Goal: Task Accomplishment & Management: Use online tool/utility

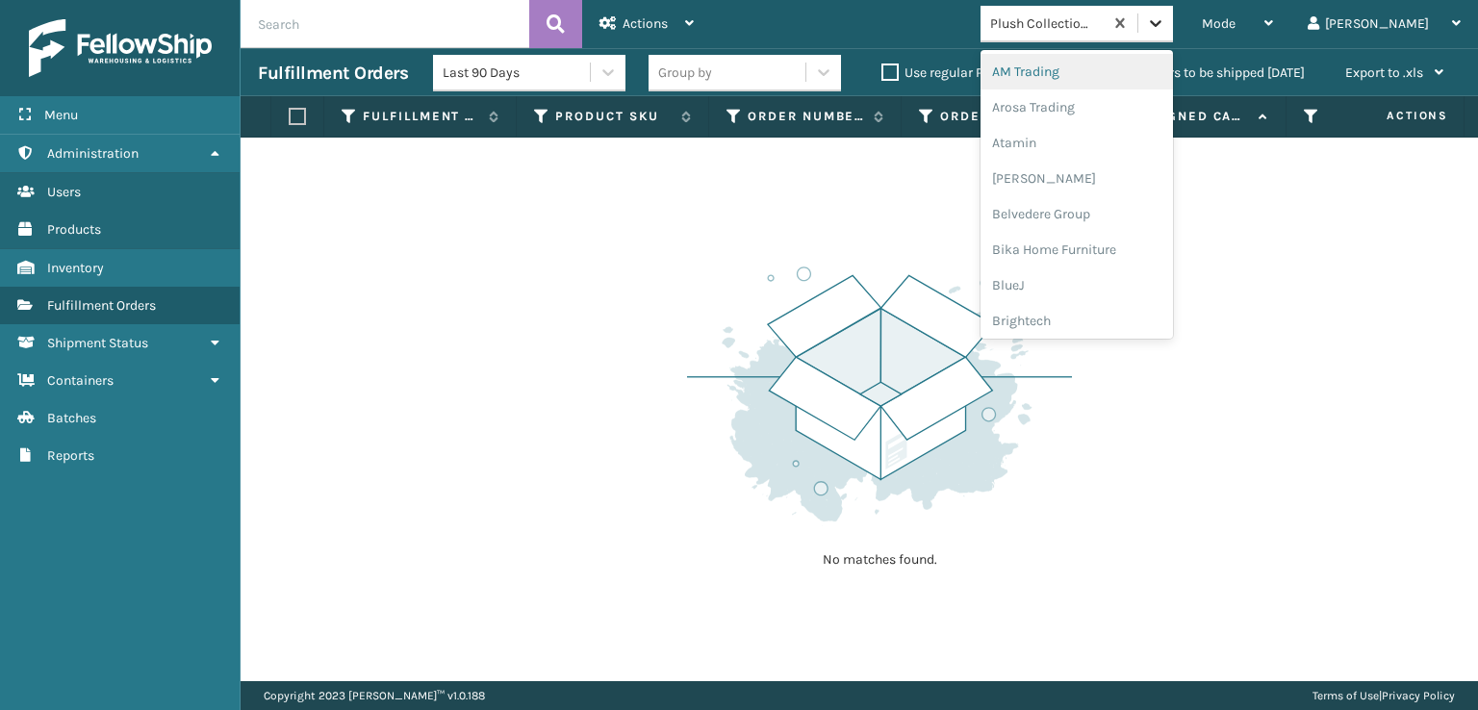
click at [1173, 7] on div at bounding box center [1155, 23] width 35 height 35
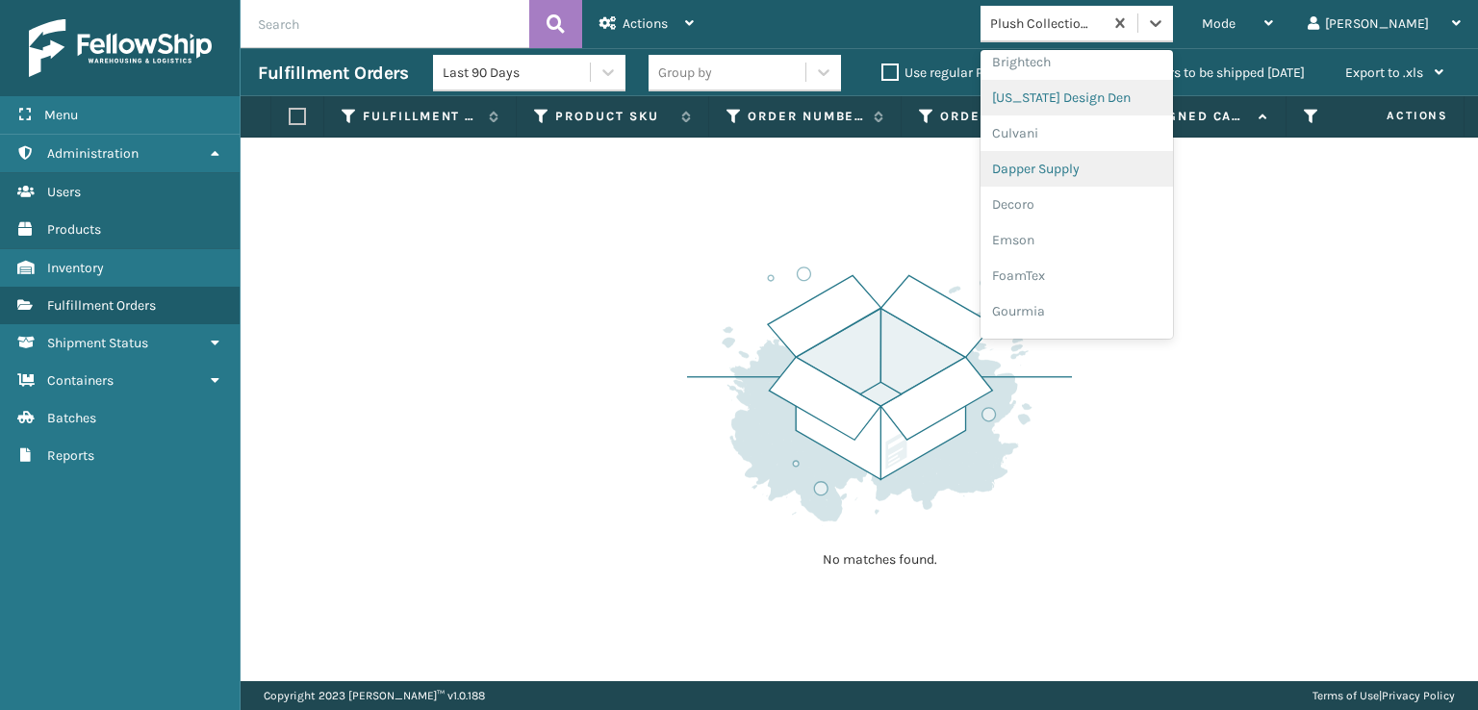
scroll to position [289, 0]
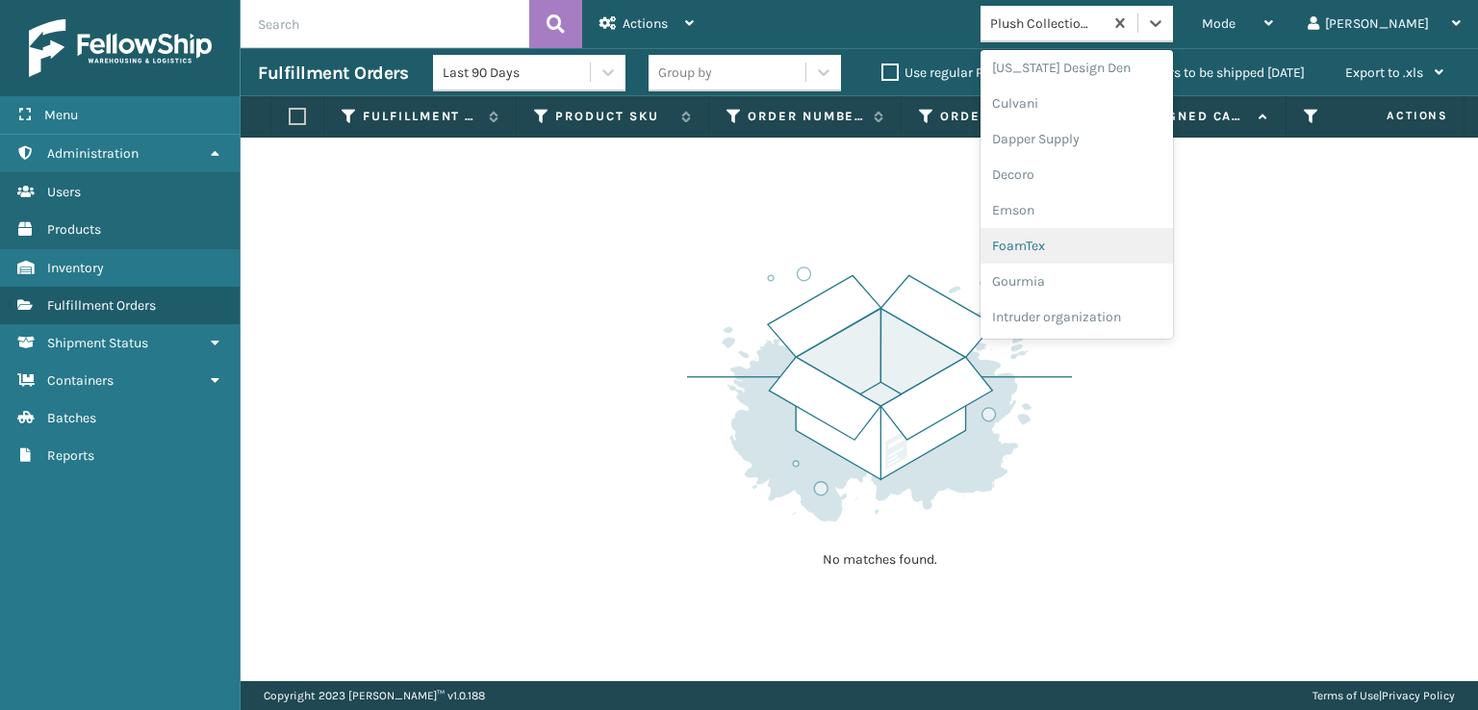
click at [1128, 241] on div "FoamTex" at bounding box center [1076, 246] width 192 height 36
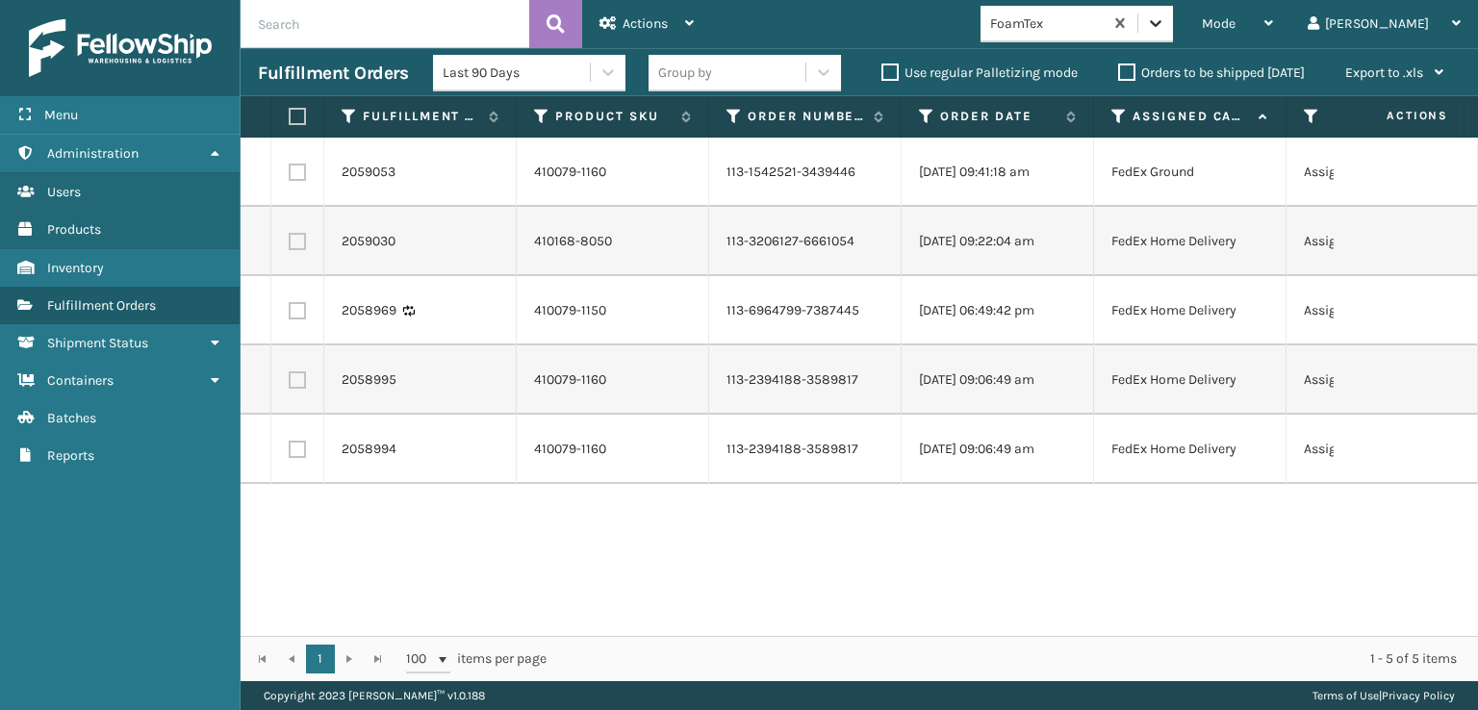
click at [1161, 22] on icon at bounding box center [1156, 23] width 12 height 7
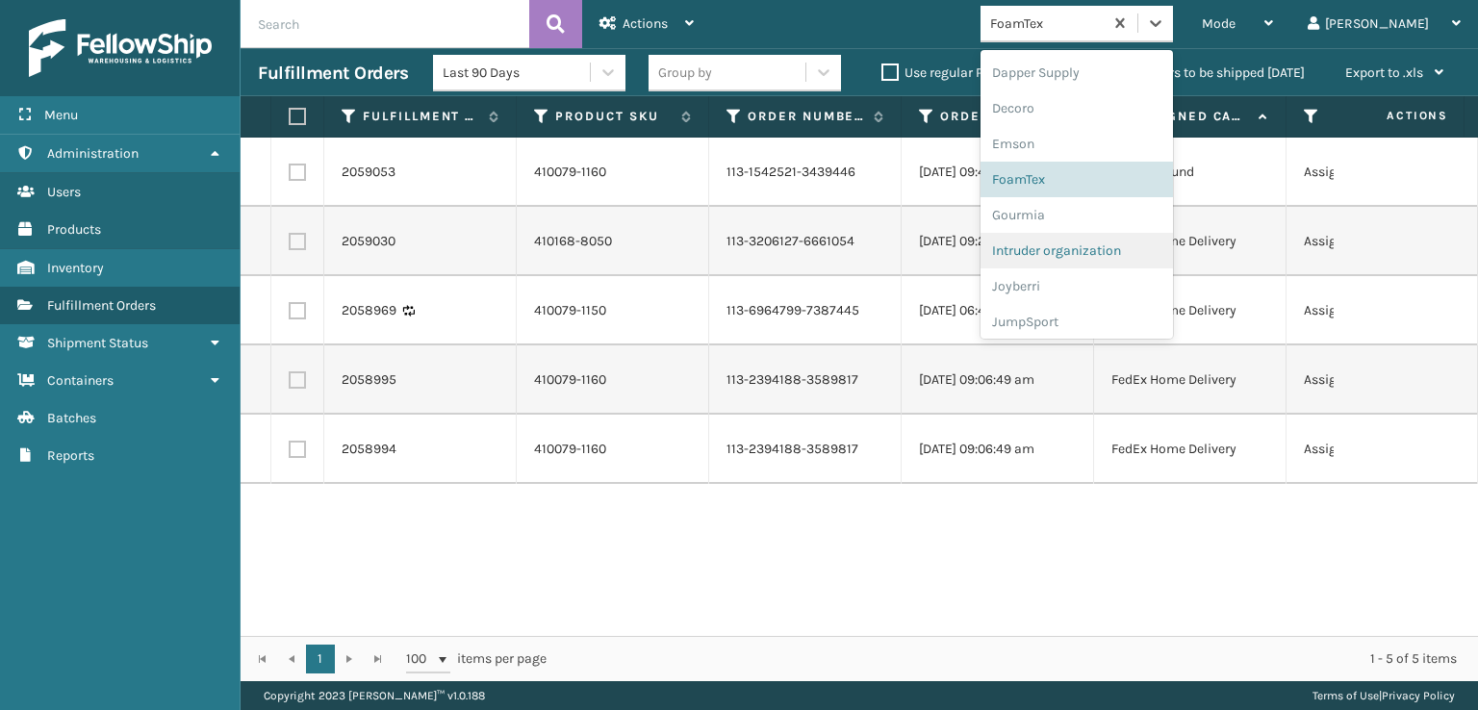
scroll to position [608, 0]
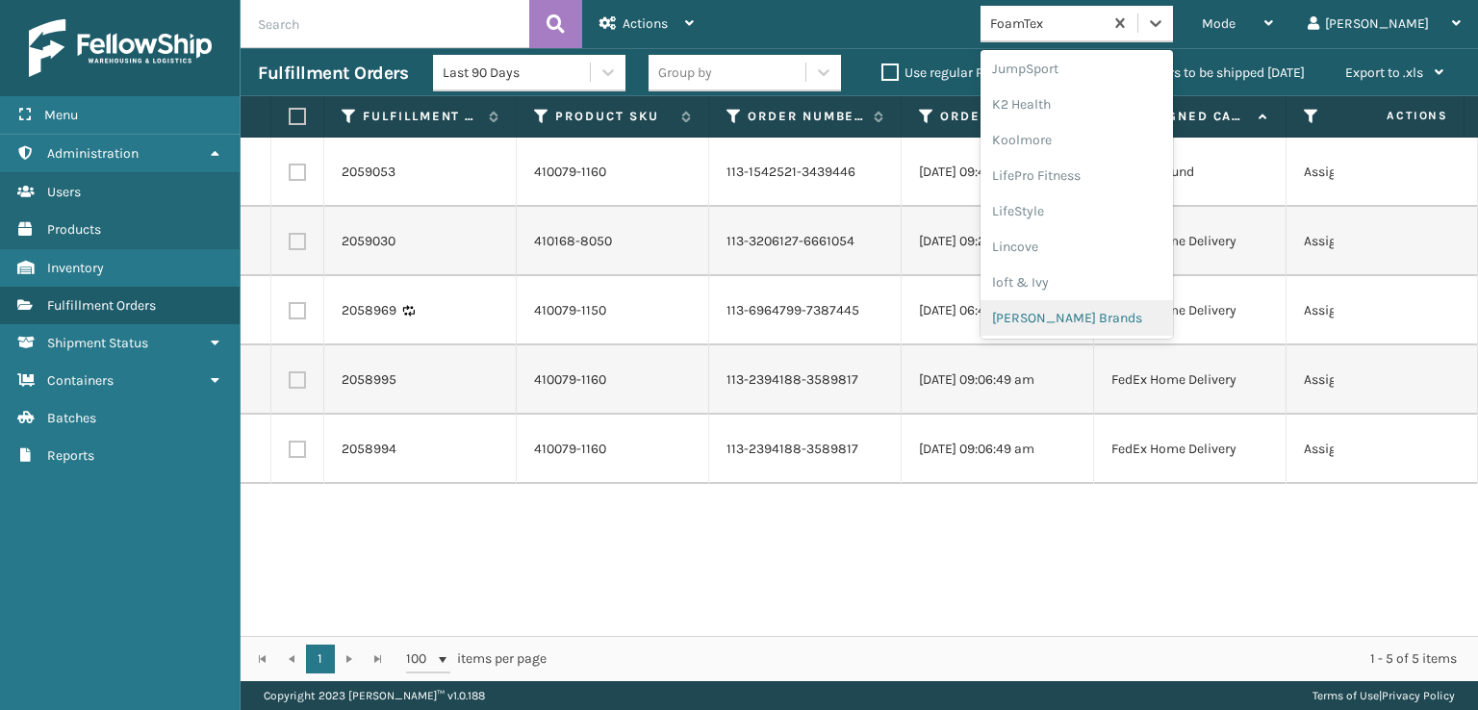
click at [1136, 323] on div "[PERSON_NAME] Brands" at bounding box center [1076, 318] width 192 height 36
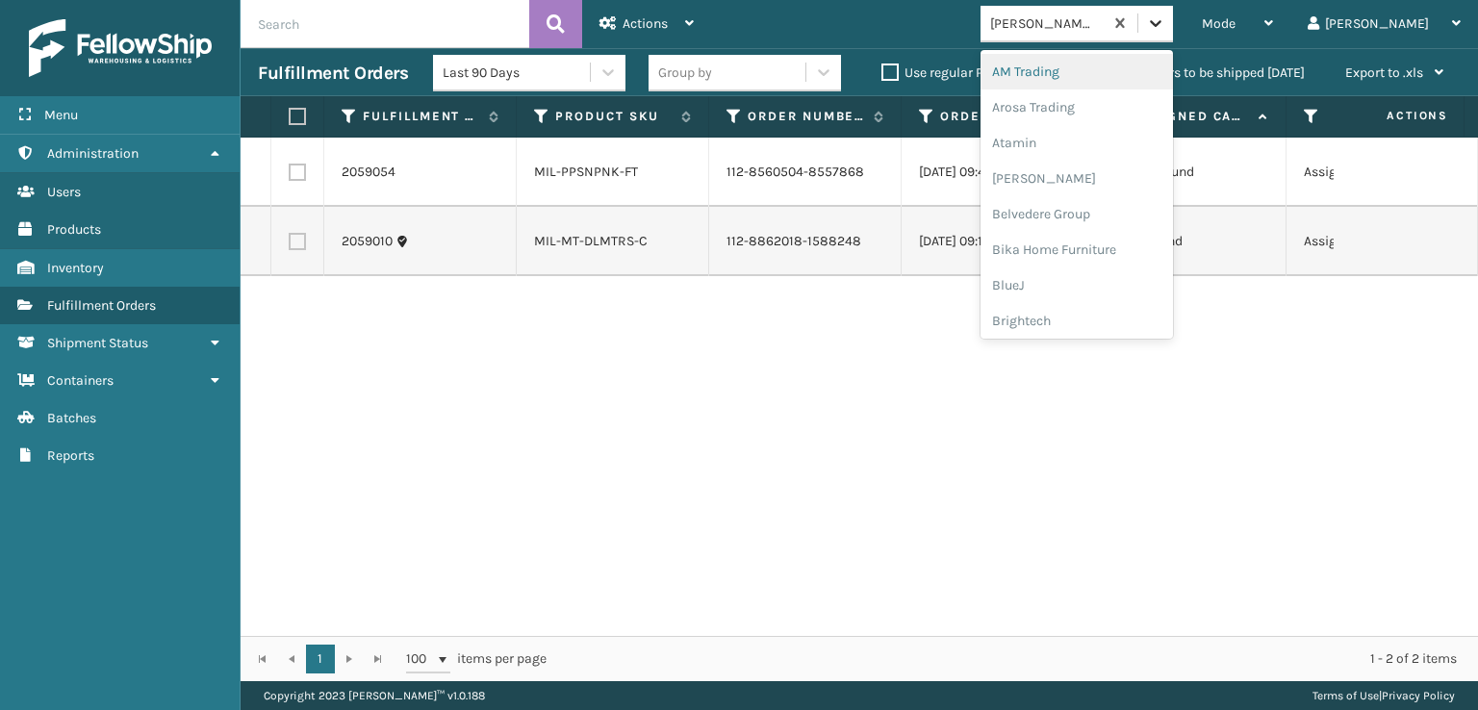
click at [1165, 24] on icon at bounding box center [1155, 22] width 19 height 19
click at [1116, 240] on div "Plush Collections" at bounding box center [1076, 243] width 192 height 36
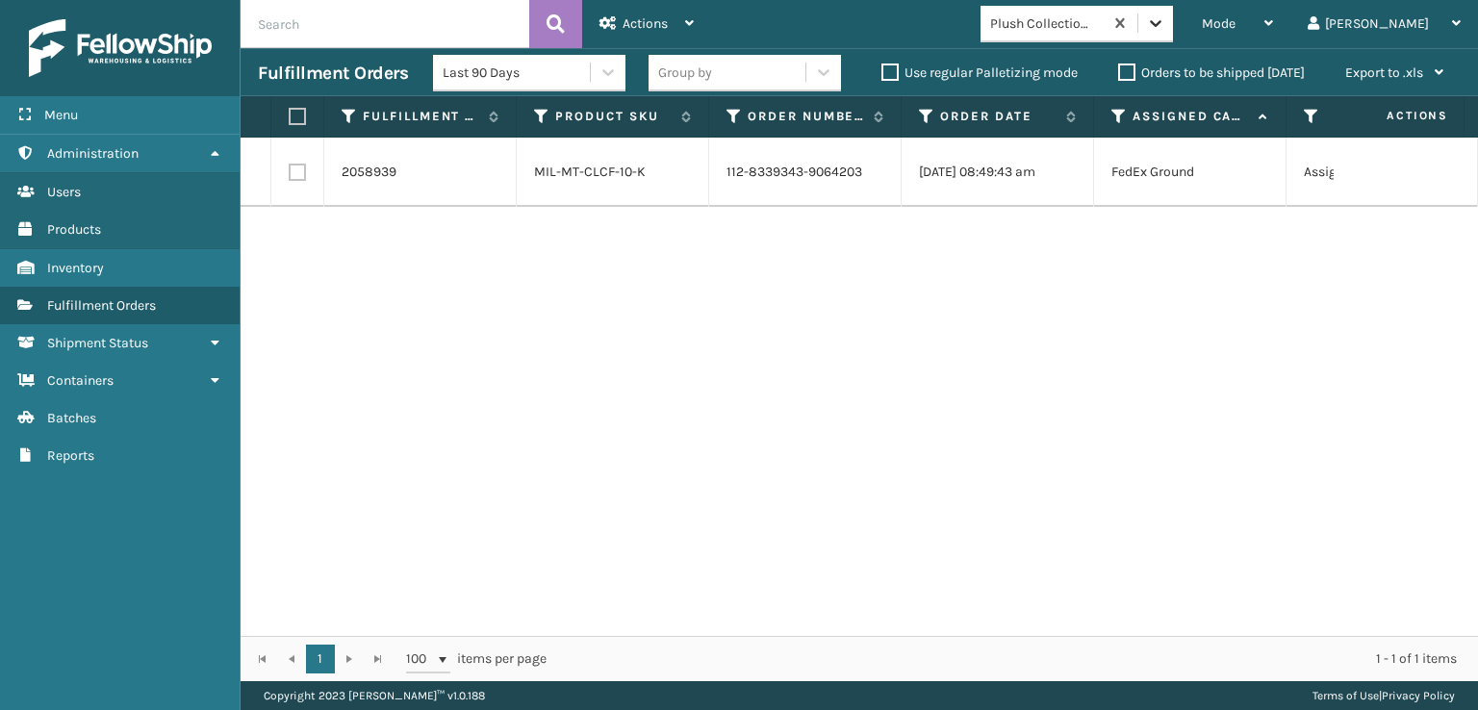
click at [1173, 20] on div at bounding box center [1155, 23] width 35 height 35
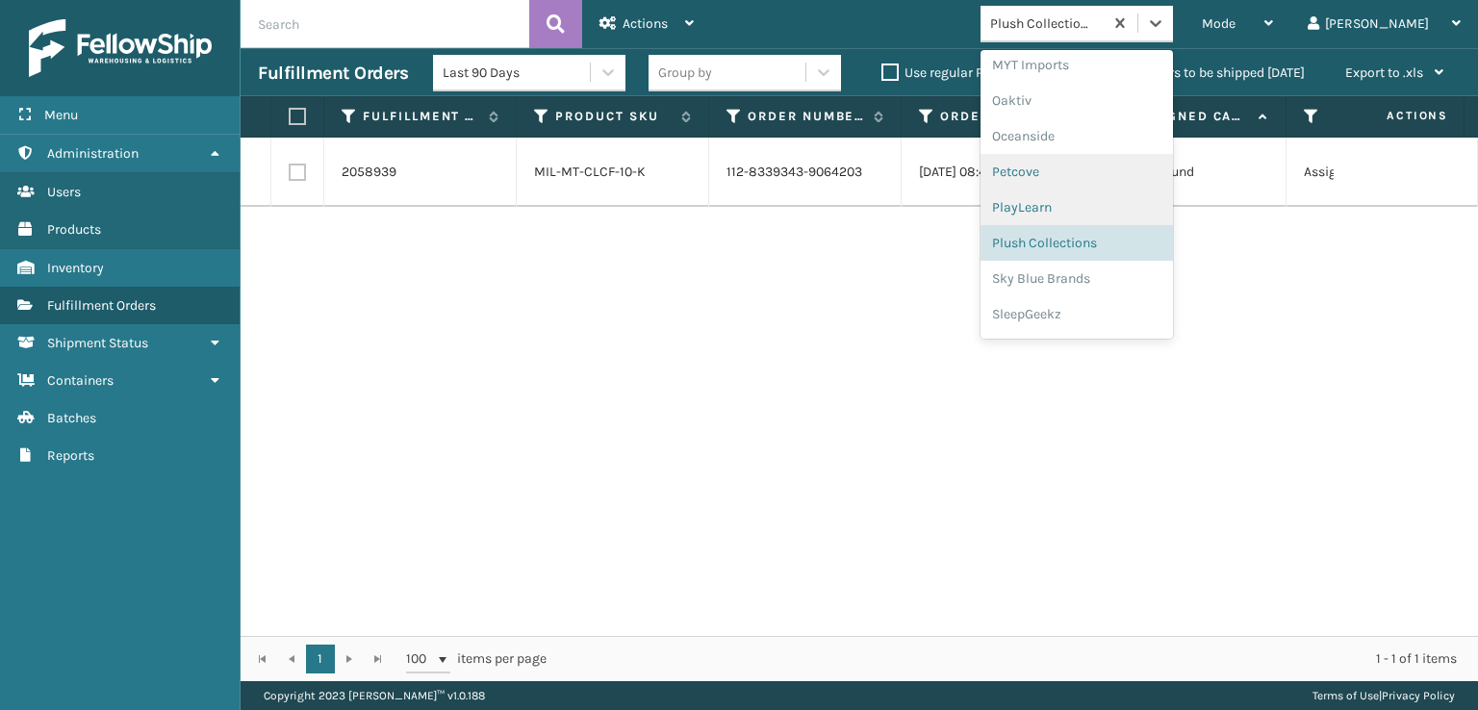
scroll to position [929, 0]
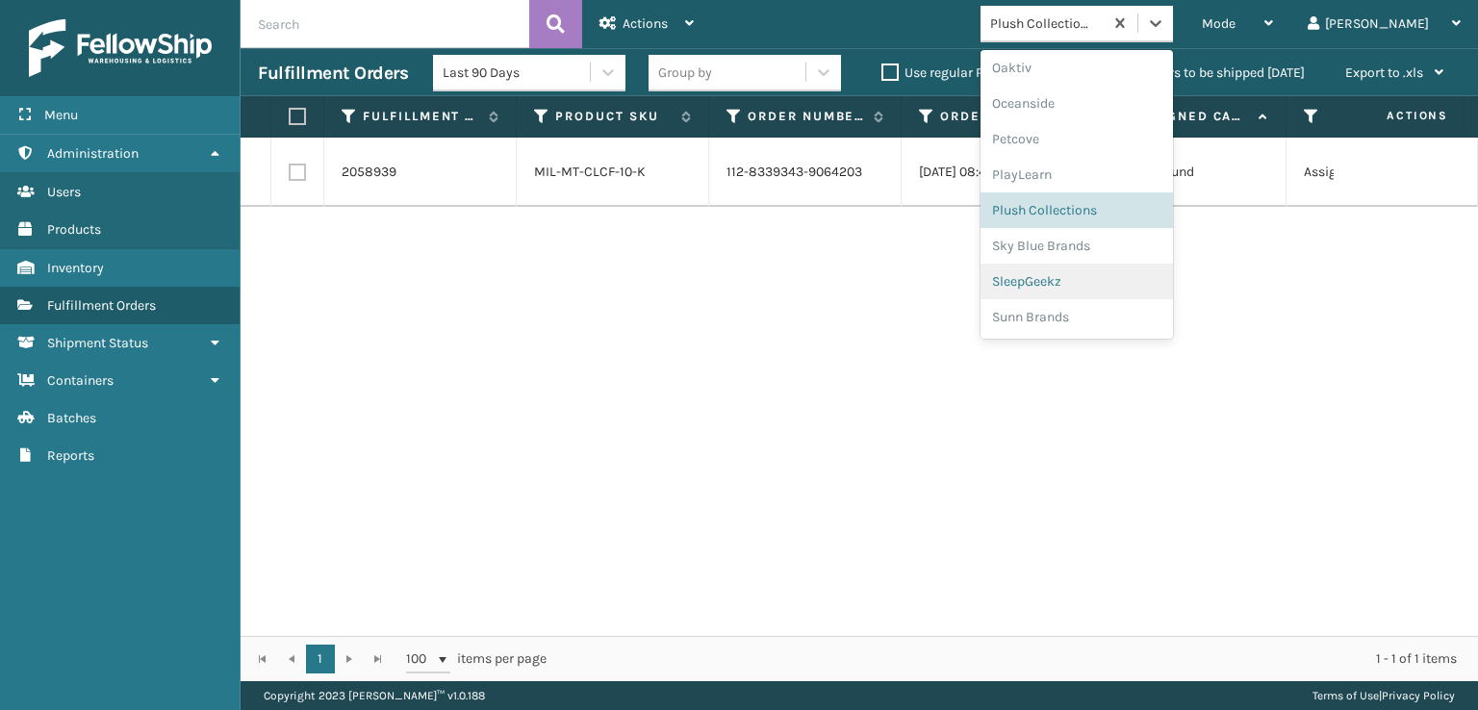
click at [1078, 274] on div "SleepGeekz" at bounding box center [1076, 282] width 192 height 36
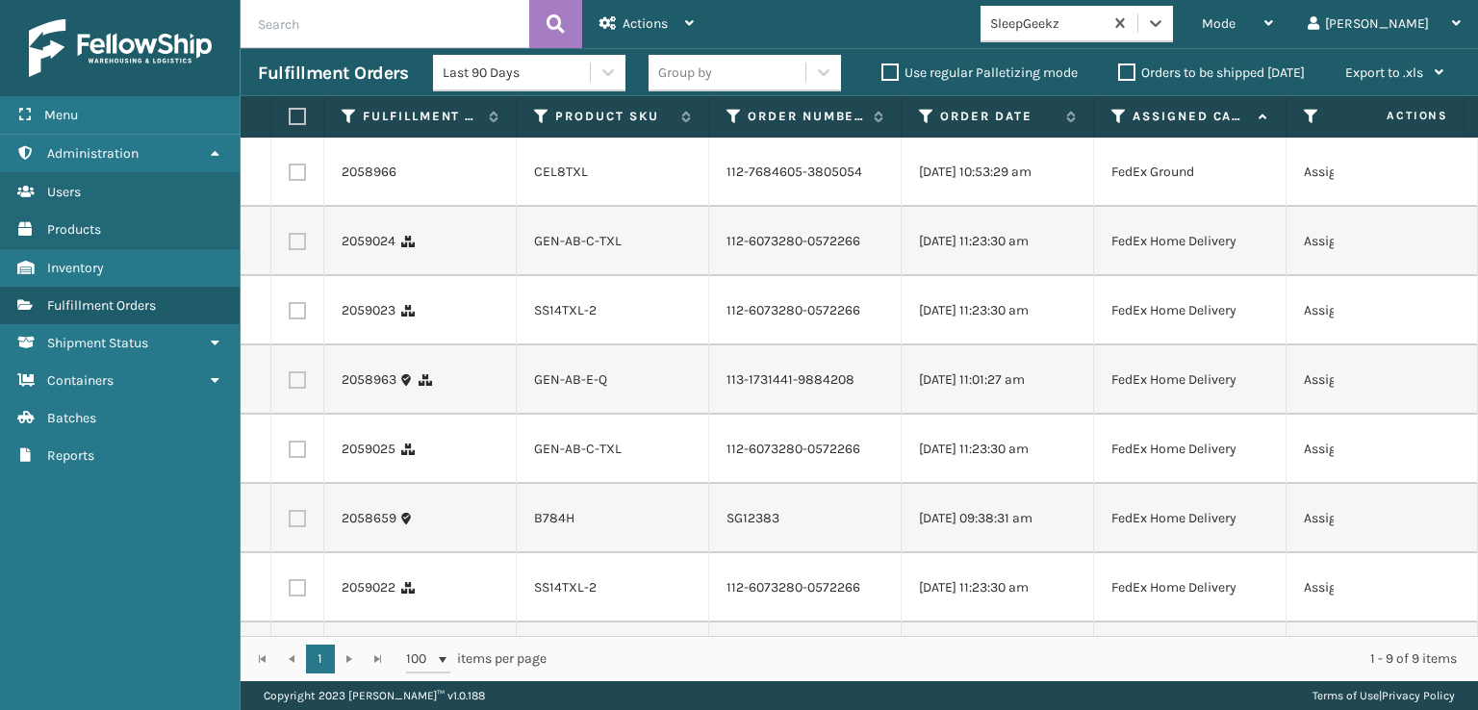
scroll to position [0, 0]
click at [293, 177] on label at bounding box center [297, 172] width 17 height 17
click at [290, 176] on input "checkbox" at bounding box center [289, 170] width 1 height 13
checkbox input "true"
click at [303, 250] on label at bounding box center [297, 241] width 17 height 17
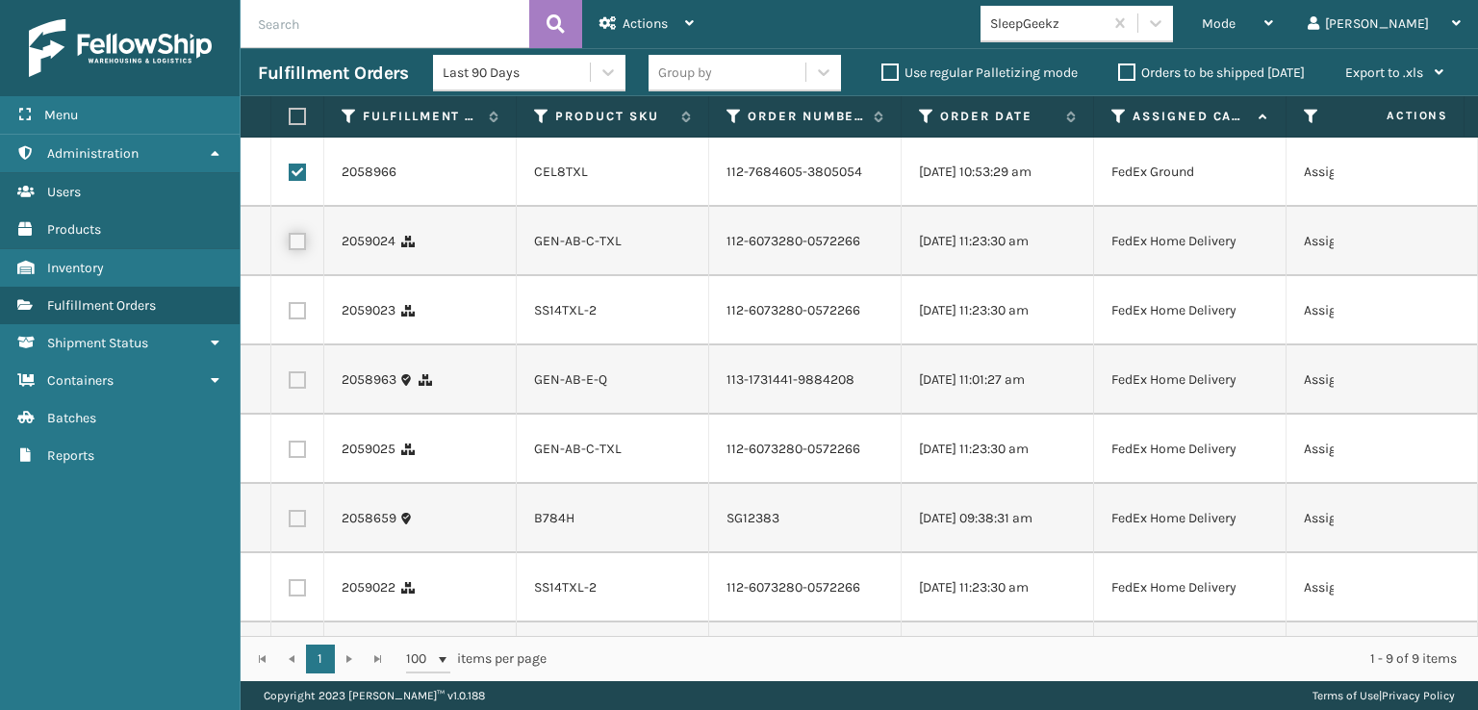
click at [290, 245] on input "checkbox" at bounding box center [289, 239] width 1 height 13
checkbox input "true"
click at [303, 319] on label at bounding box center [297, 310] width 17 height 17
click at [290, 315] on input "checkbox" at bounding box center [289, 308] width 1 height 13
click at [293, 319] on label at bounding box center [297, 310] width 17 height 17
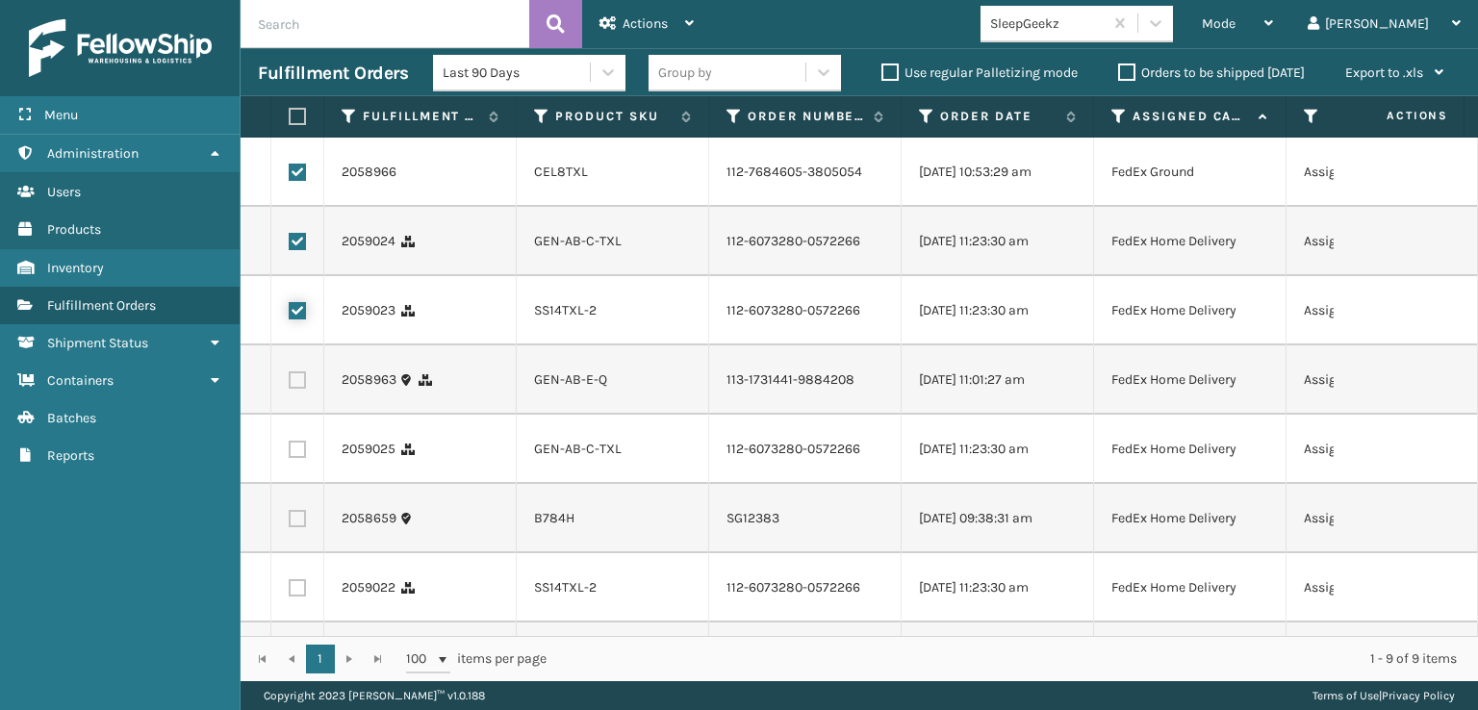
click at [290, 315] on input "checkbox" at bounding box center [289, 308] width 1 height 13
checkbox input "false"
click at [294, 250] on label at bounding box center [297, 241] width 17 height 17
click at [290, 245] on input "checkbox" at bounding box center [289, 239] width 1 height 13
checkbox input "false"
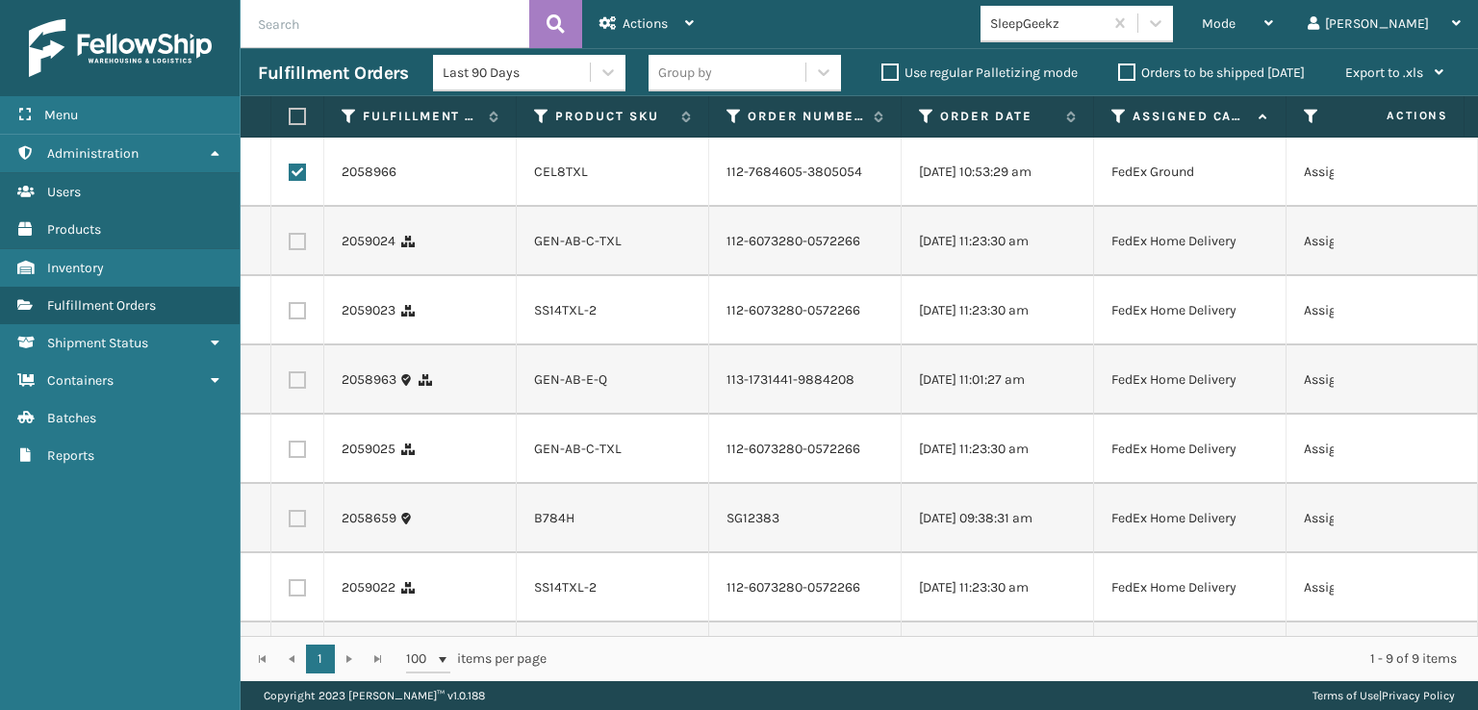
click at [302, 181] on label at bounding box center [297, 172] width 17 height 17
click at [290, 176] on input "checkbox" at bounding box center [289, 170] width 1 height 13
checkbox input "false"
click at [1279, 35] on div "Mode Regular Mode Picking Mode Labeling Mode Exit Scan Mode" at bounding box center [1237, 24] width 106 height 48
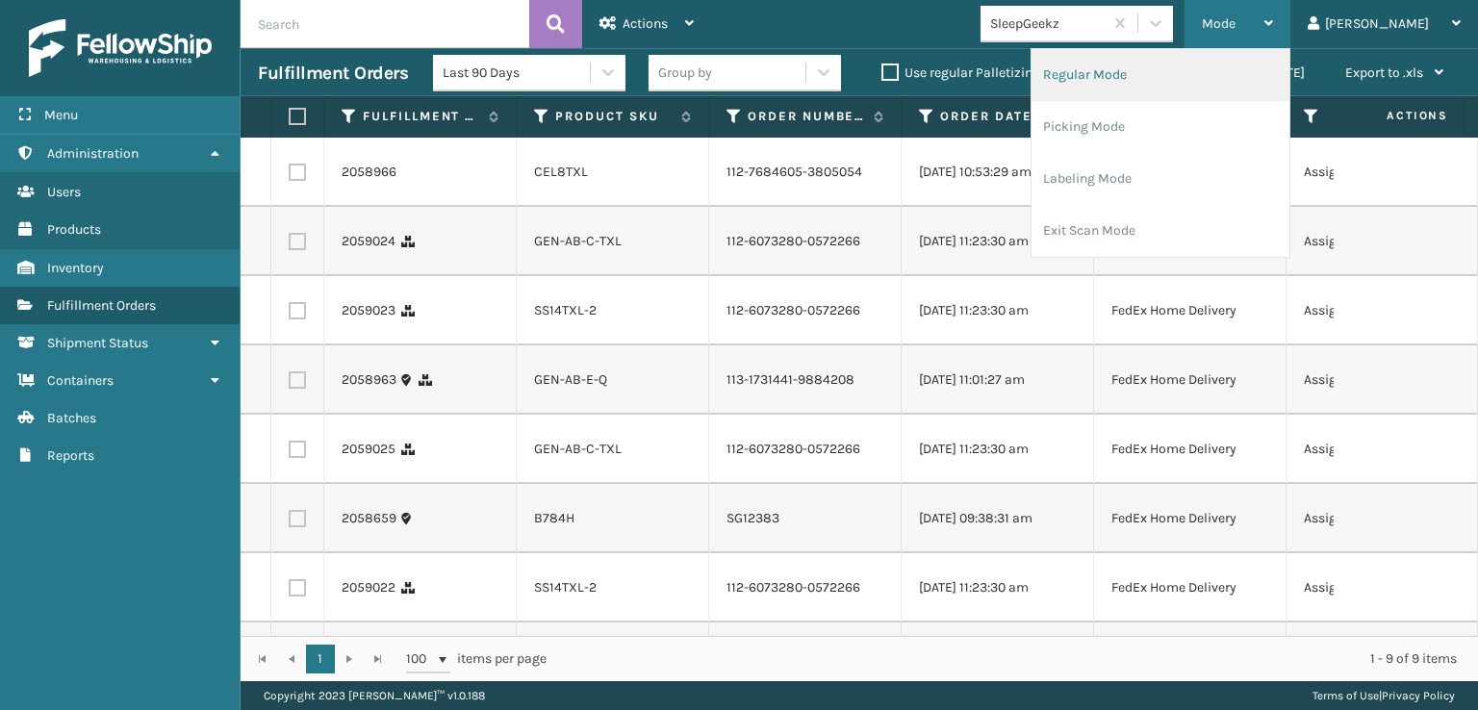
click at [1153, 59] on li "Regular Mode" at bounding box center [1160, 75] width 258 height 52
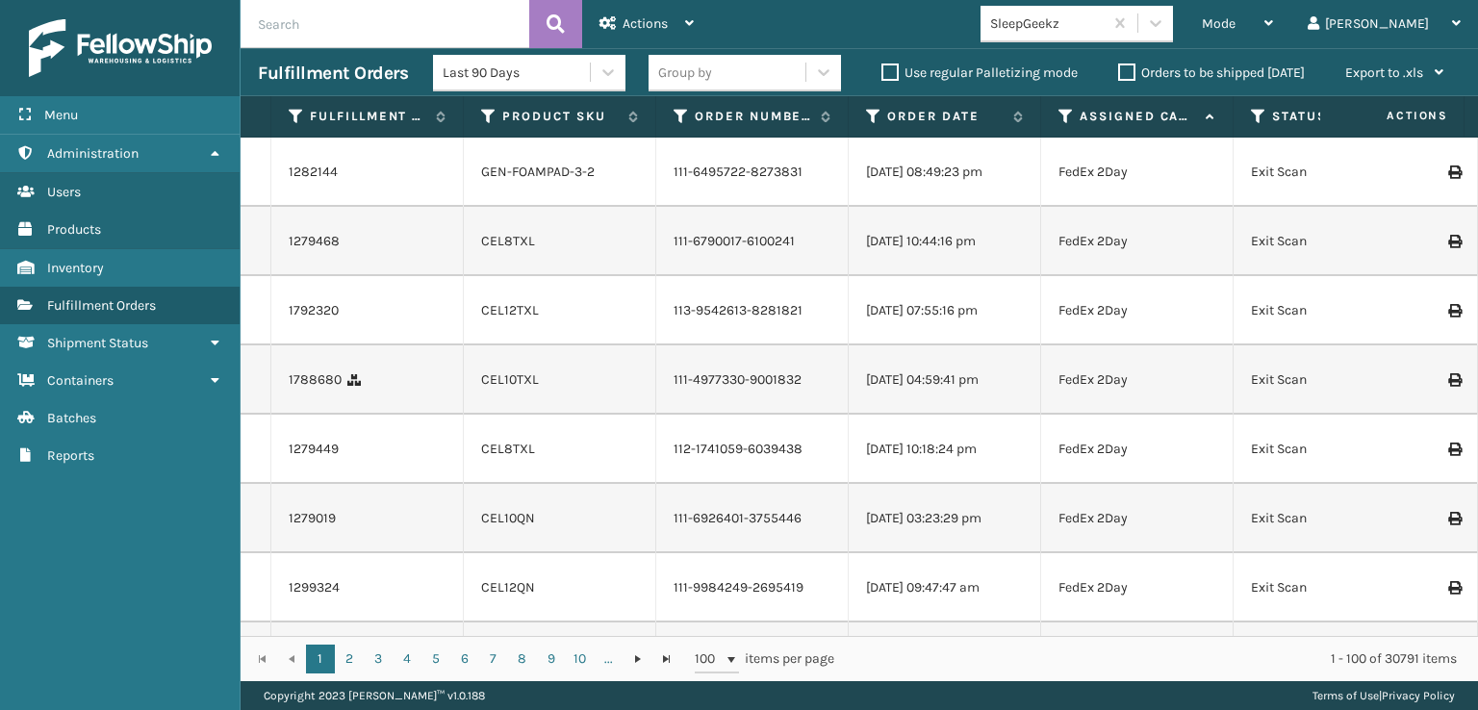
click at [1251, 119] on icon at bounding box center [1258, 116] width 15 height 17
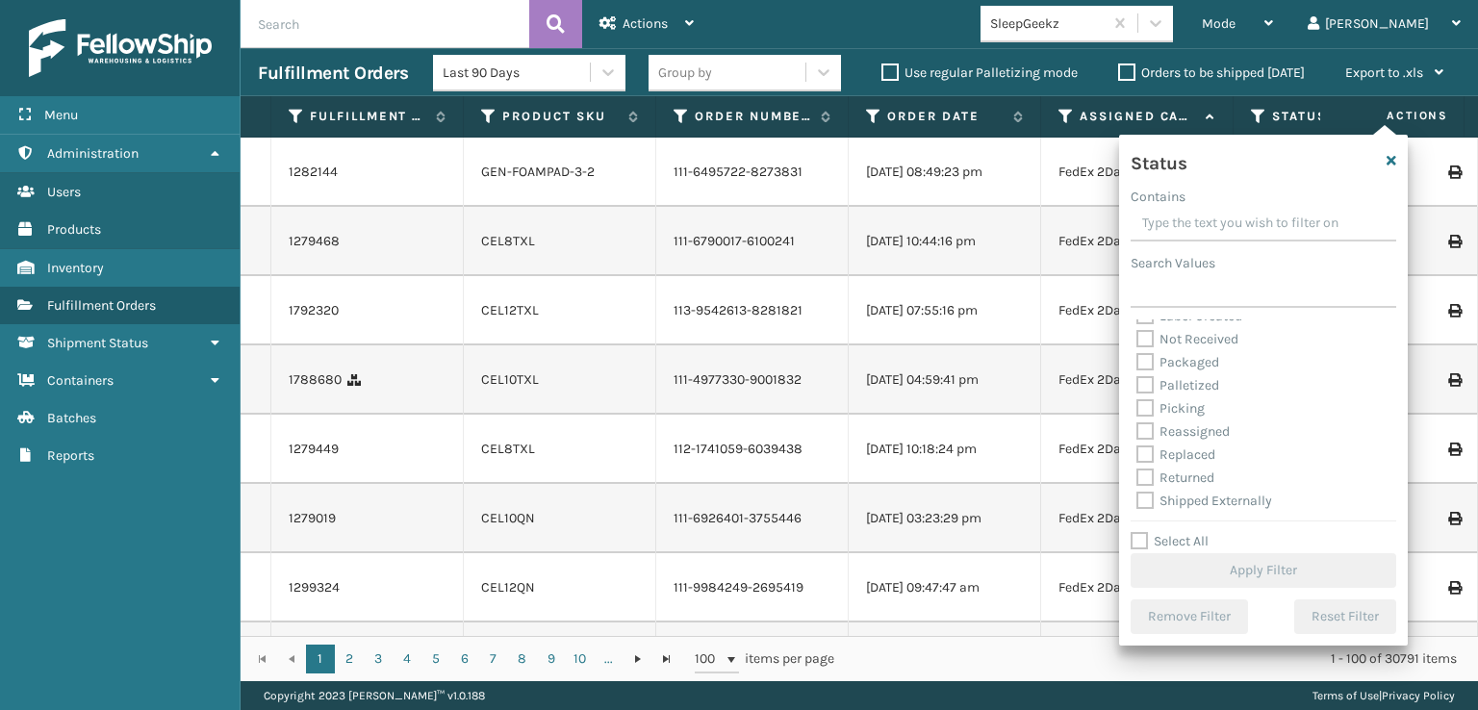
scroll to position [108, 0]
click at [1151, 411] on label "Picking" at bounding box center [1170, 407] width 68 height 16
click at [1137, 409] on input "Picking" at bounding box center [1136, 402] width 1 height 13
checkbox input "true"
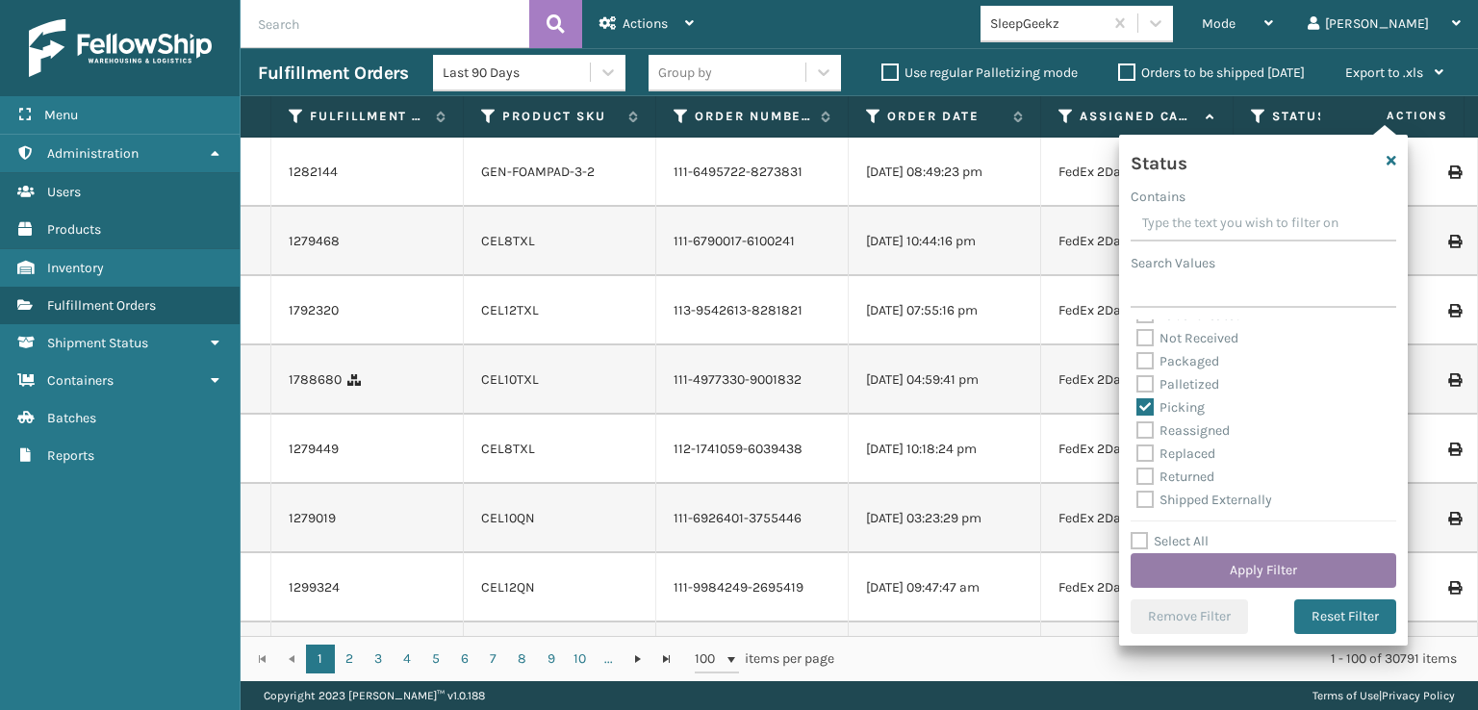
click at [1235, 571] on button "Apply Filter" at bounding box center [1264, 570] width 266 height 35
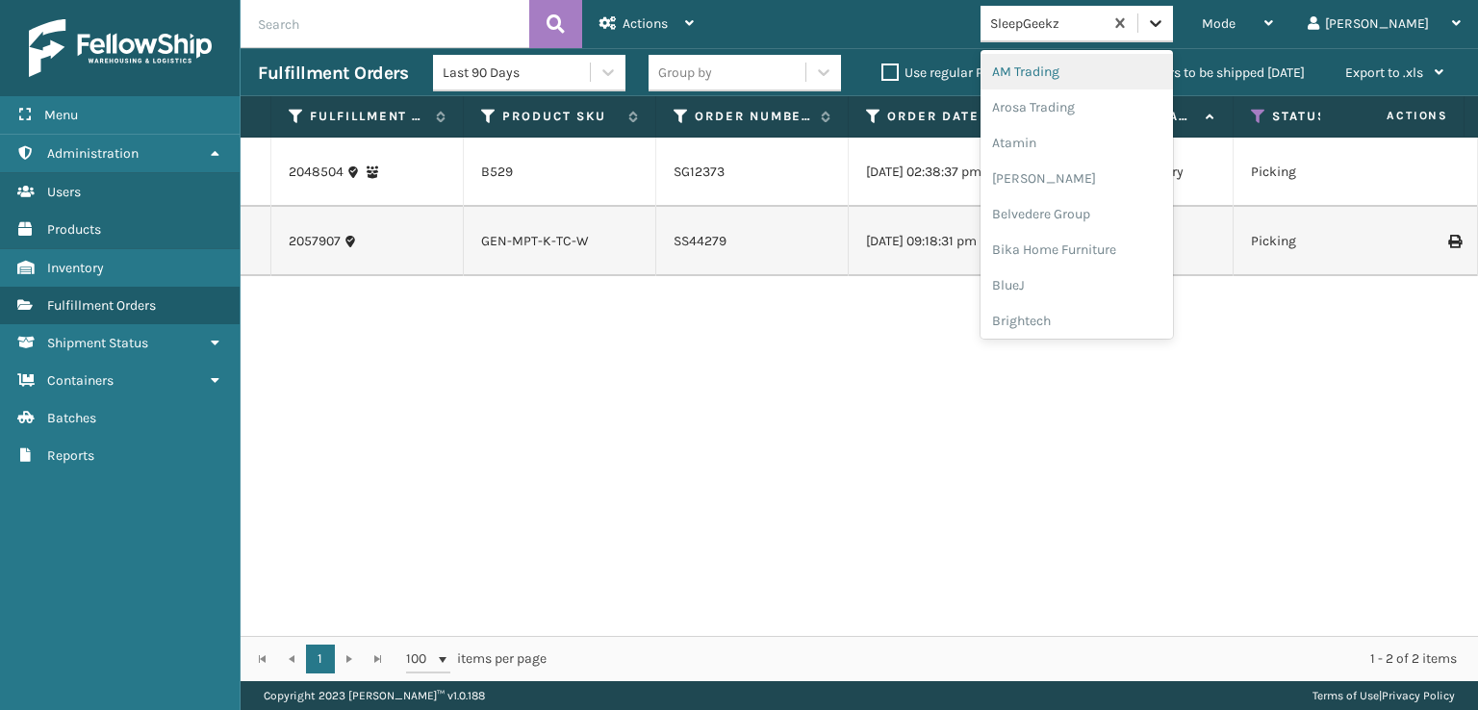
click at [1165, 14] on icon at bounding box center [1155, 22] width 19 height 19
click at [1114, 251] on div "FoamTex" at bounding box center [1076, 246] width 192 height 36
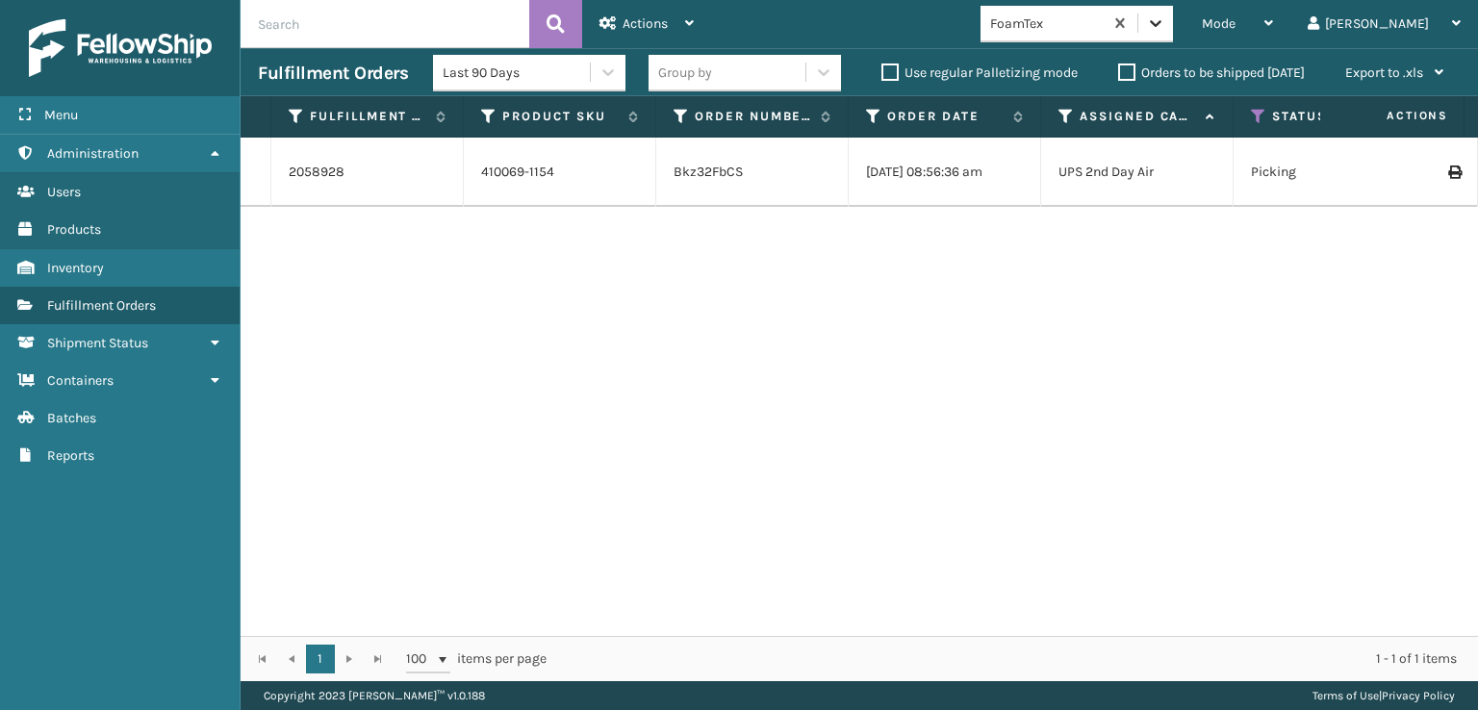
click at [1165, 22] on icon at bounding box center [1155, 22] width 19 height 19
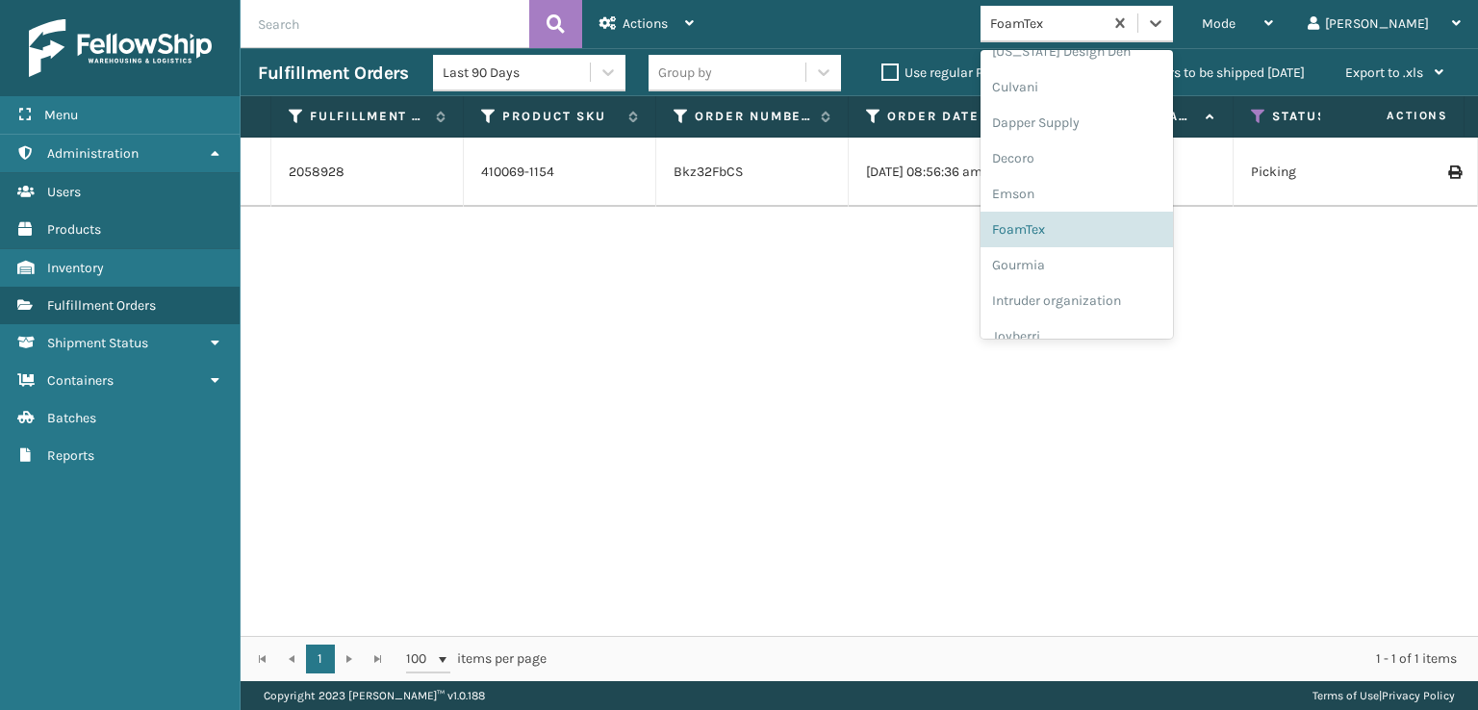
scroll to position [321, 0]
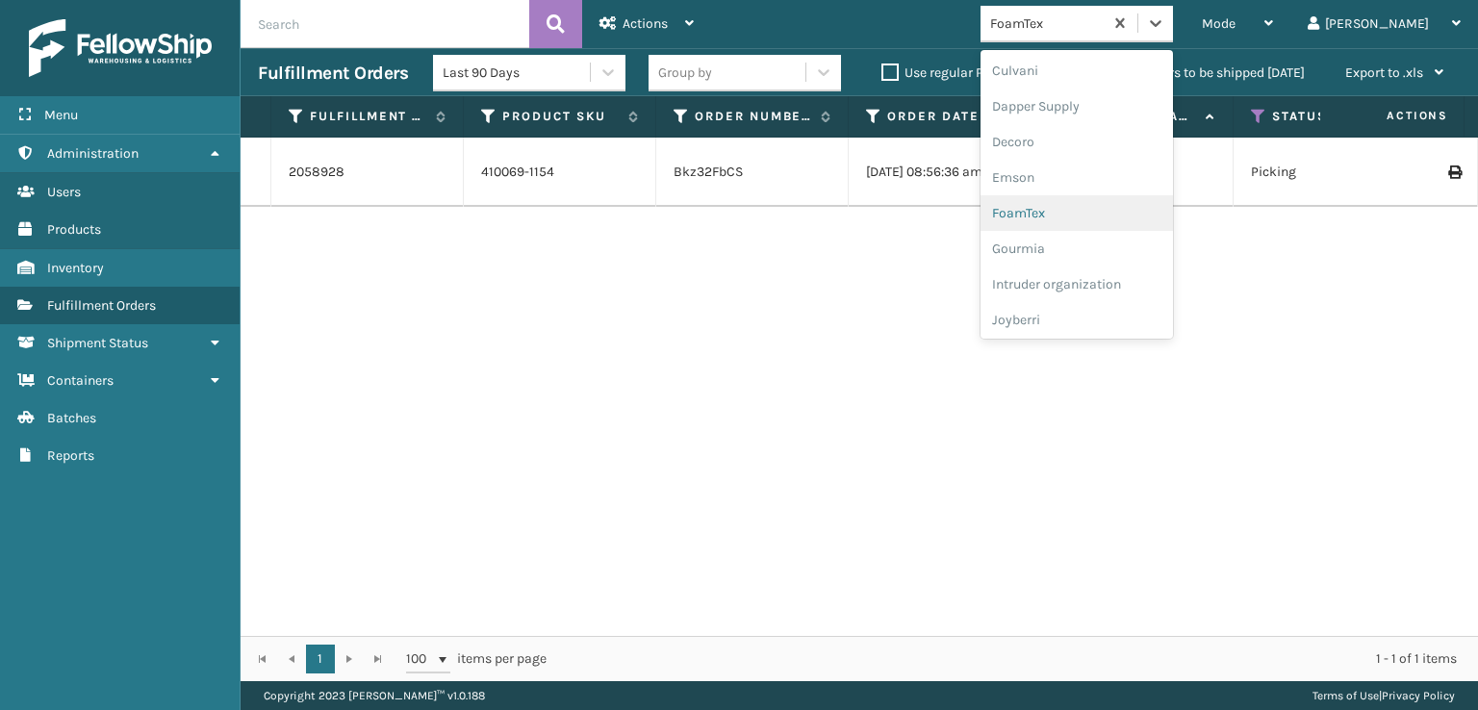
click at [1147, 207] on div "FoamTex" at bounding box center [1076, 213] width 192 height 36
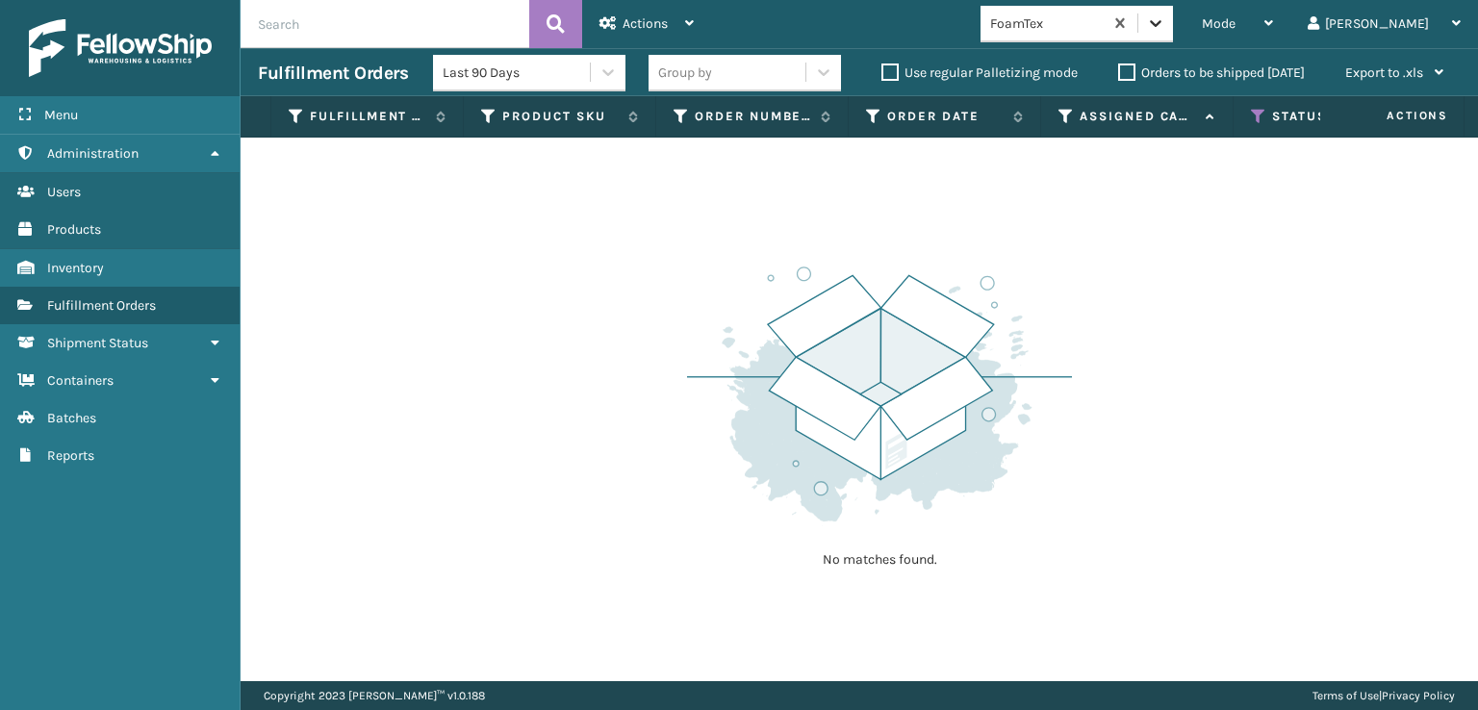
click at [1173, 33] on div at bounding box center [1155, 23] width 35 height 35
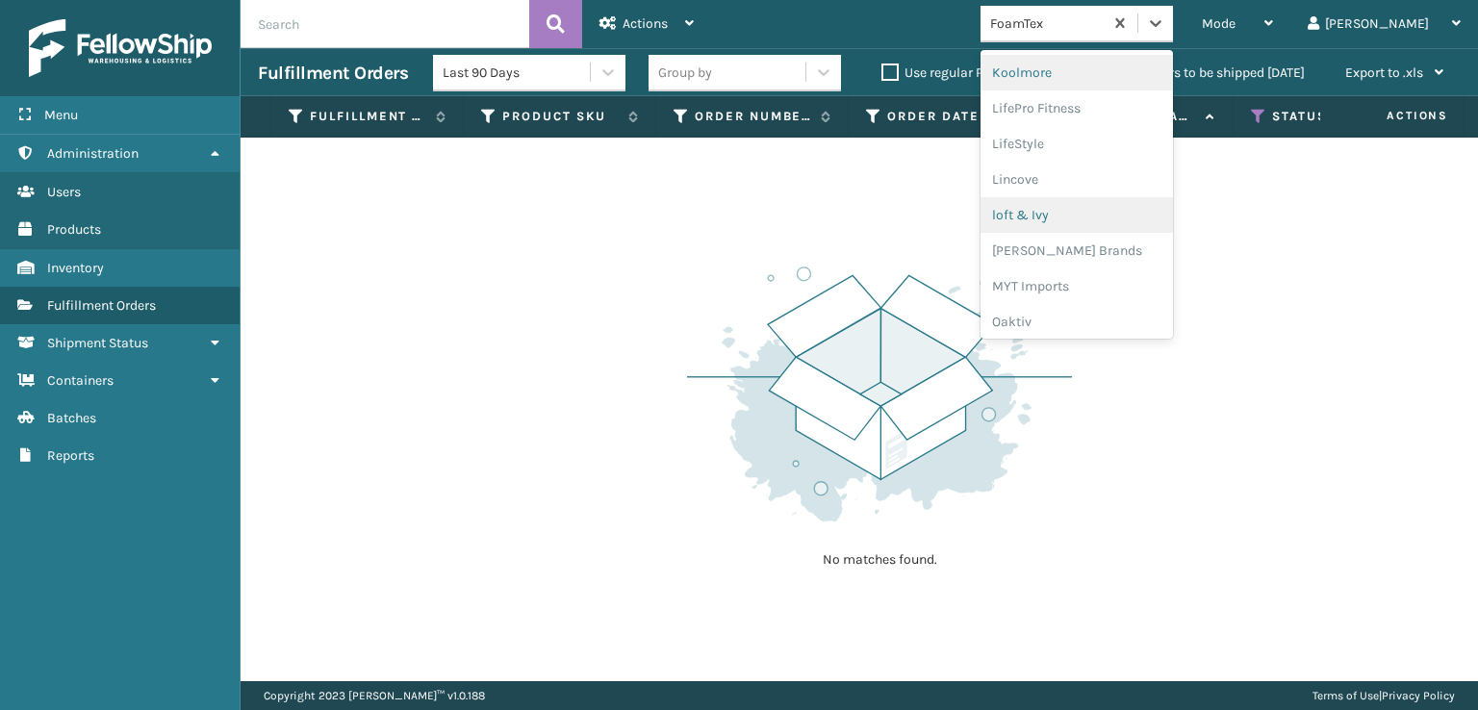
scroll to position [704, 0]
click at [1157, 227] on div "[PERSON_NAME] Brands" at bounding box center [1076, 222] width 192 height 36
click at [1173, 8] on div at bounding box center [1155, 23] width 35 height 35
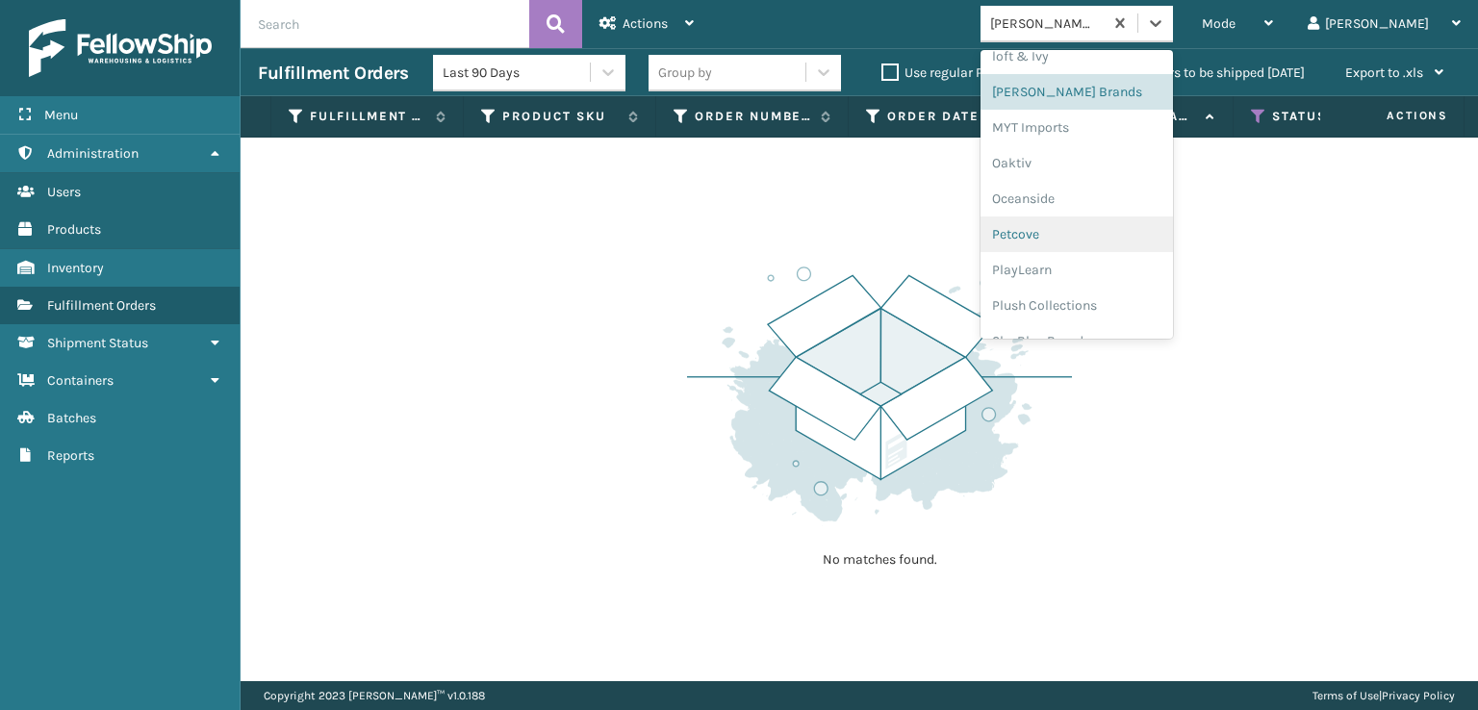
scroll to position [929, 0]
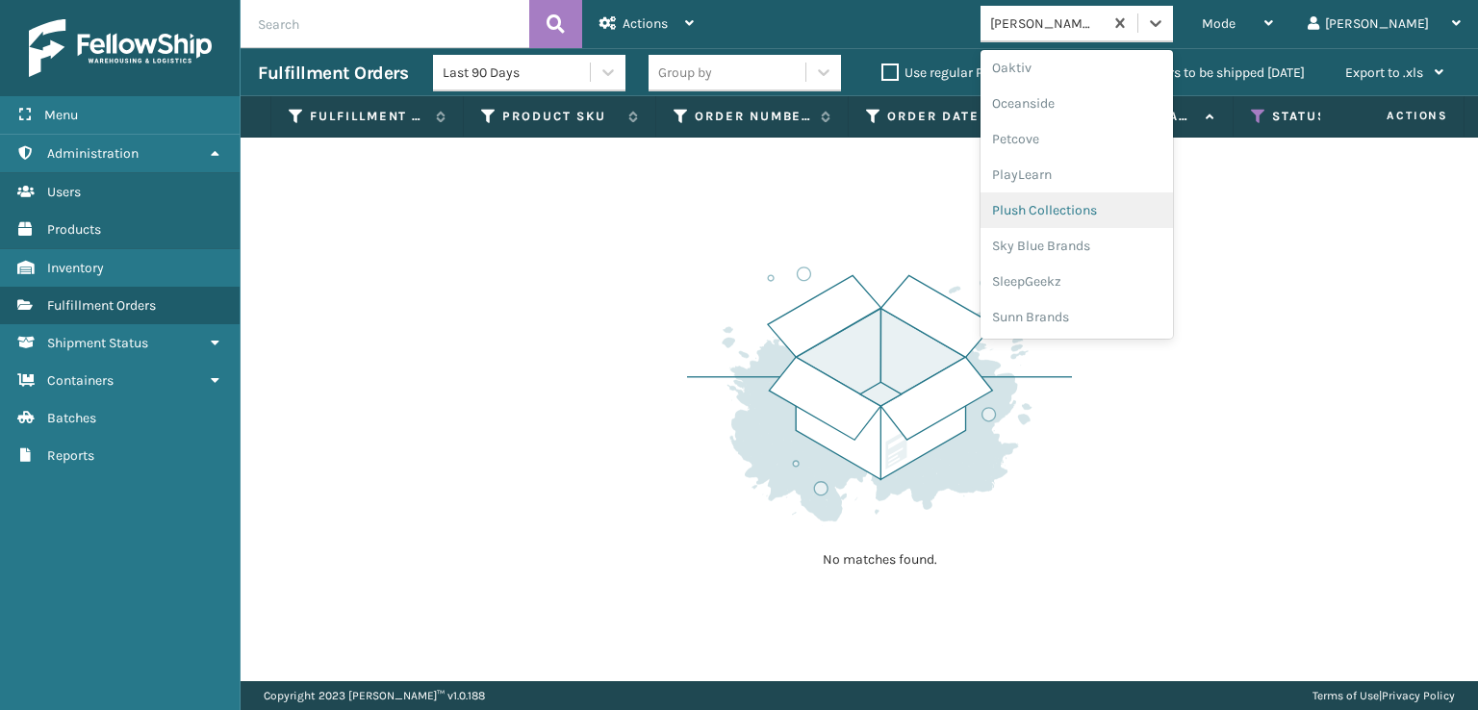
click at [1115, 201] on div "Plush Collections" at bounding box center [1076, 210] width 192 height 36
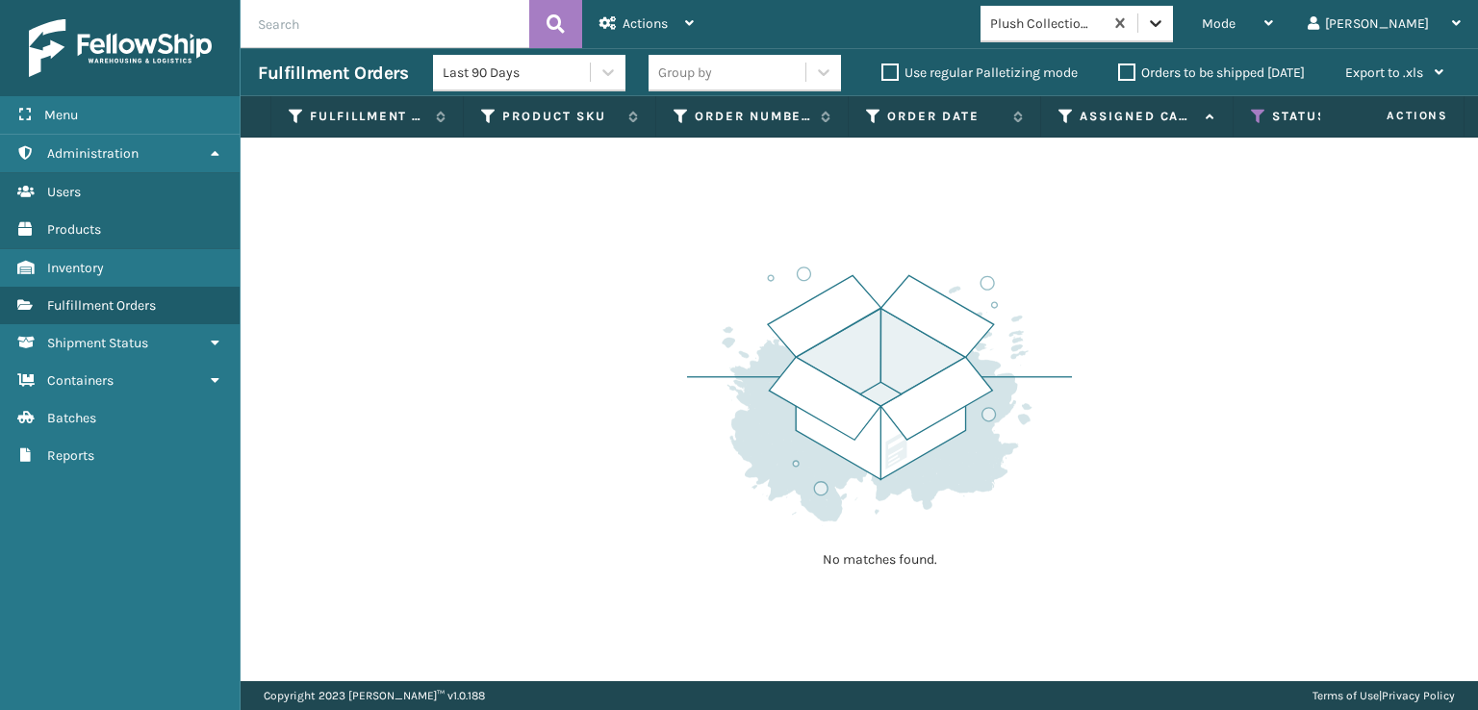
click at [1161, 25] on icon at bounding box center [1156, 23] width 12 height 7
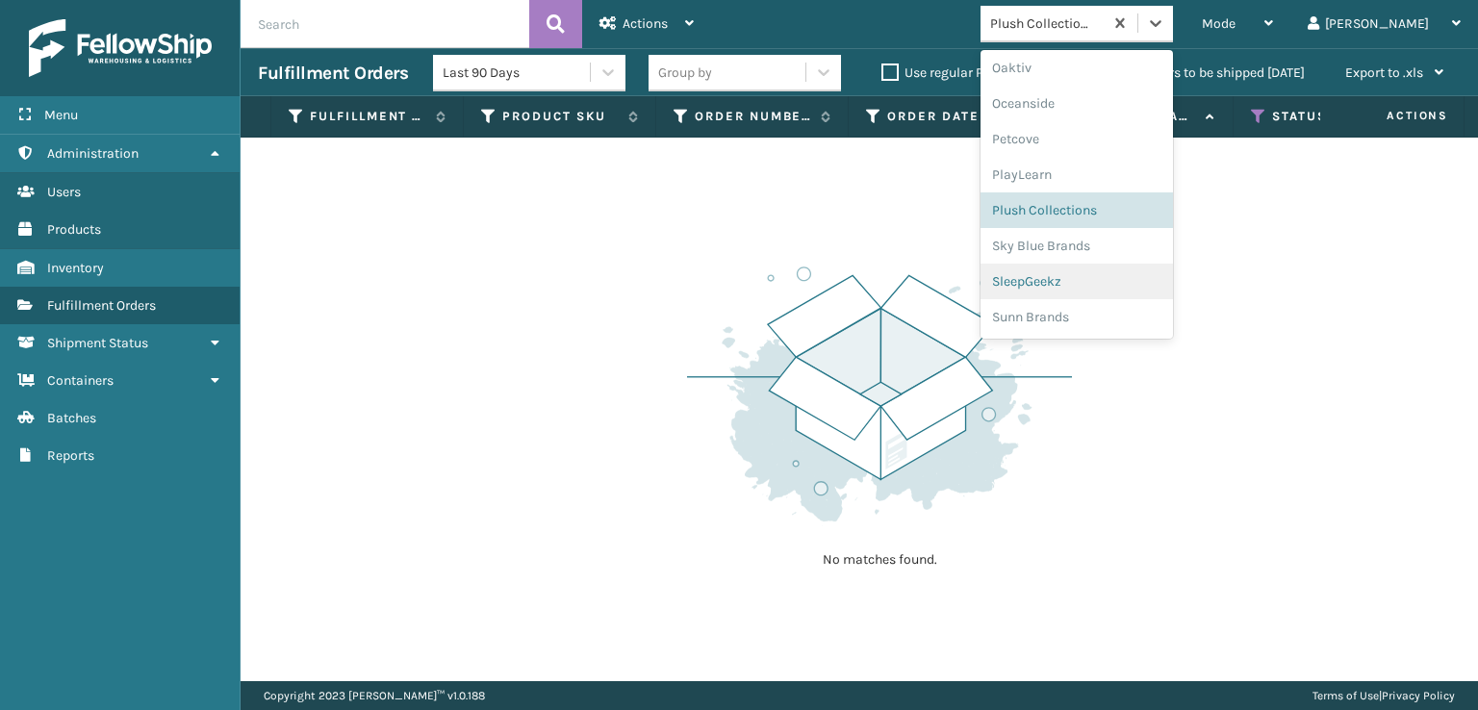
click at [1135, 275] on div "SleepGeekz" at bounding box center [1076, 282] width 192 height 36
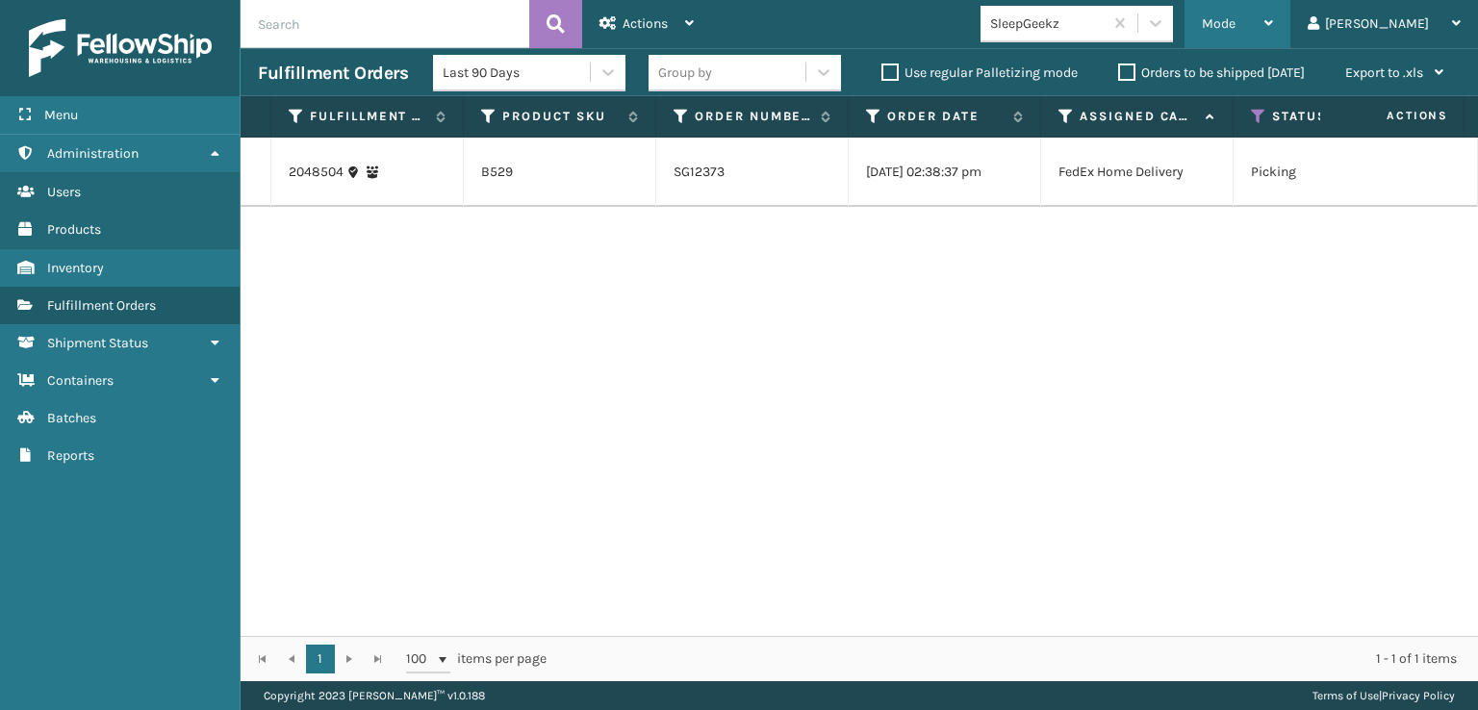
click at [1235, 27] on span "Mode" at bounding box center [1219, 23] width 34 height 16
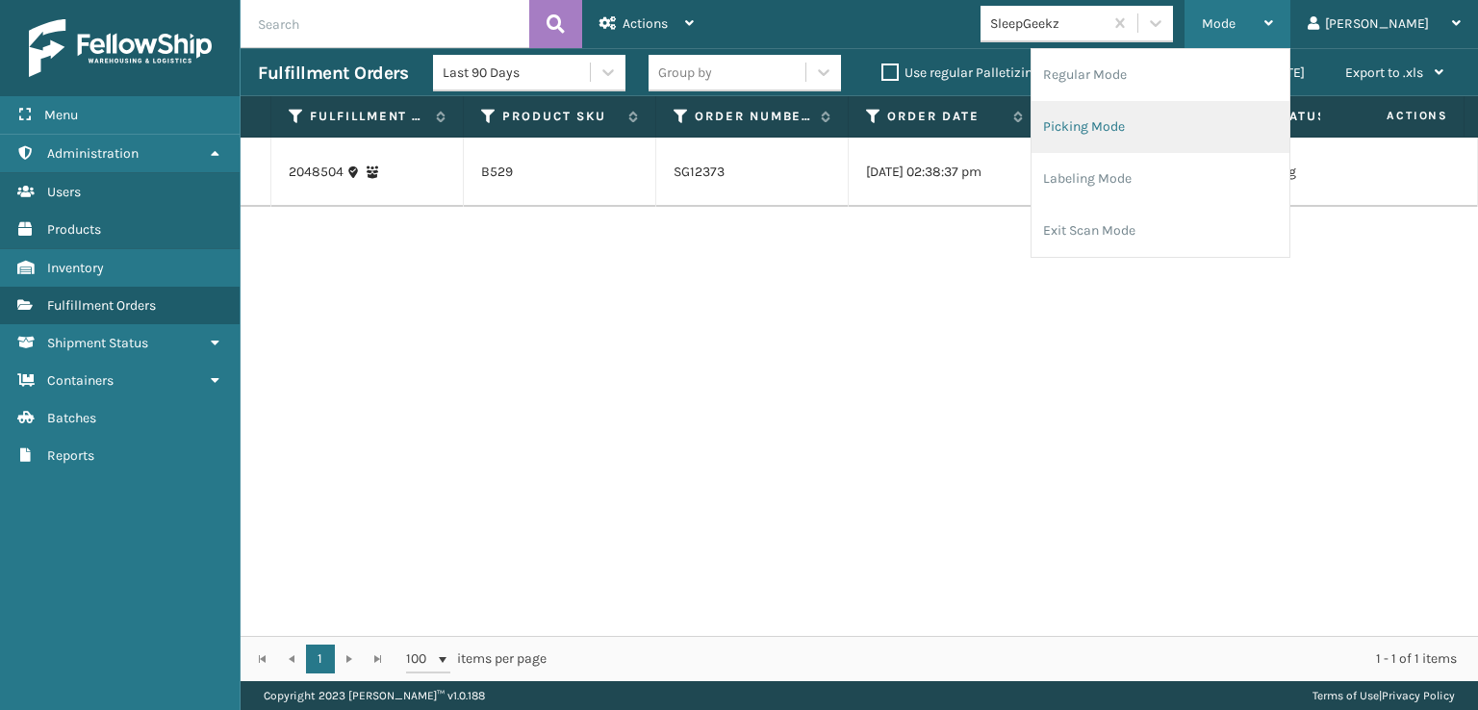
click at [1244, 126] on li "Picking Mode" at bounding box center [1160, 127] width 258 height 52
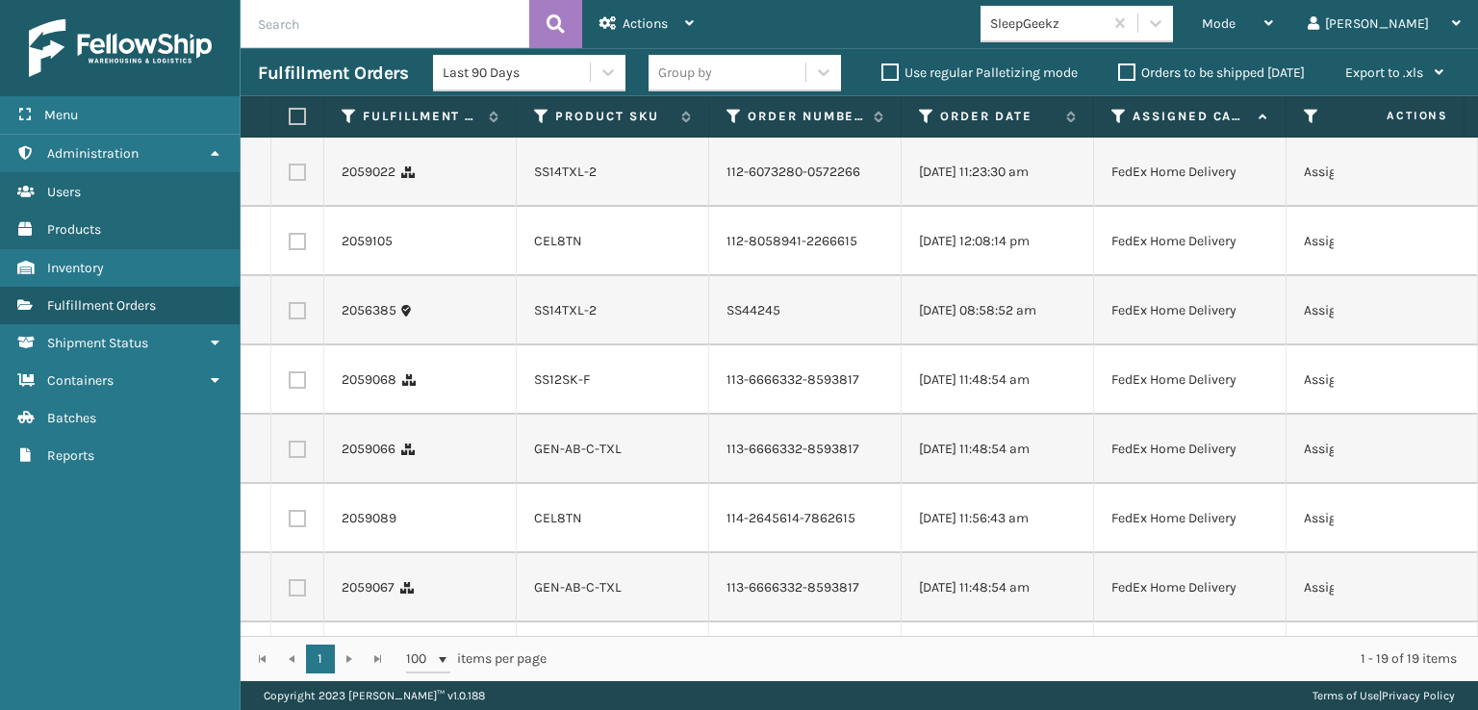
scroll to position [0, 0]
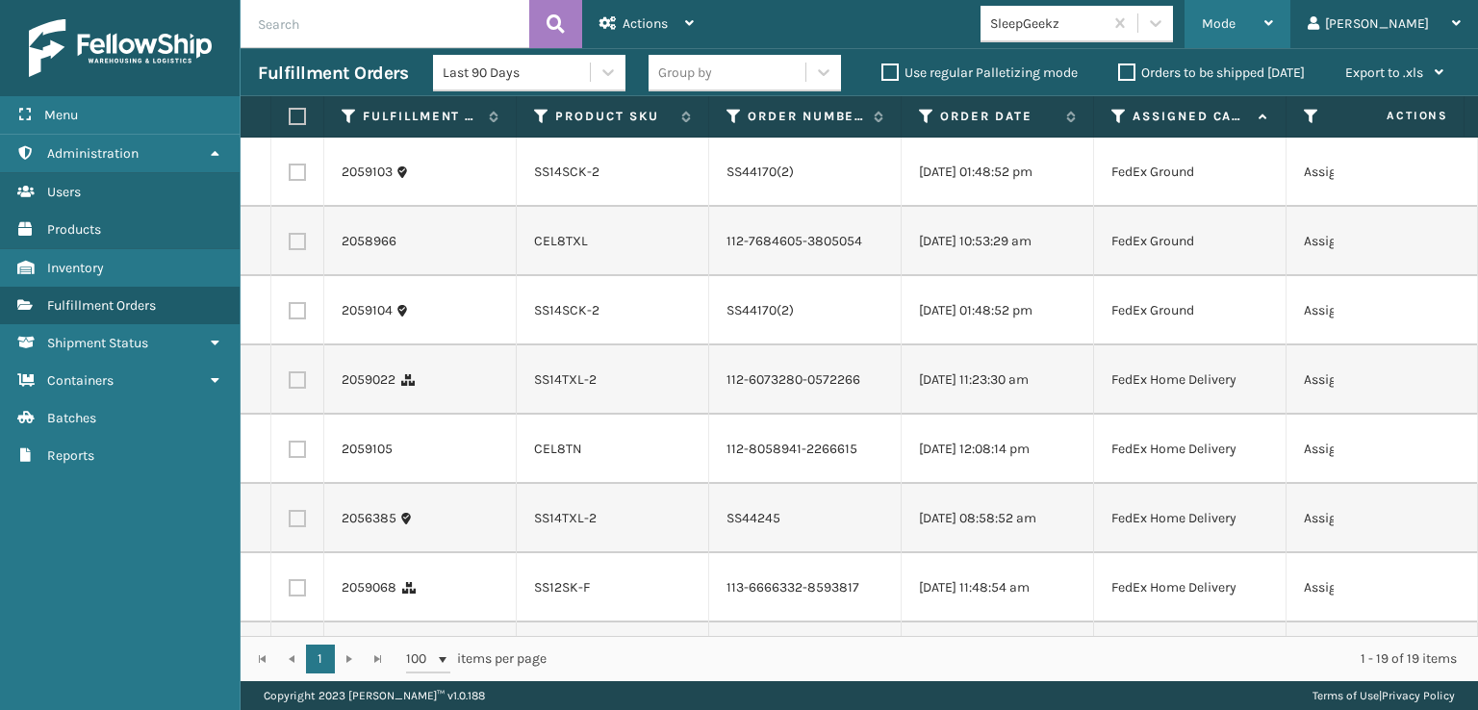
click at [1235, 24] on span "Mode" at bounding box center [1219, 23] width 34 height 16
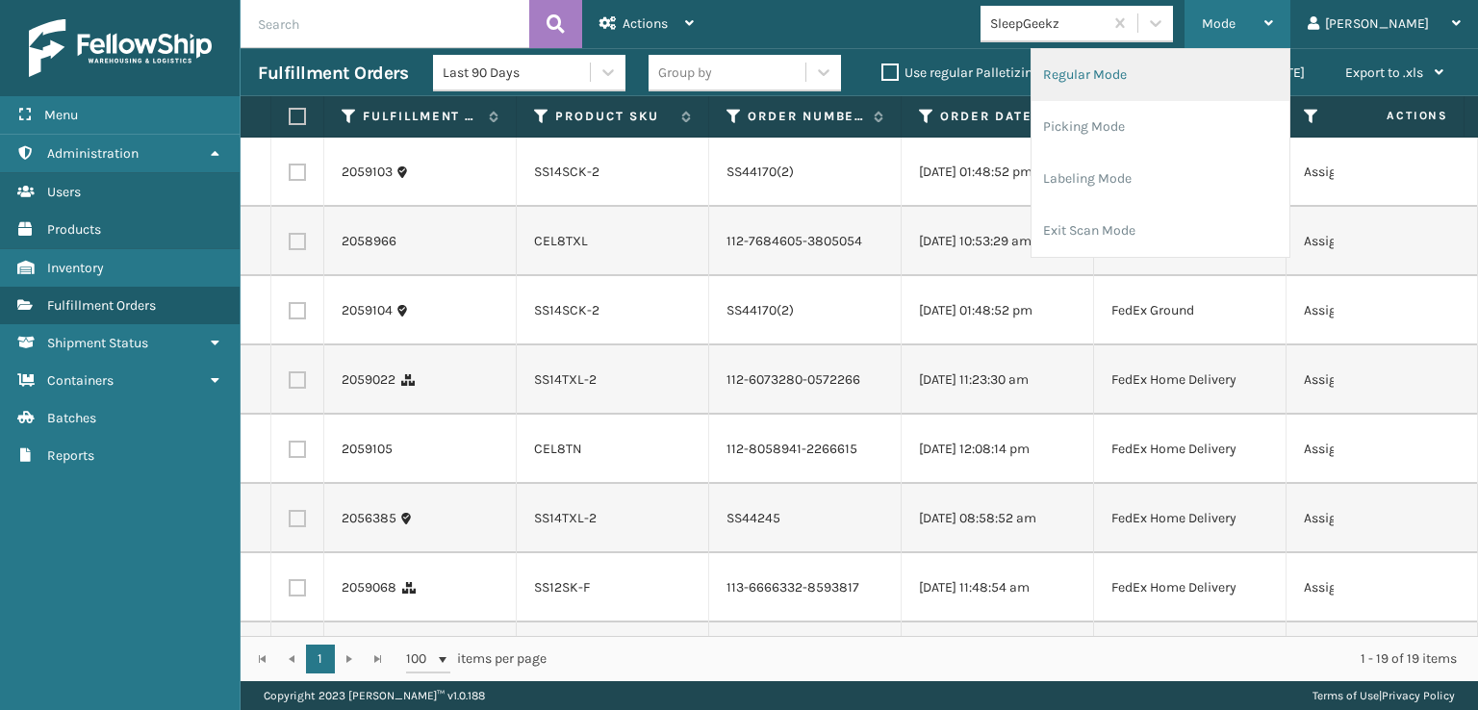
click at [1276, 70] on li "Regular Mode" at bounding box center [1160, 75] width 258 height 52
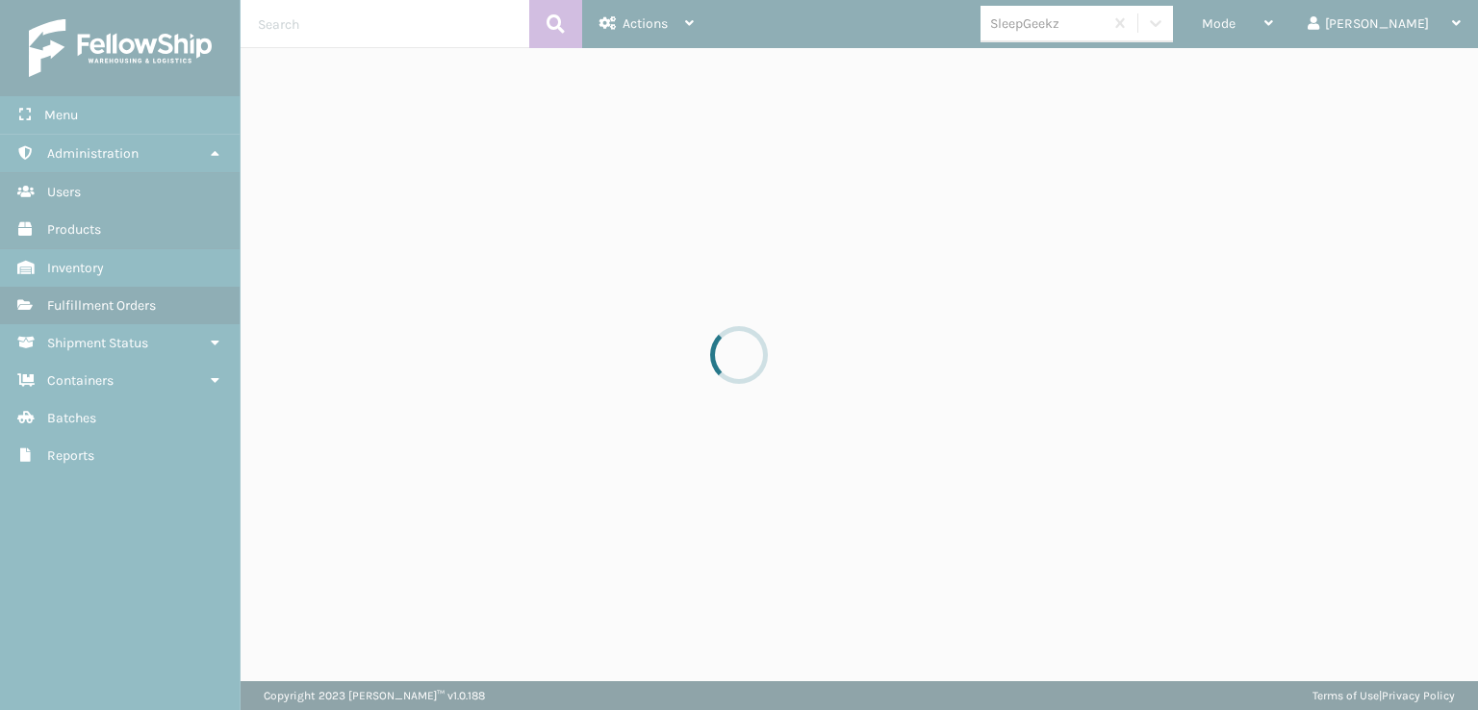
click at [1121, 199] on div at bounding box center [739, 355] width 1478 height 710
click at [1273, 39] on div "Mode" at bounding box center [1237, 24] width 71 height 48
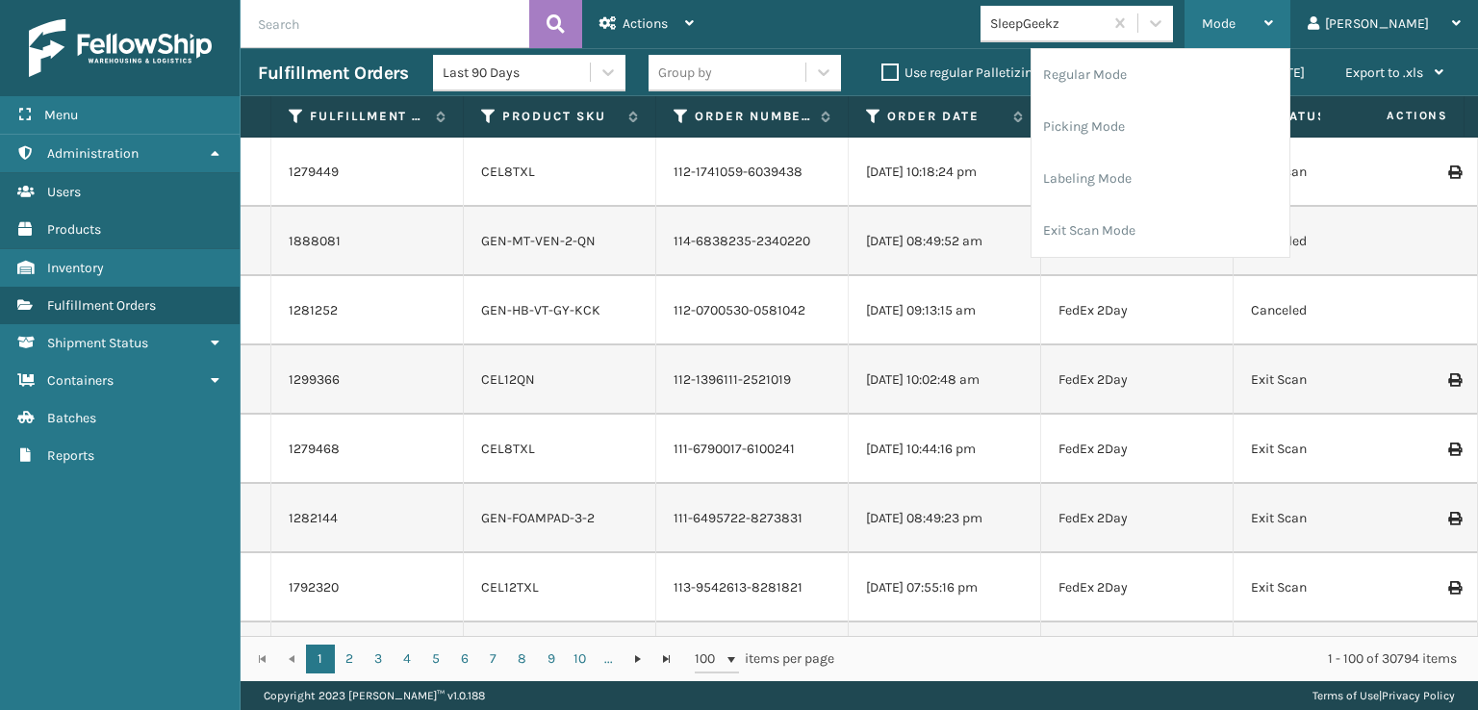
click at [1273, 22] on div "Mode" at bounding box center [1237, 24] width 71 height 48
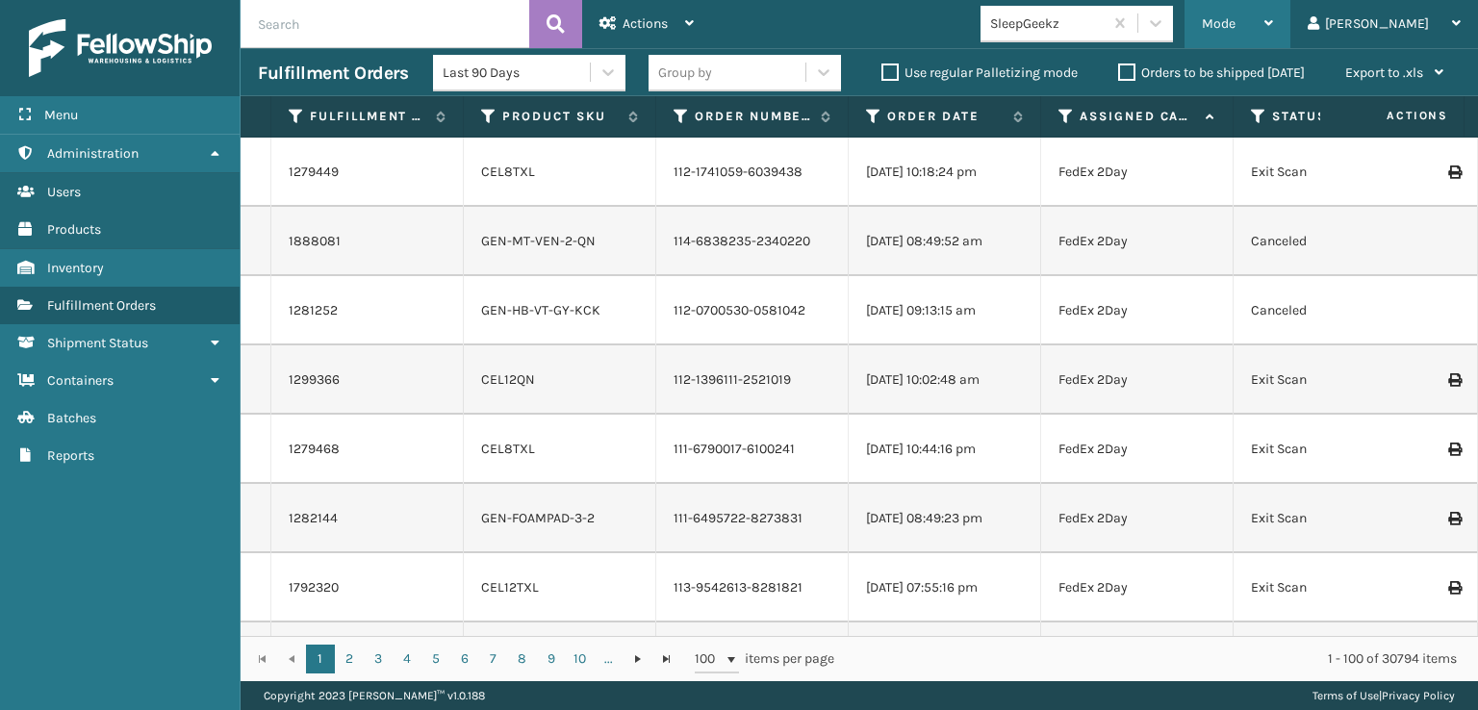
click at [1273, 22] on div "Mode" at bounding box center [1237, 24] width 71 height 48
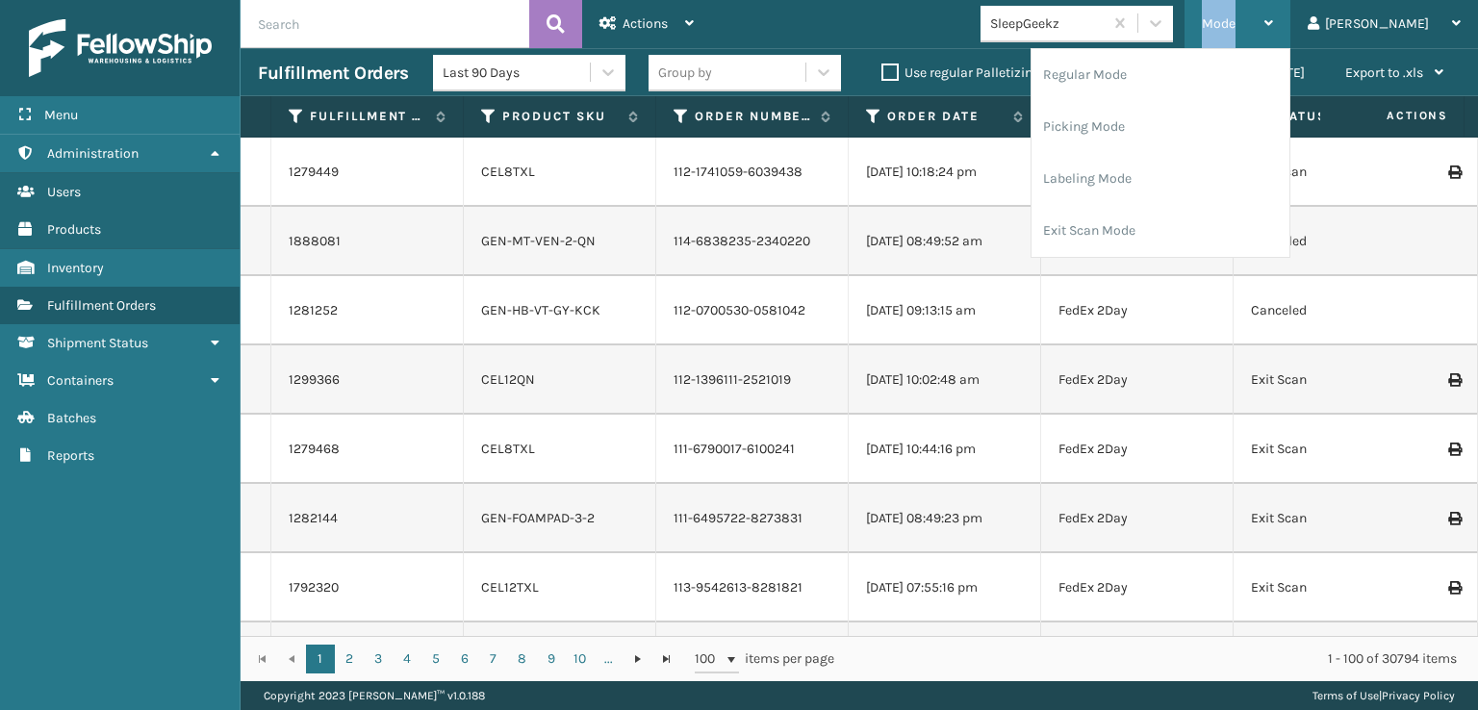
click at [1273, 22] on div "Mode" at bounding box center [1237, 24] width 71 height 48
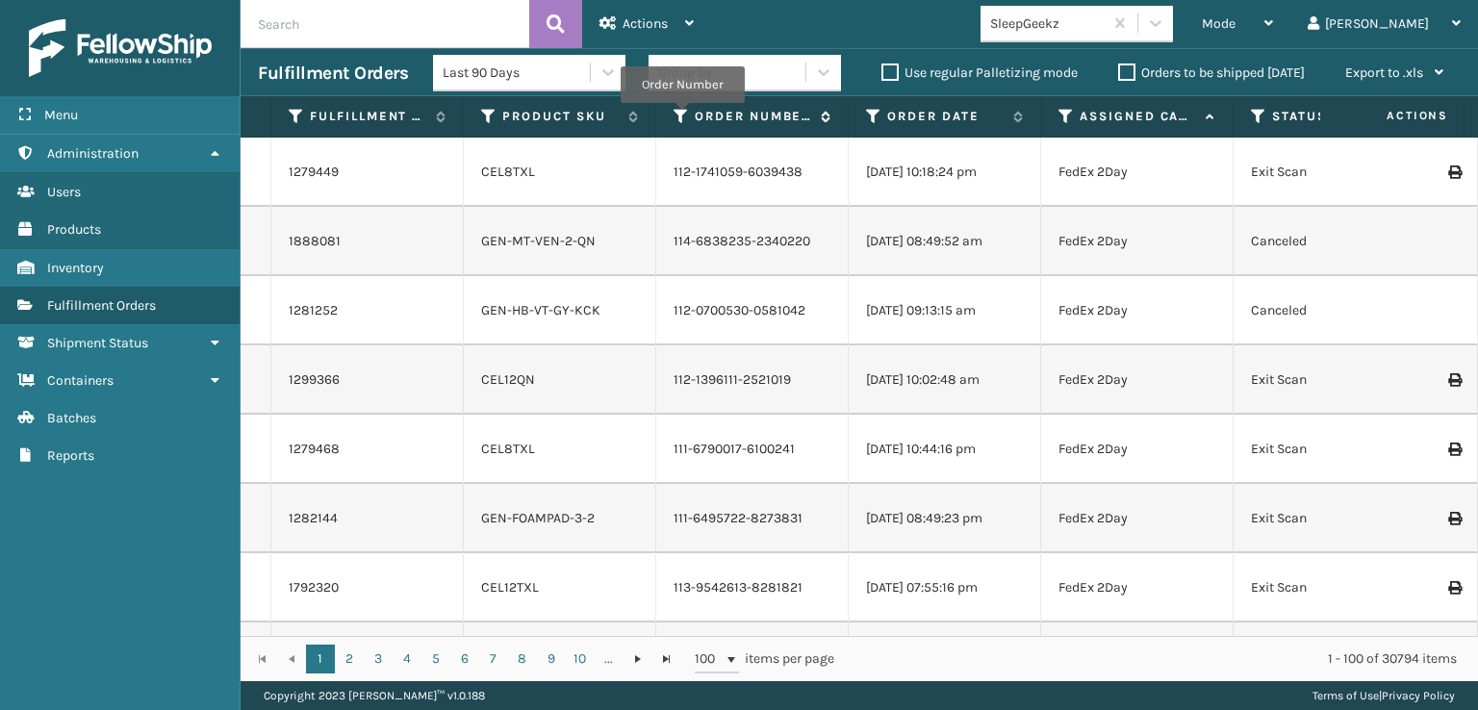
click at [681, 116] on icon at bounding box center [681, 116] width 15 height 17
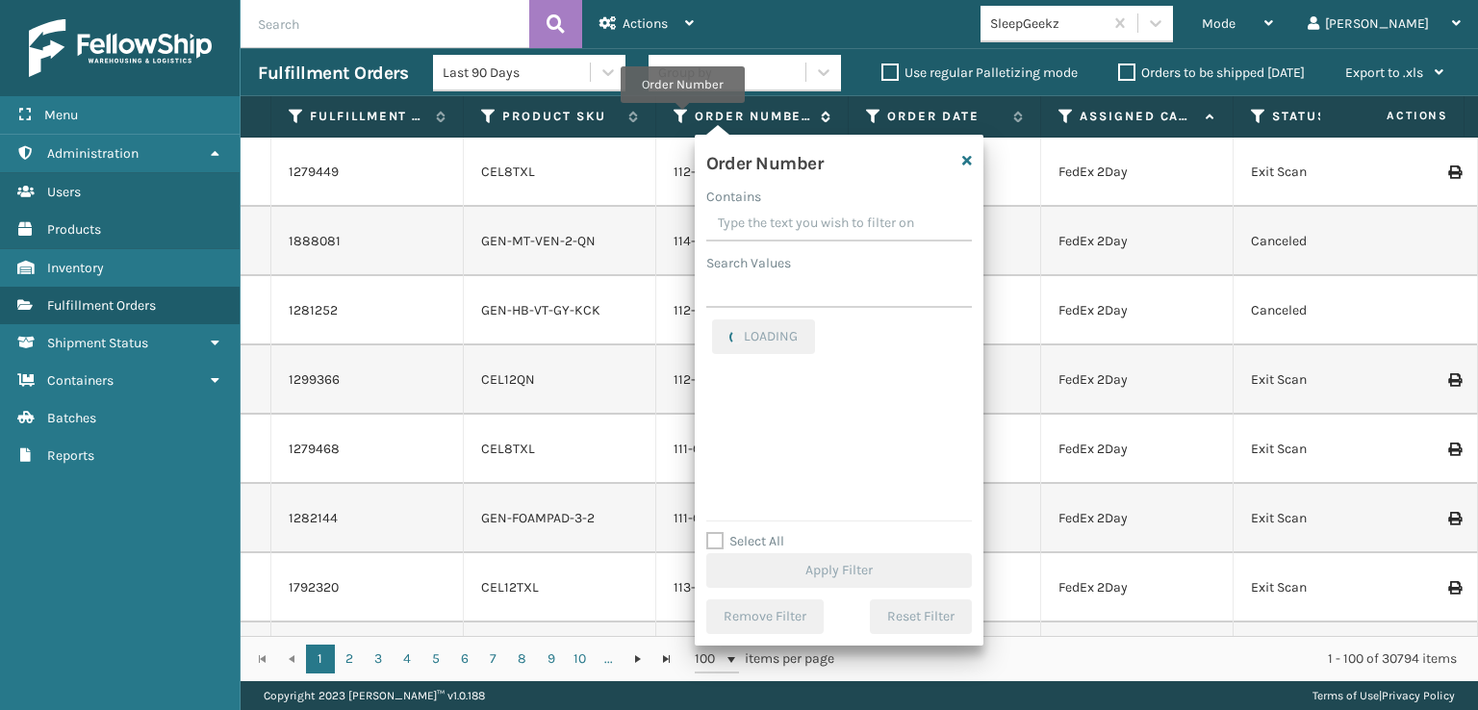
click at [681, 116] on icon at bounding box center [681, 116] width 15 height 17
click at [679, 114] on icon at bounding box center [681, 116] width 15 height 17
click at [749, 231] on input "Contains" at bounding box center [839, 224] width 266 height 35
click at [1107, 179] on td "FedEx 2Day" at bounding box center [1137, 172] width 192 height 69
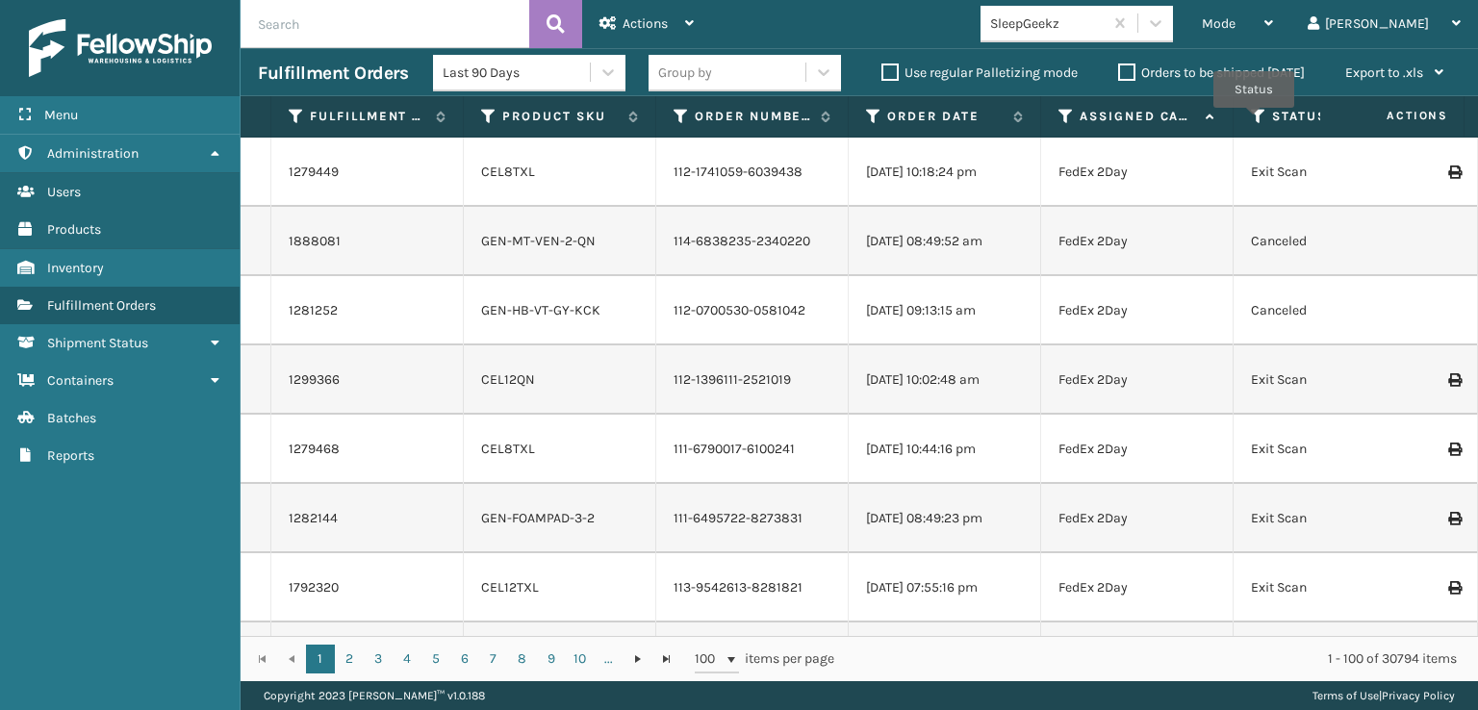
click at [1254, 121] on icon at bounding box center [1258, 116] width 15 height 17
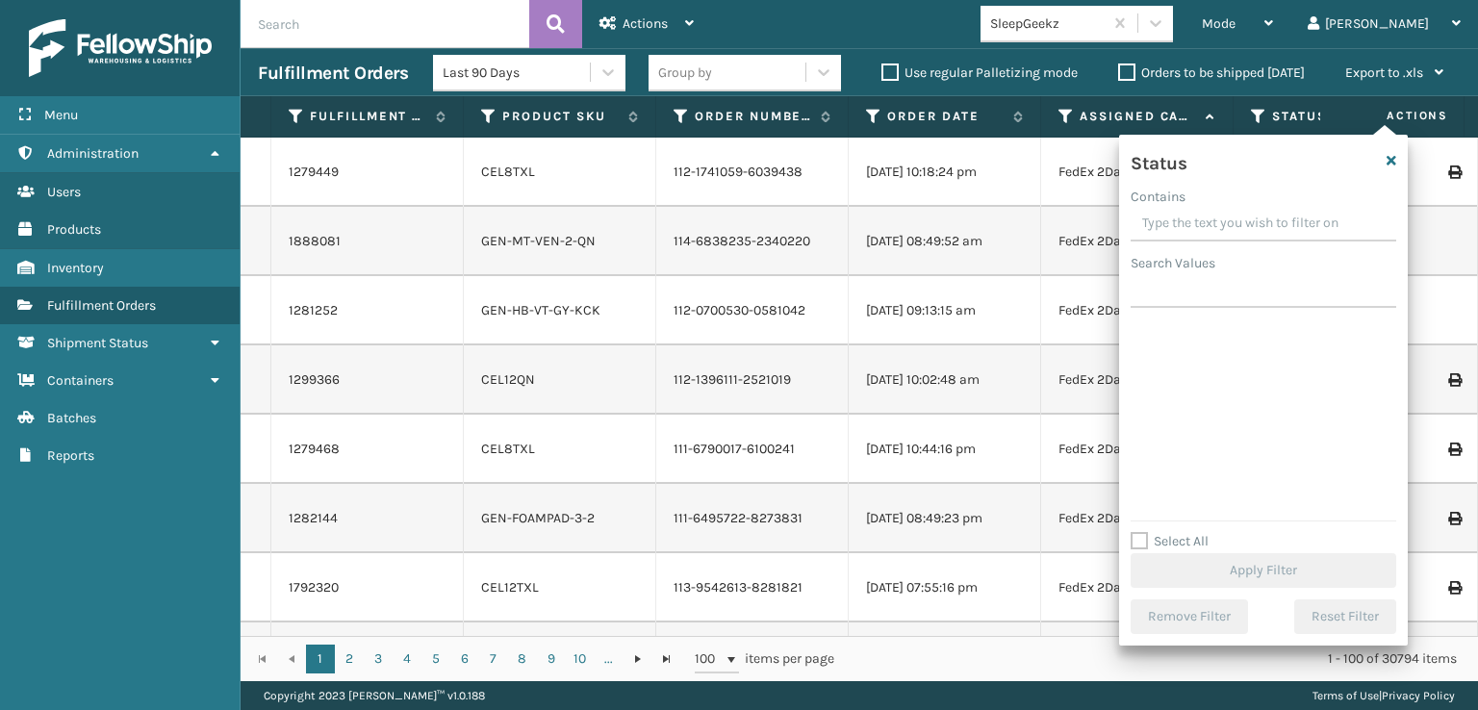
click at [1234, 221] on input "Contains" at bounding box center [1264, 224] width 266 height 35
click at [1264, 213] on input "Contains" at bounding box center [1264, 224] width 266 height 35
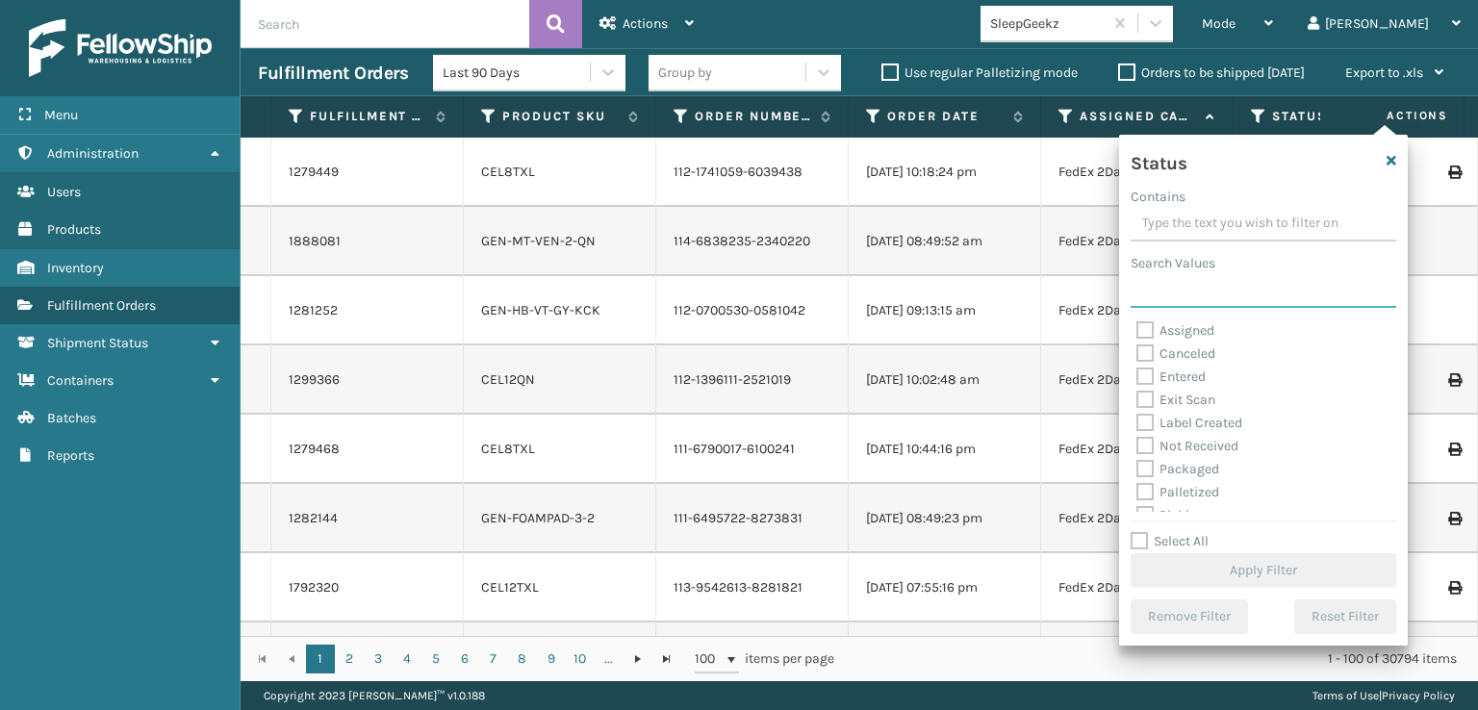
click at [1171, 300] on input "Search Values" at bounding box center [1264, 290] width 266 height 35
click at [1193, 254] on label "Search Values" at bounding box center [1173, 263] width 85 height 20
click at [1193, 273] on input "Search Values" at bounding box center [1264, 290] width 266 height 35
click at [1216, 224] on input "Contains" at bounding box center [1264, 224] width 266 height 35
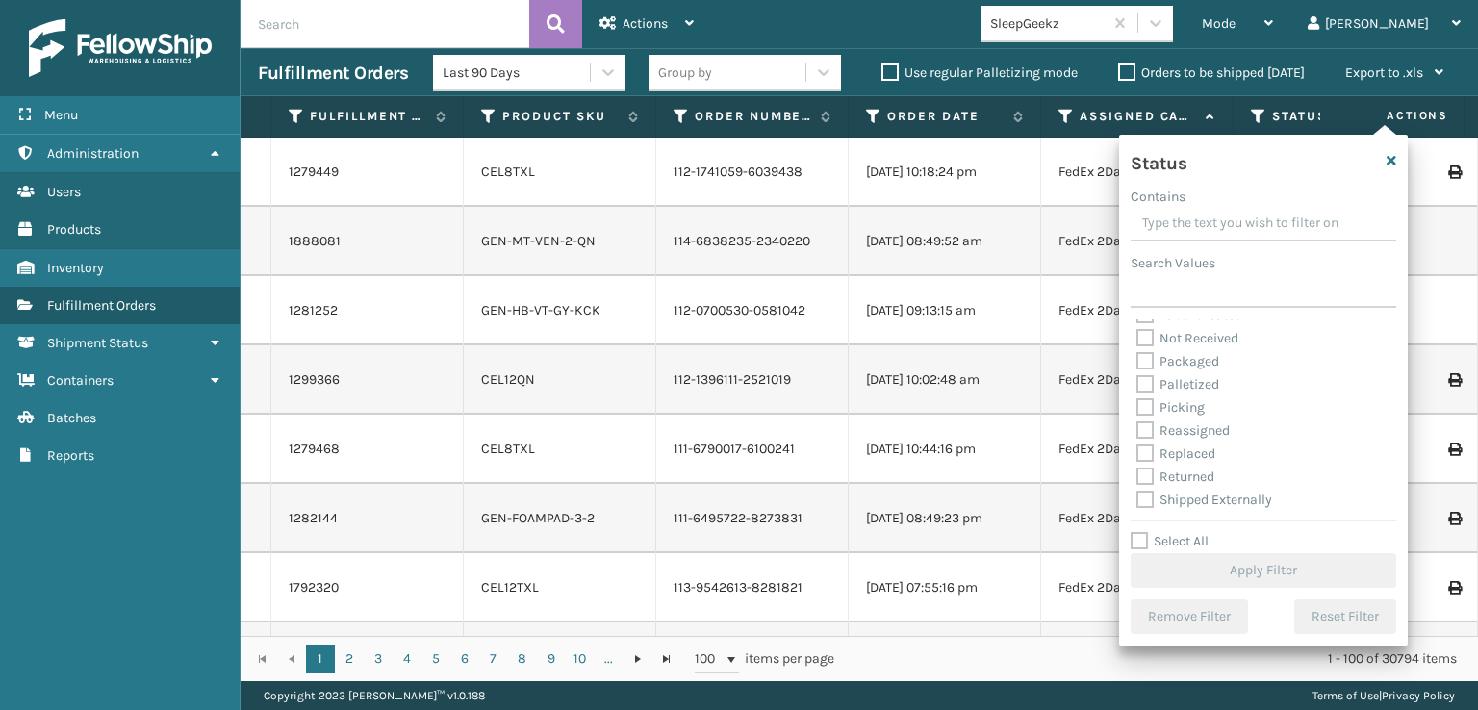
click at [1151, 383] on label "Palletized" at bounding box center [1177, 384] width 83 height 16
click at [1137, 383] on input "Palletized" at bounding box center [1136, 379] width 1 height 13
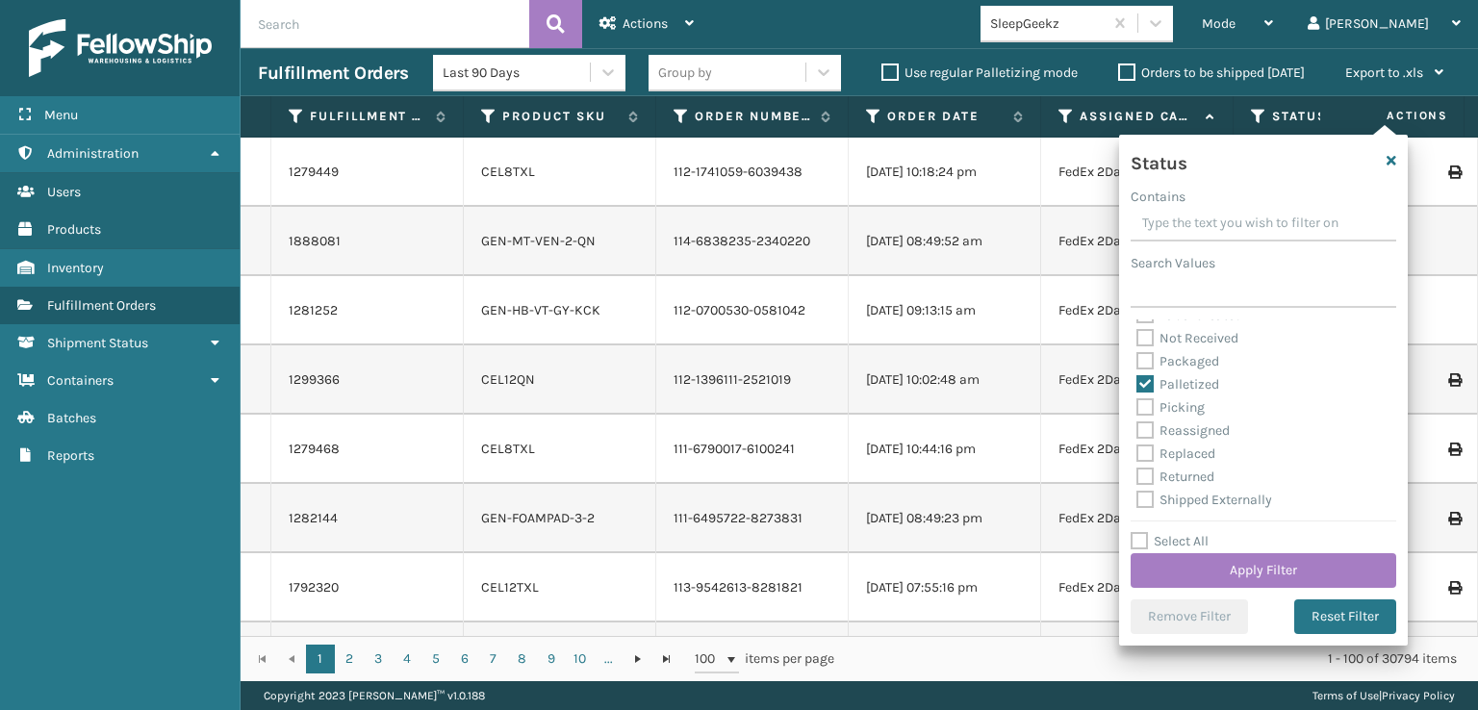
click at [1155, 390] on label "Palletized" at bounding box center [1177, 384] width 83 height 16
click at [1137, 386] on input "Palletized" at bounding box center [1136, 379] width 1 height 13
checkbox input "false"
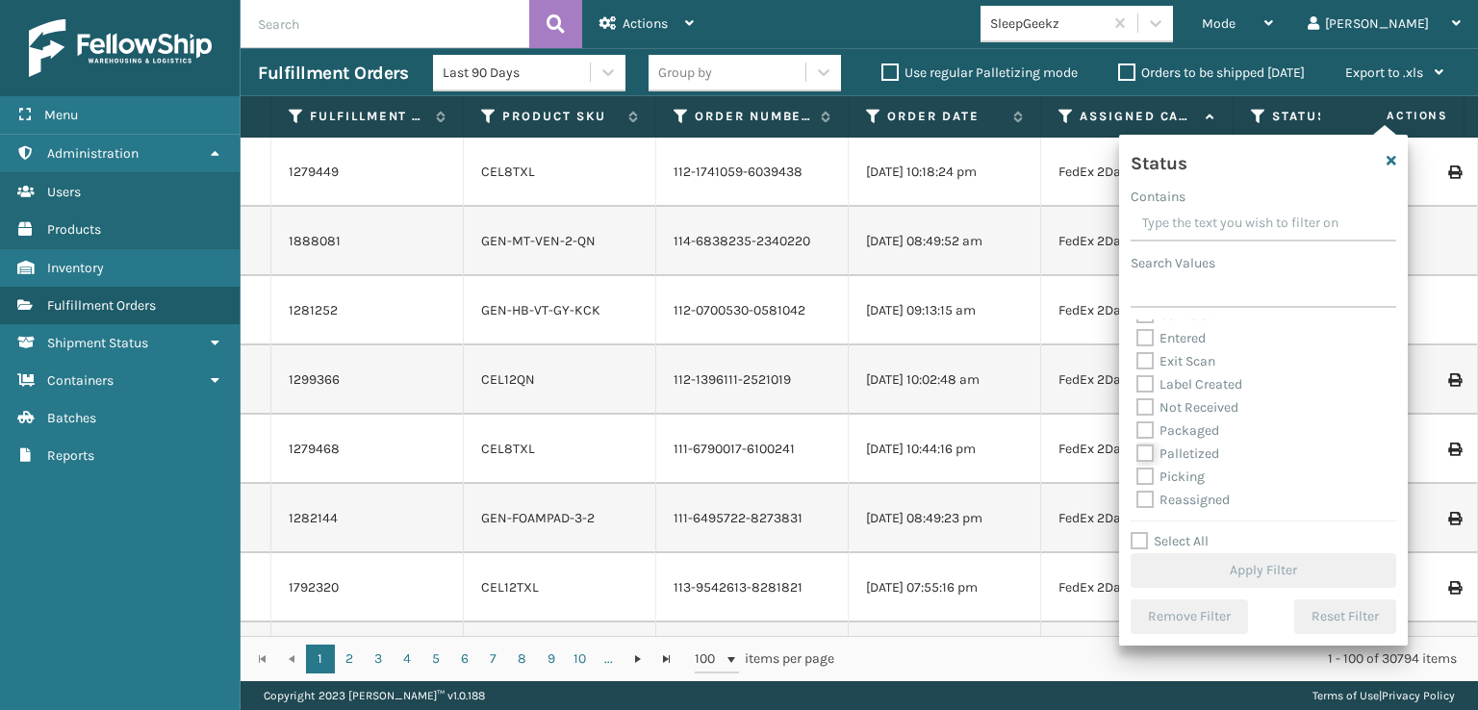
scroll to position [0, 0]
click at [1205, 319] on div "Assigned" at bounding box center [1263, 330] width 254 height 23
click at [1205, 327] on label "Assigned" at bounding box center [1175, 330] width 78 height 16
click at [1137, 327] on input "Assigned" at bounding box center [1136, 325] width 1 height 13
checkbox input "true"
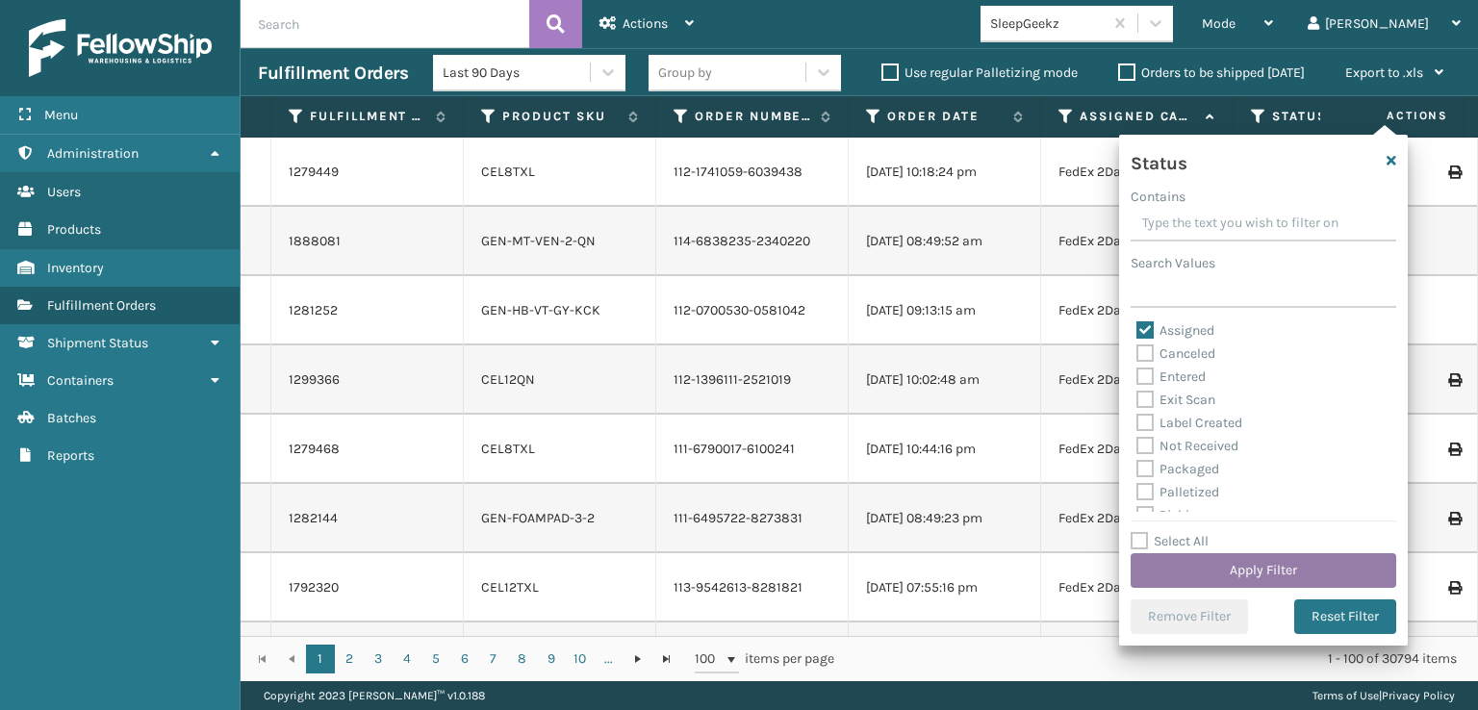
click at [1190, 563] on button "Apply Filter" at bounding box center [1264, 570] width 266 height 35
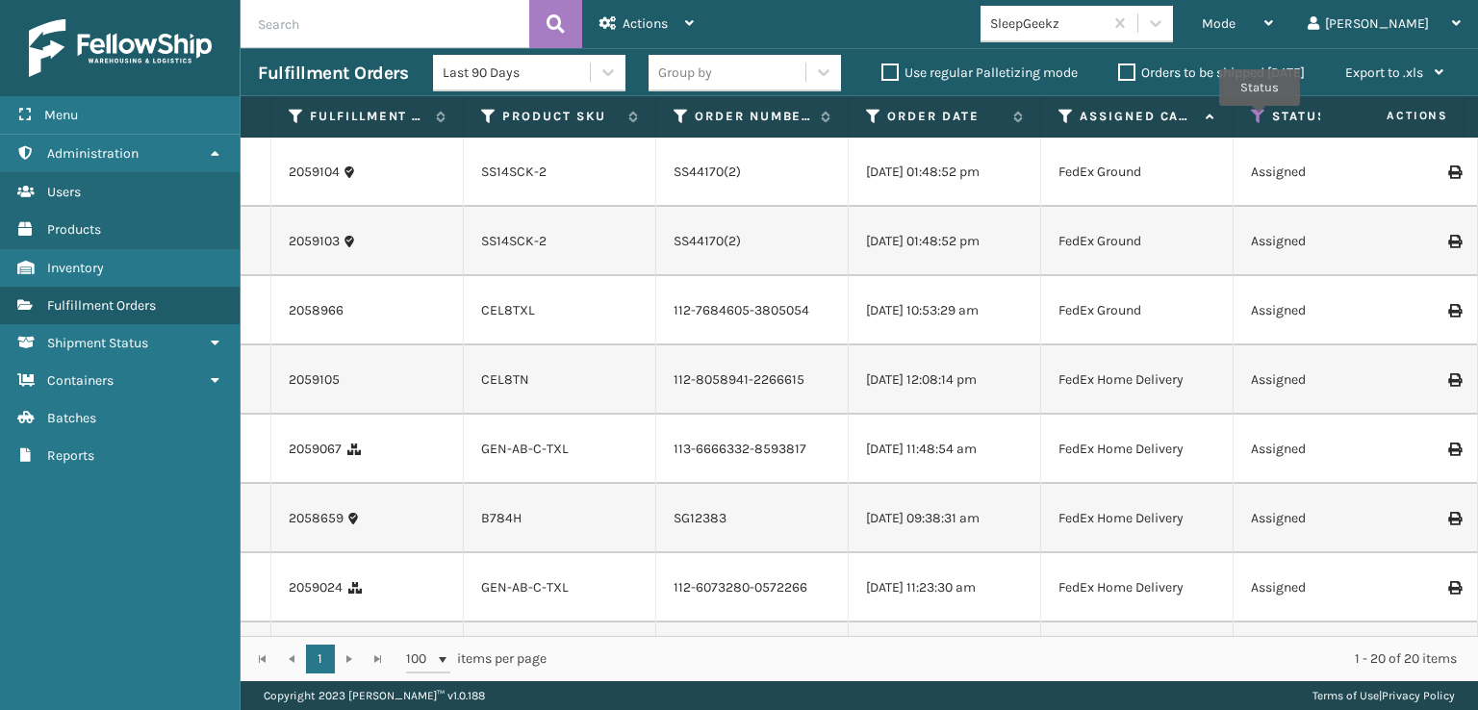
click at [1259, 119] on icon at bounding box center [1258, 116] width 15 height 17
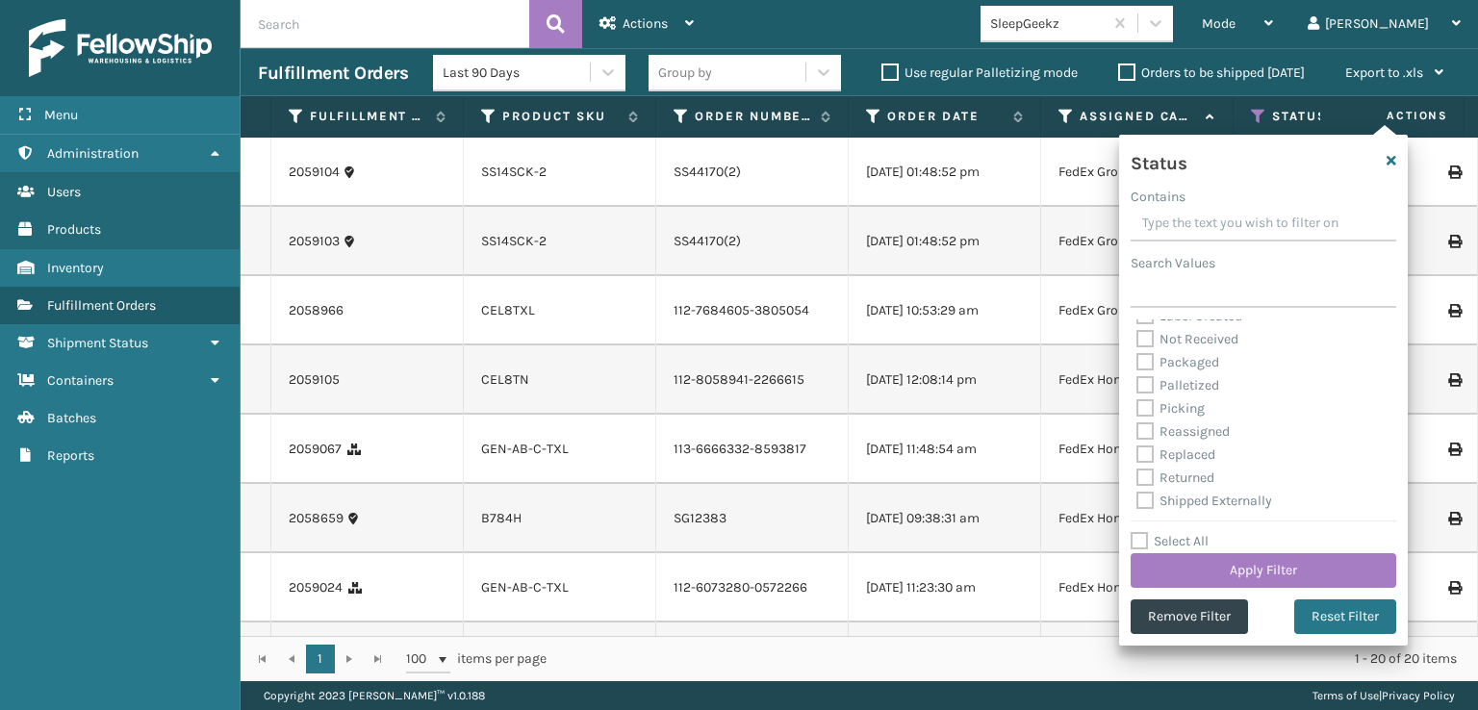
scroll to position [108, 0]
click at [1172, 417] on div "Picking" at bounding box center [1263, 407] width 254 height 23
click at [1167, 410] on label "Picking" at bounding box center [1170, 407] width 68 height 16
click at [1137, 409] on input "Picking" at bounding box center [1136, 402] width 1 height 13
checkbox input "true"
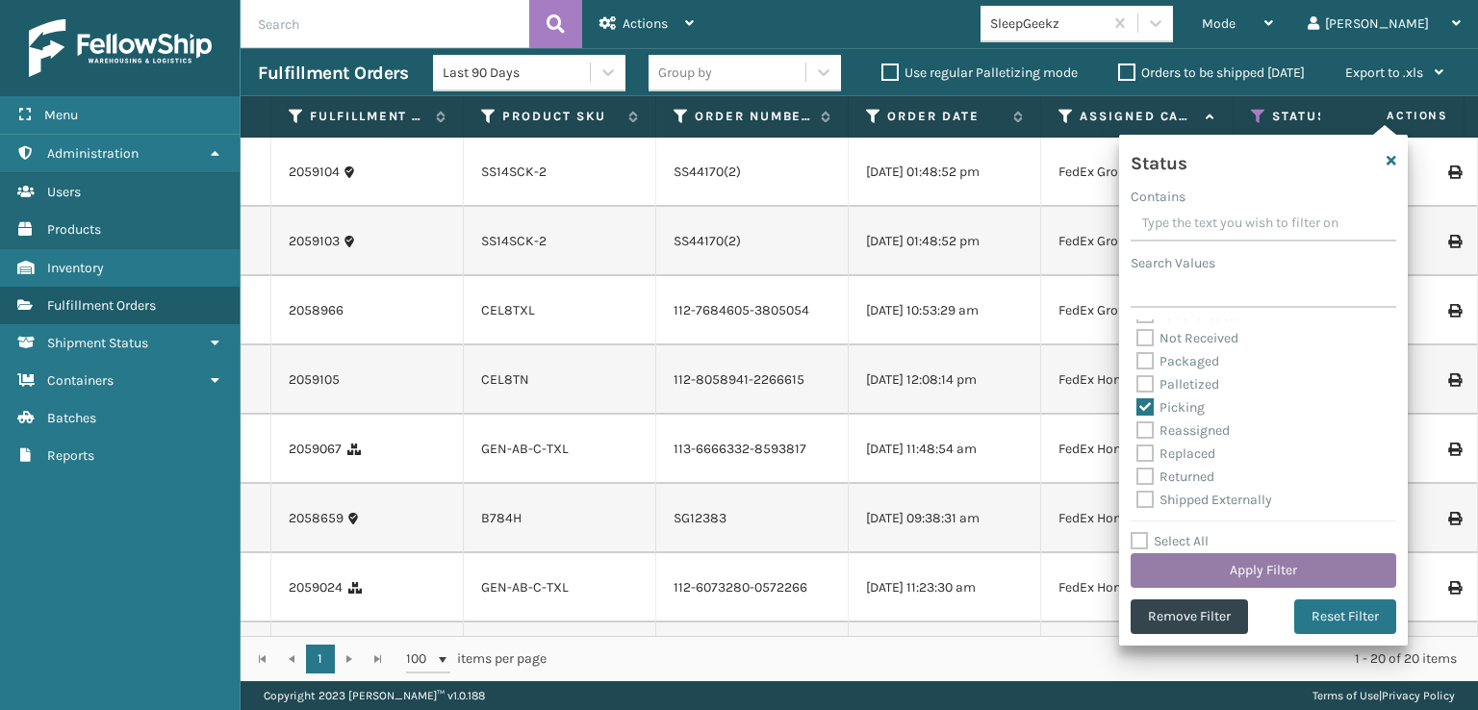
click at [1242, 564] on button "Apply Filter" at bounding box center [1264, 570] width 266 height 35
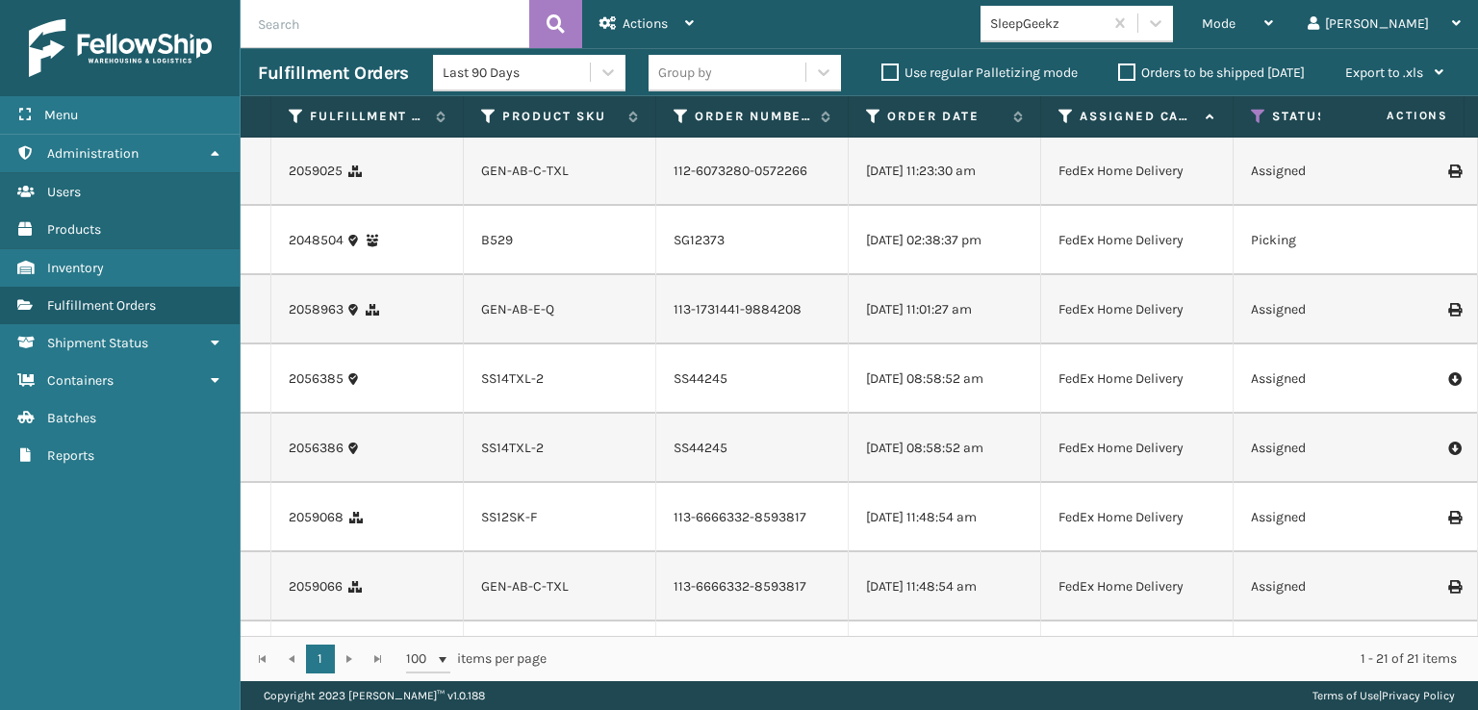
scroll to position [516, 0]
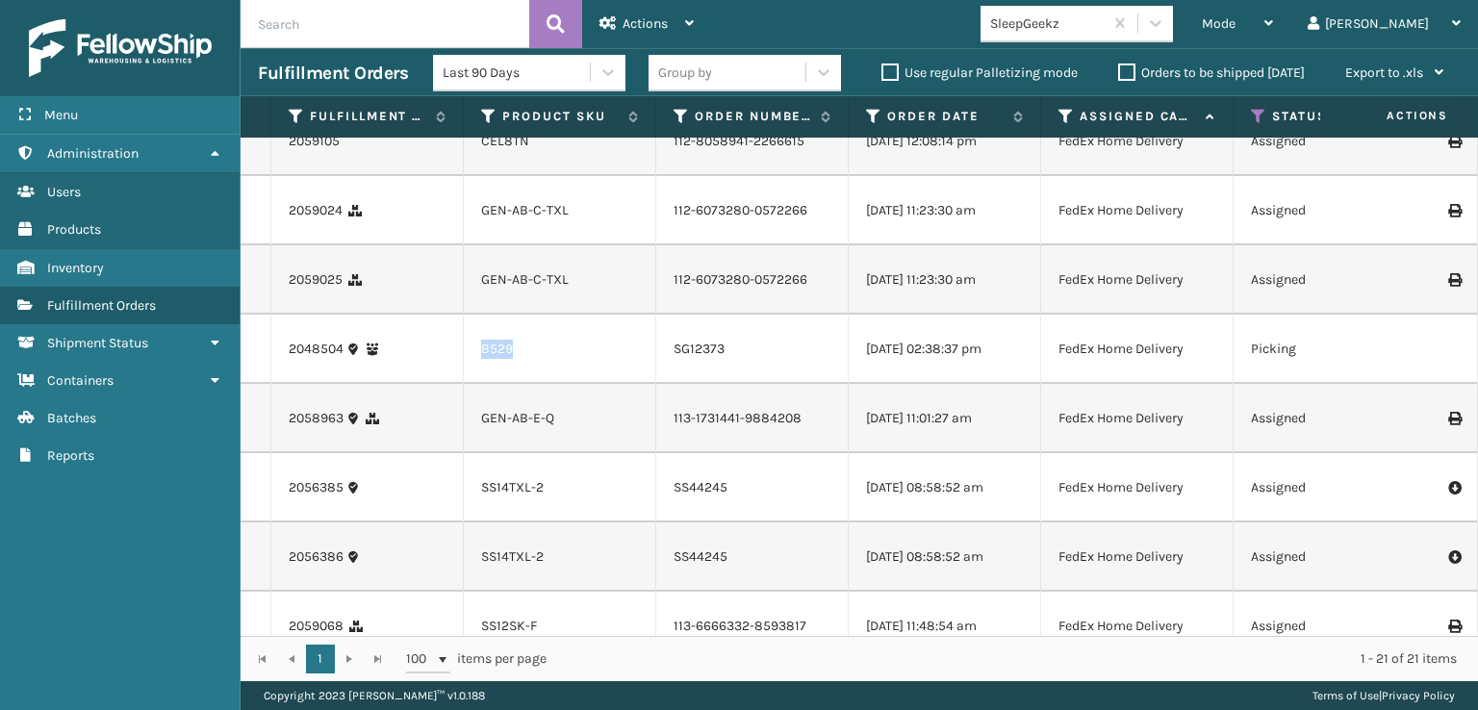
drag, startPoint x: 412, startPoint y: 453, endPoint x: 383, endPoint y: 460, distance: 29.6
click at [596, 220] on div "GEN-AB-C-TXL" at bounding box center [559, 210] width 157 height 19
click at [1253, 120] on icon at bounding box center [1258, 116] width 15 height 17
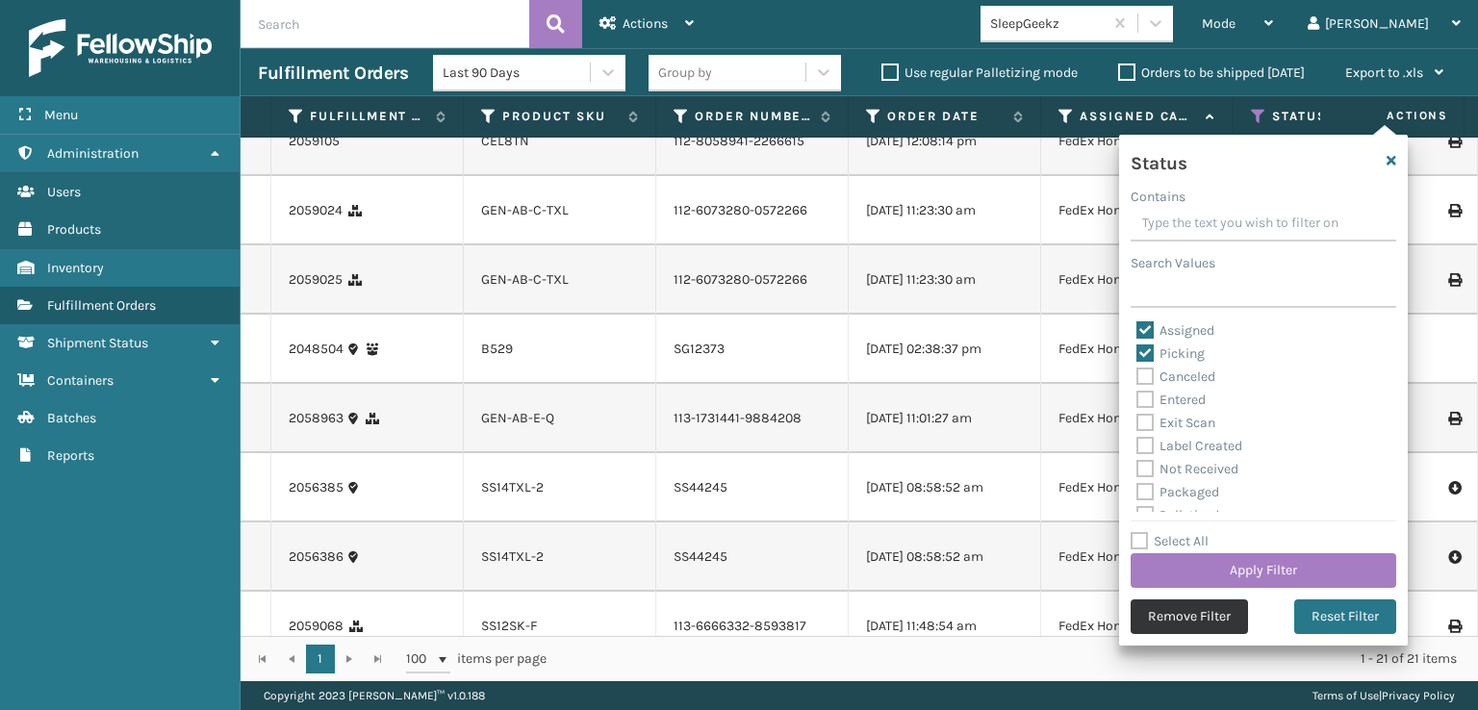
click at [1210, 624] on button "Remove Filter" at bounding box center [1189, 616] width 117 height 35
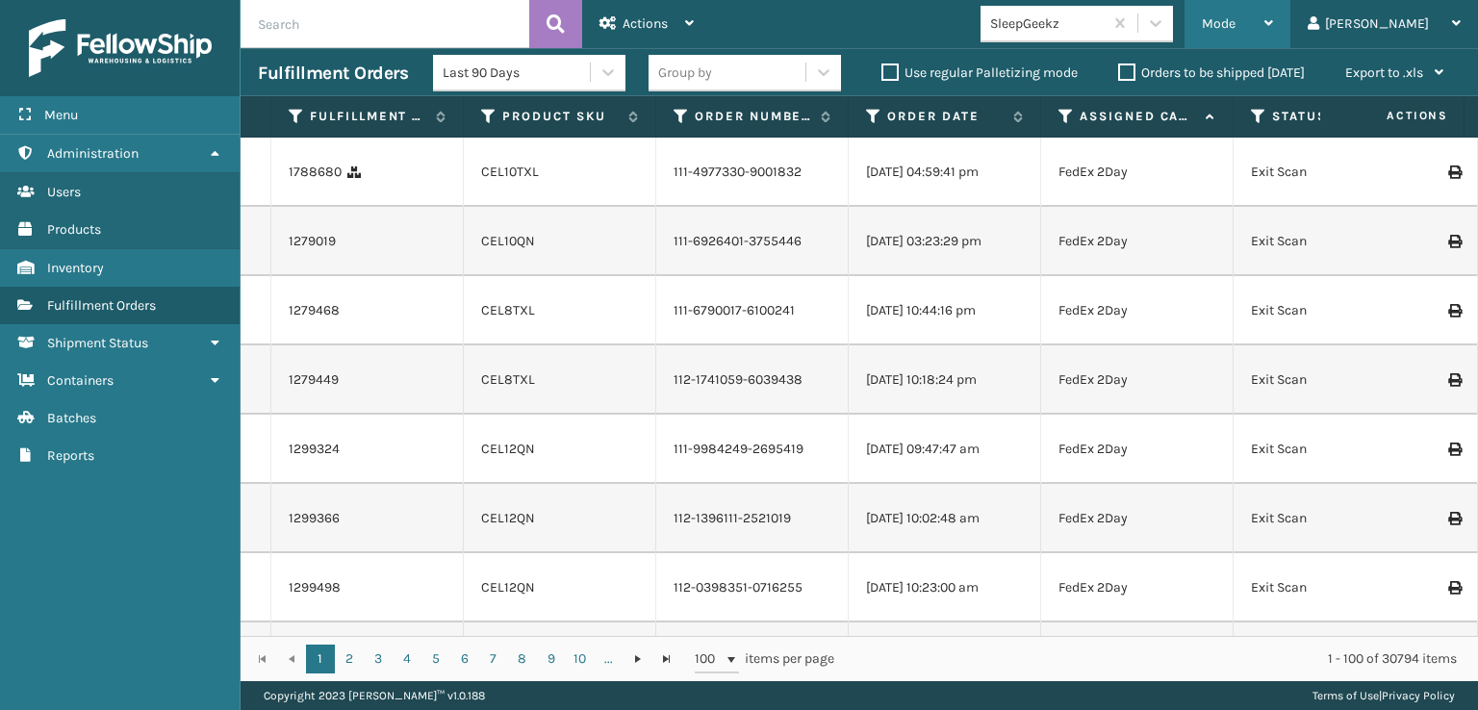
click at [1273, 40] on div "Mode" at bounding box center [1237, 24] width 71 height 48
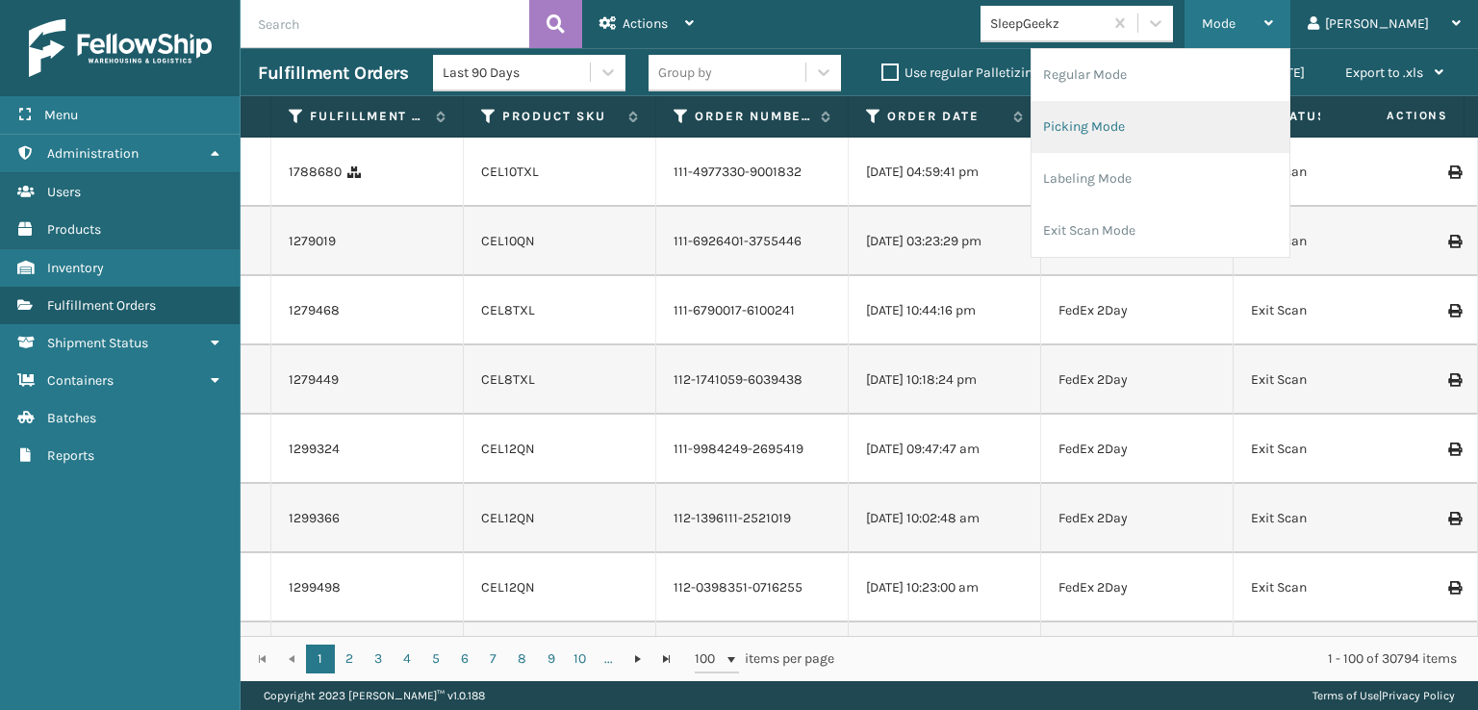
click at [1205, 116] on li "Picking Mode" at bounding box center [1160, 127] width 258 height 52
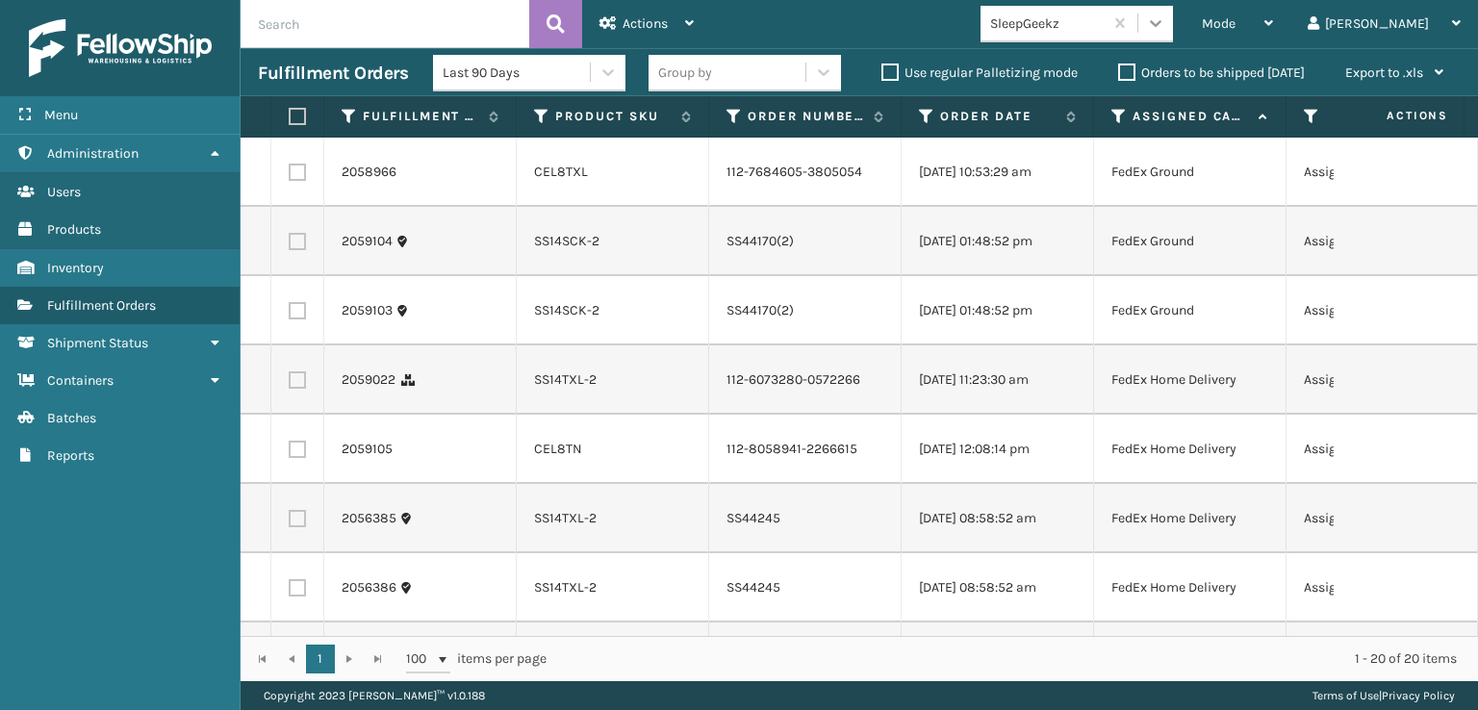
click at [1173, 36] on div at bounding box center [1155, 23] width 35 height 35
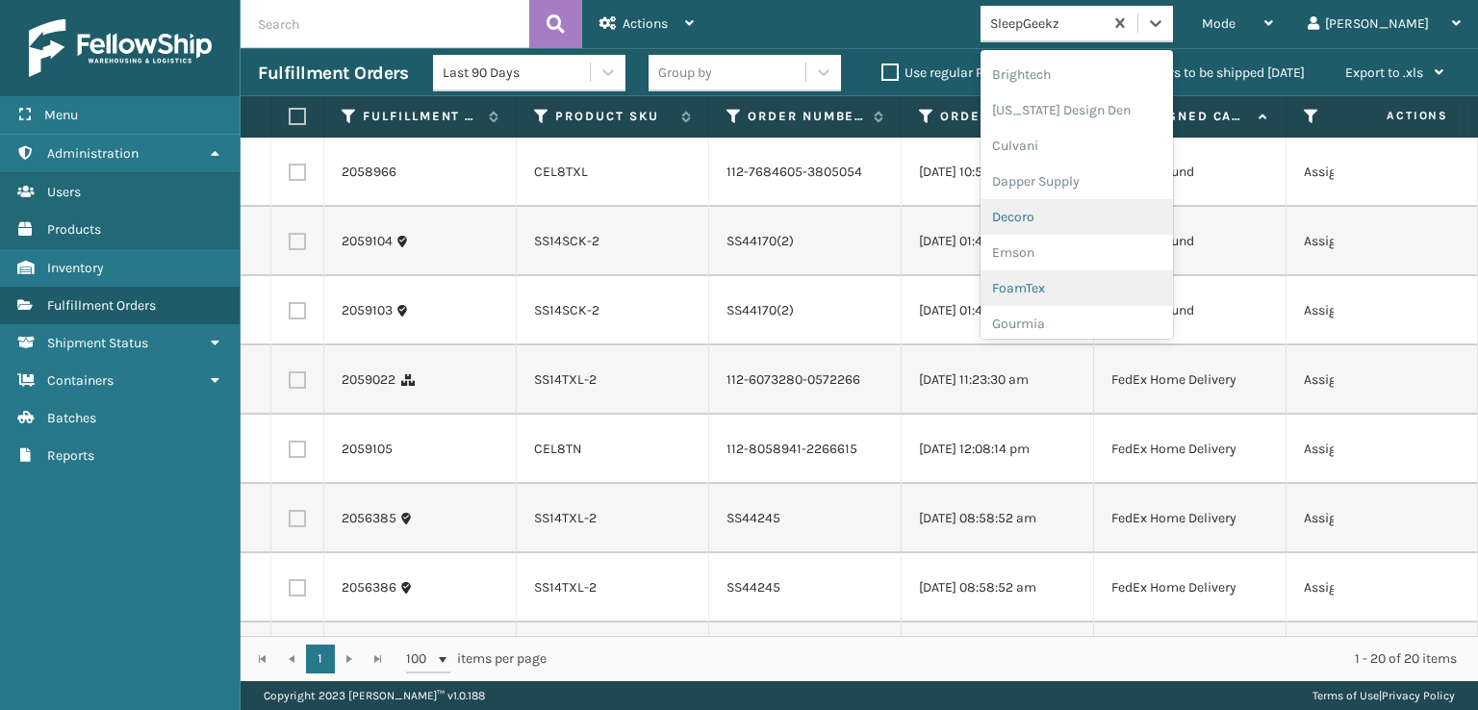
scroll to position [289, 0]
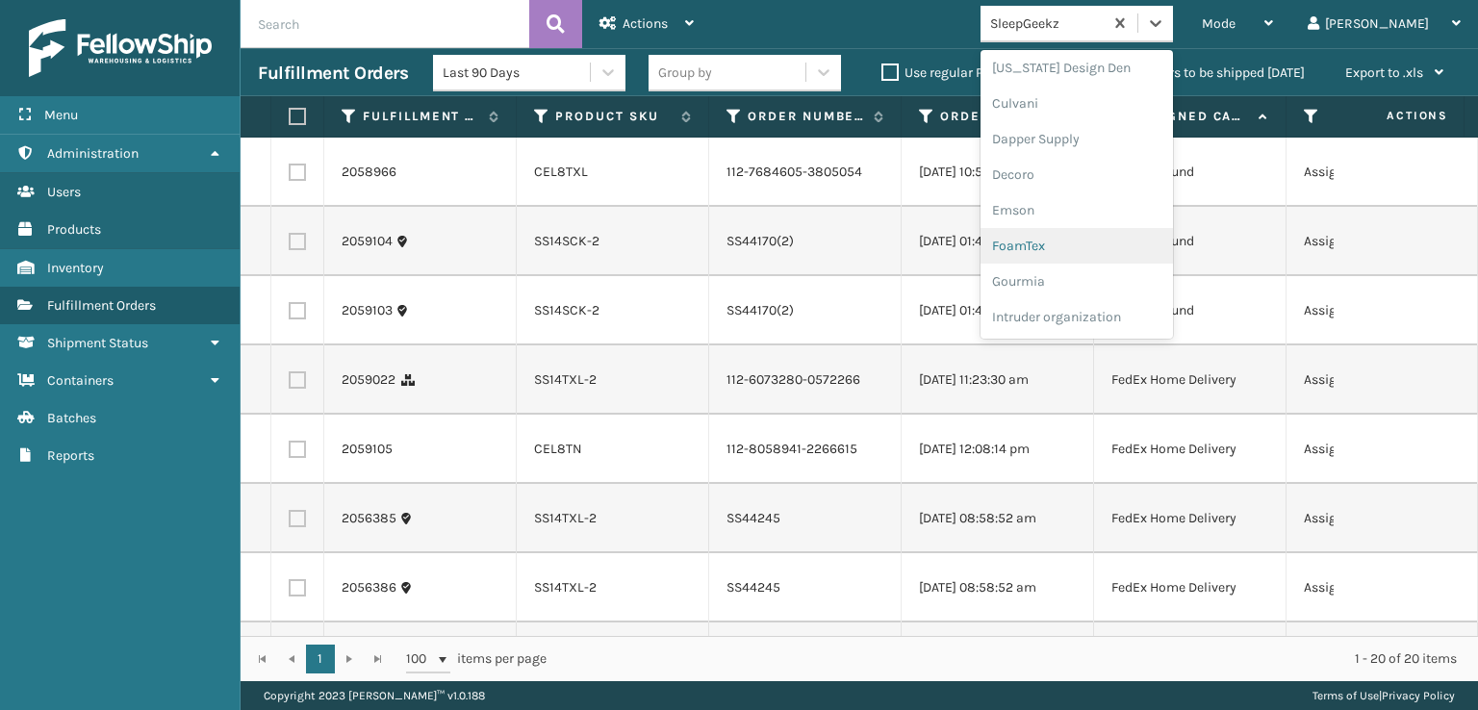
click at [1101, 241] on div "FoamTex" at bounding box center [1076, 246] width 192 height 36
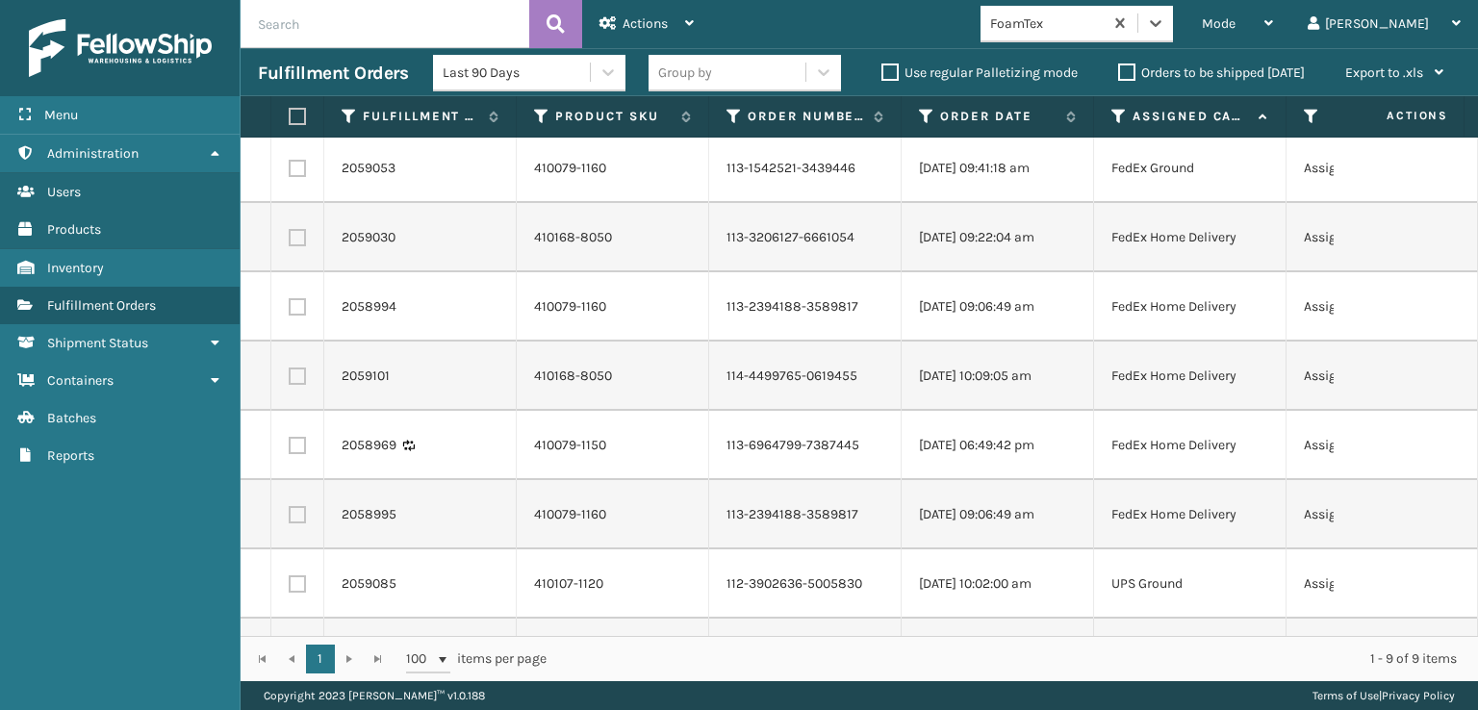
scroll to position [0, 0]
click at [300, 121] on label at bounding box center [295, 116] width 12 height 17
click at [290, 121] on input "checkbox" at bounding box center [289, 117] width 1 height 13
checkbox input "true"
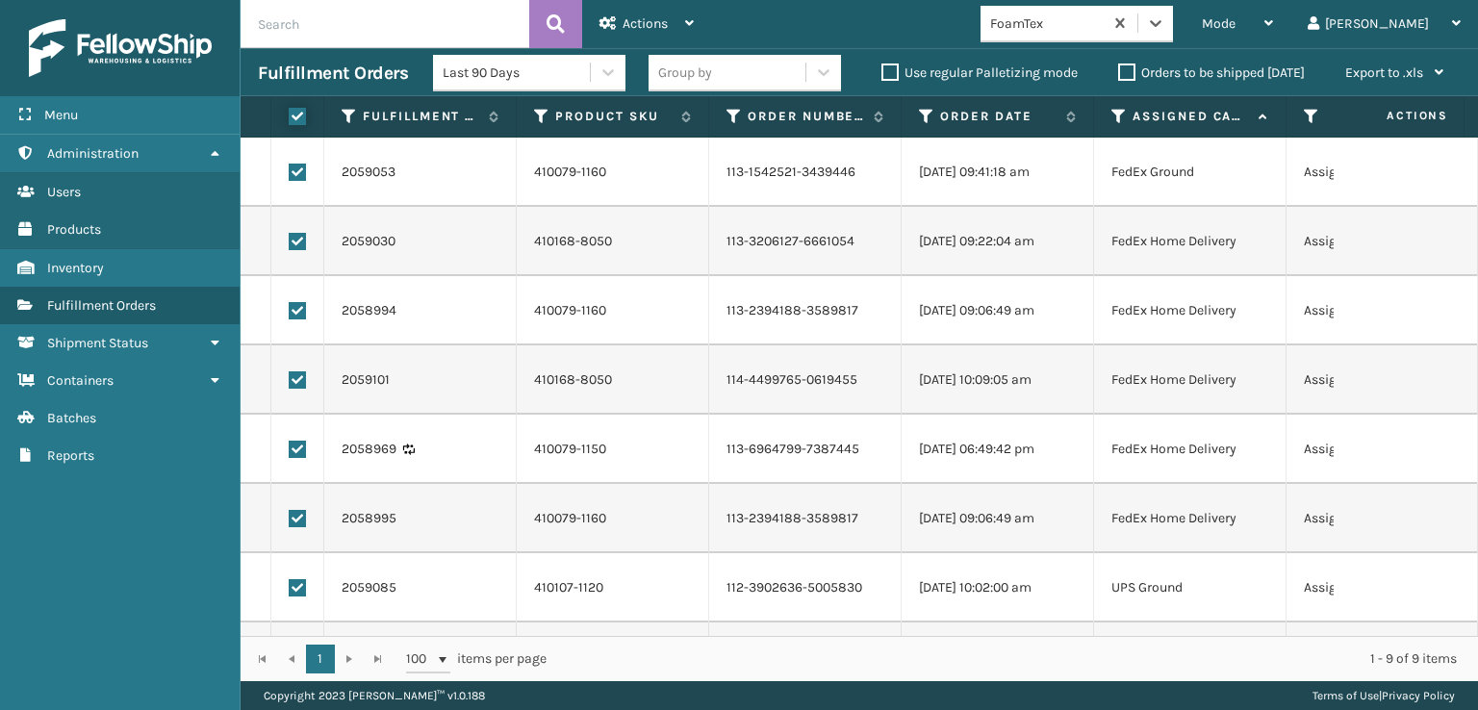
checkbox input "true"
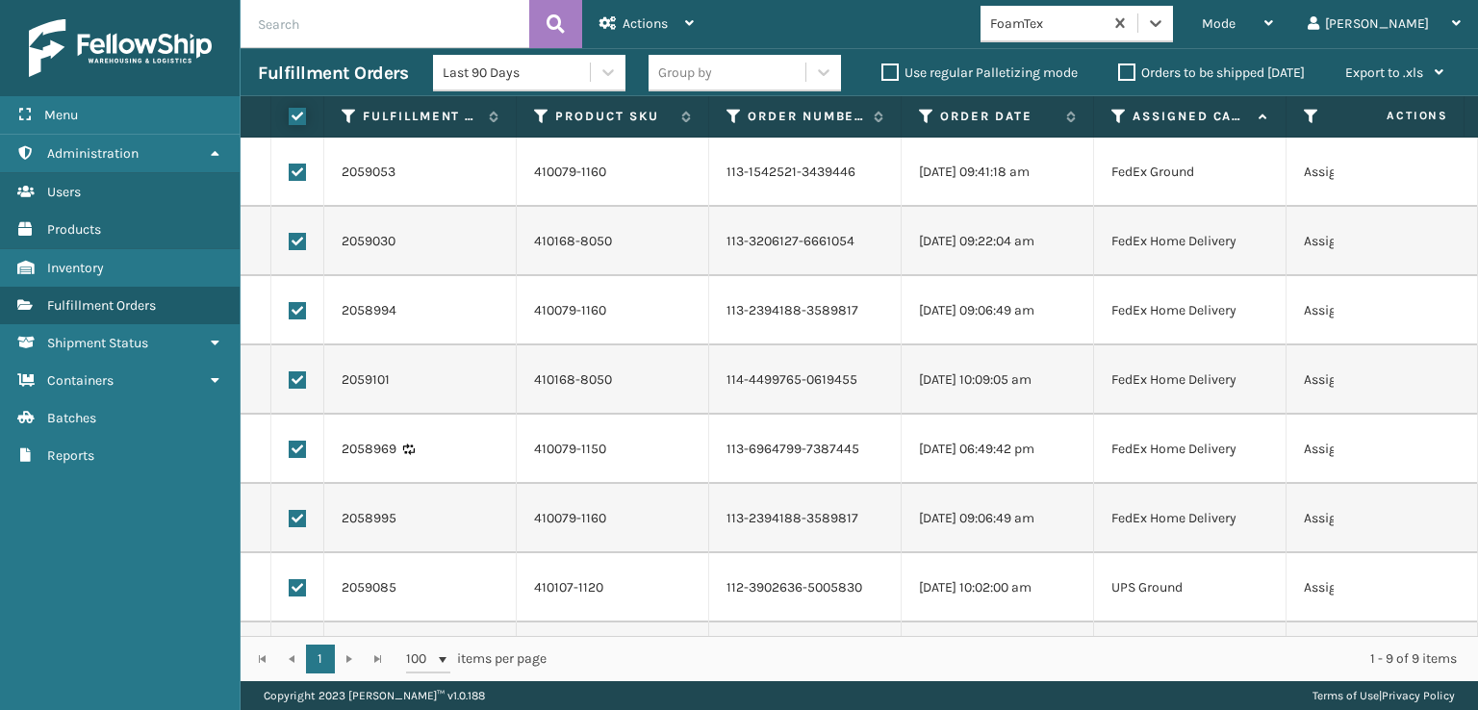
checkbox input "true"
click at [629, 19] on span "Actions" at bounding box center [645, 23] width 45 height 16
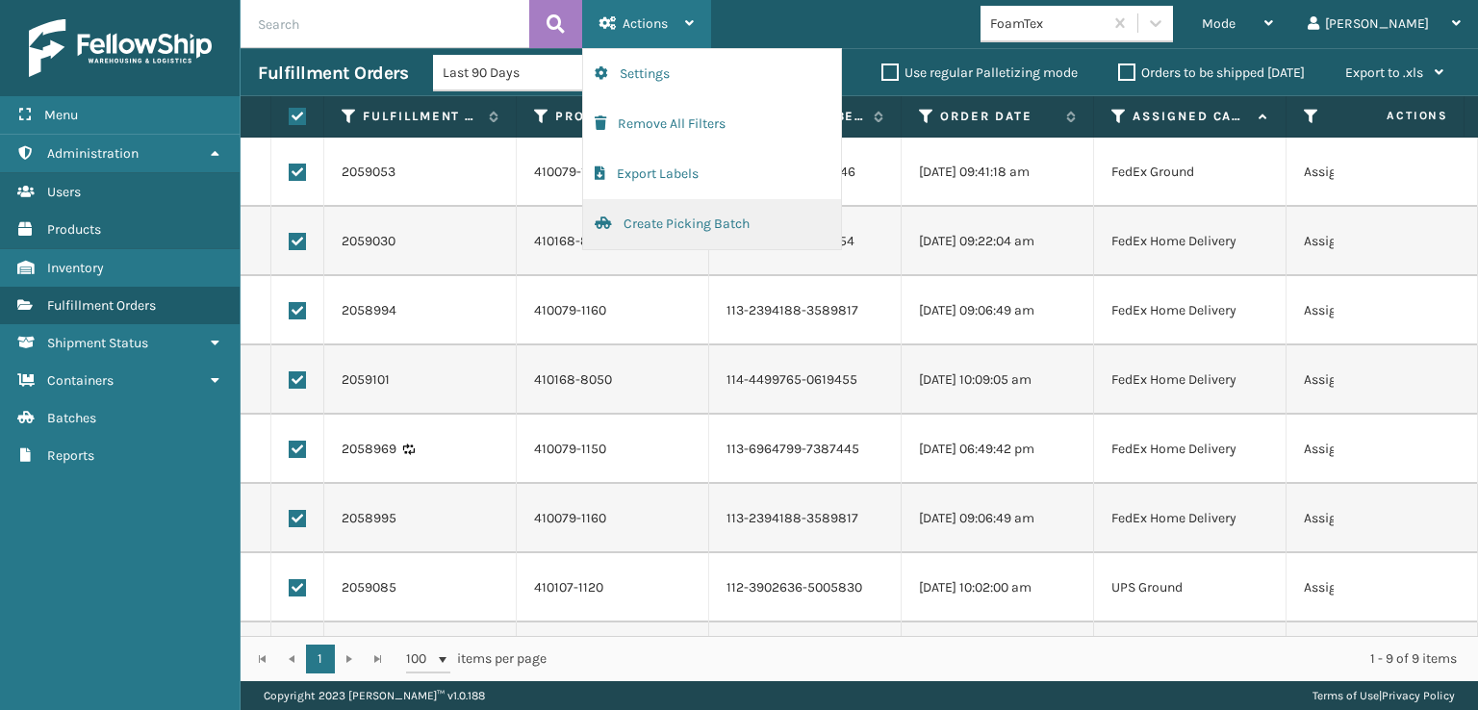
click at [708, 224] on button "Create Picking Batch" at bounding box center [712, 224] width 258 height 50
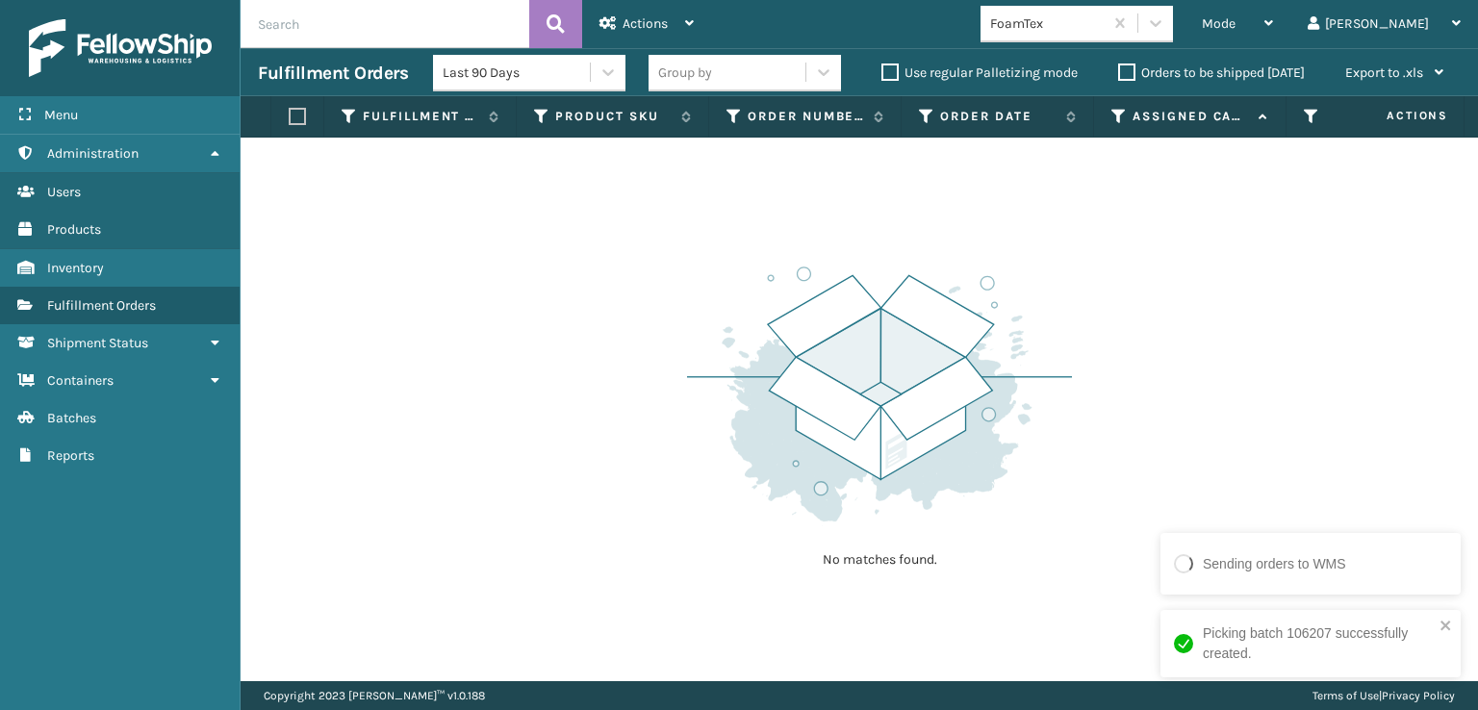
click at [1184, 21] on div "FoamTex" at bounding box center [1082, 24] width 204 height 37
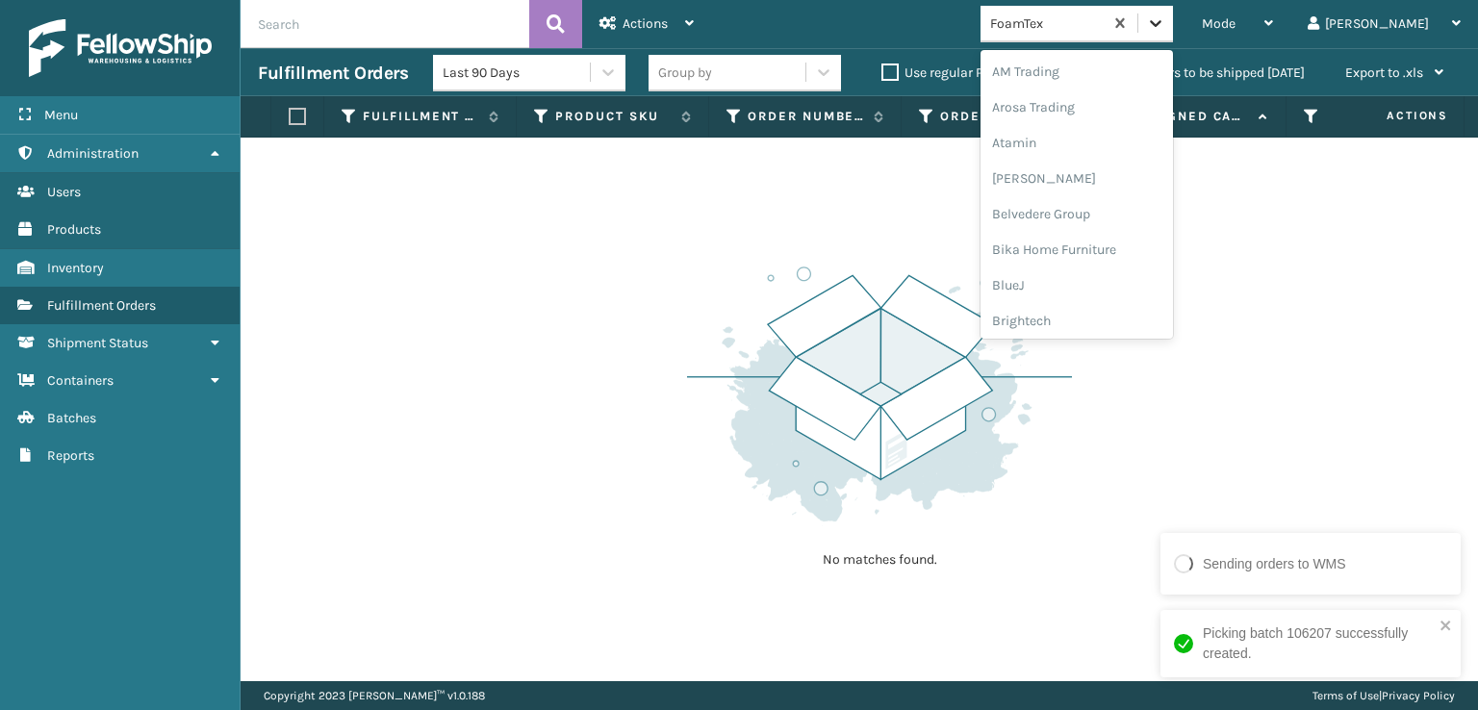
click at [1173, 23] on div at bounding box center [1155, 23] width 35 height 35
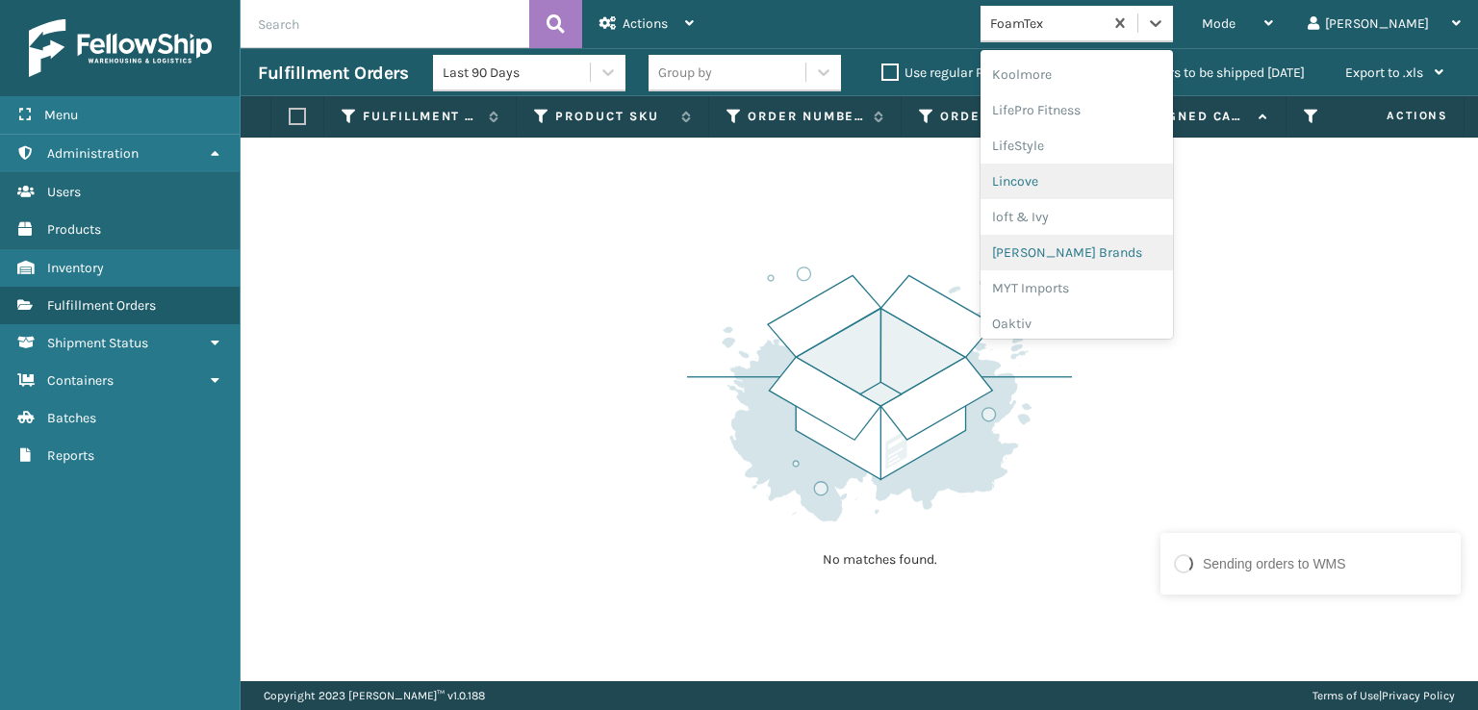
scroll to position [704, 0]
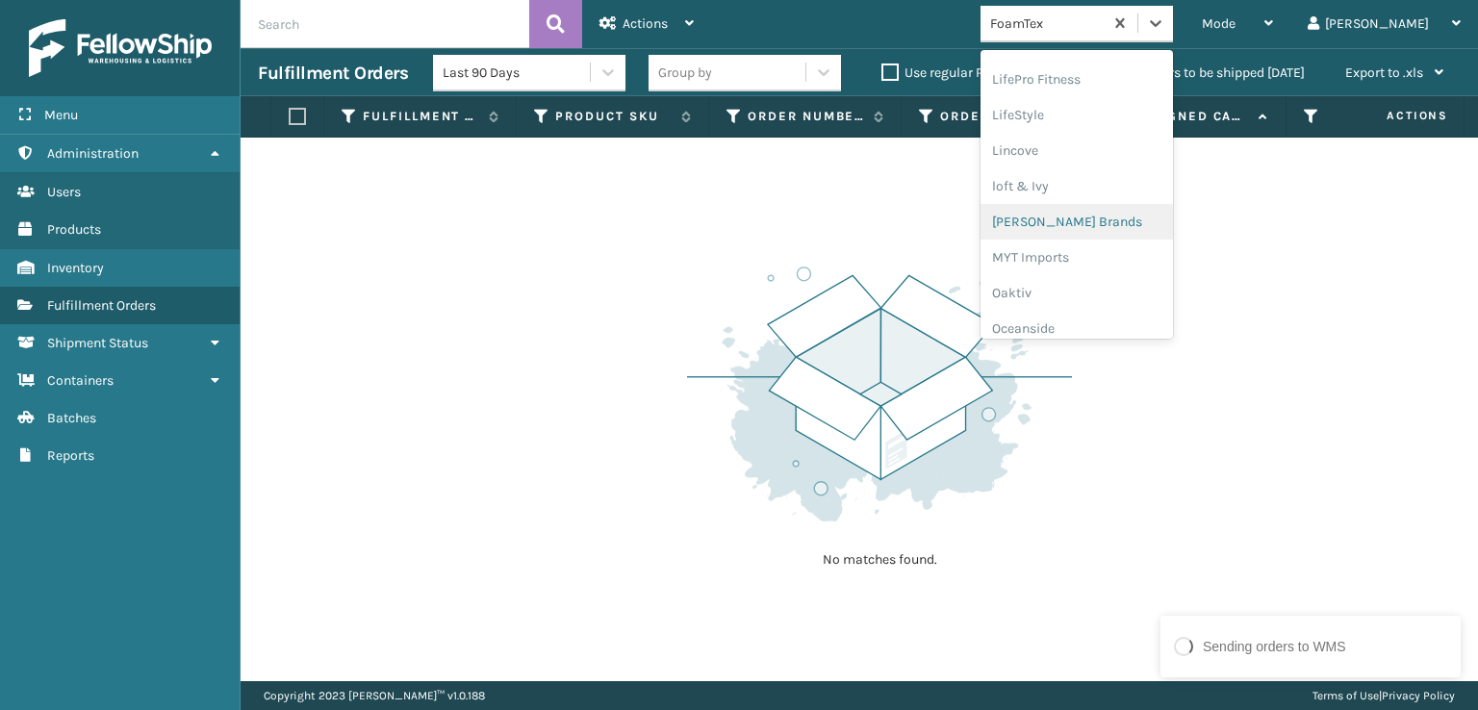
click at [1128, 224] on div "[PERSON_NAME] Brands" at bounding box center [1076, 222] width 192 height 36
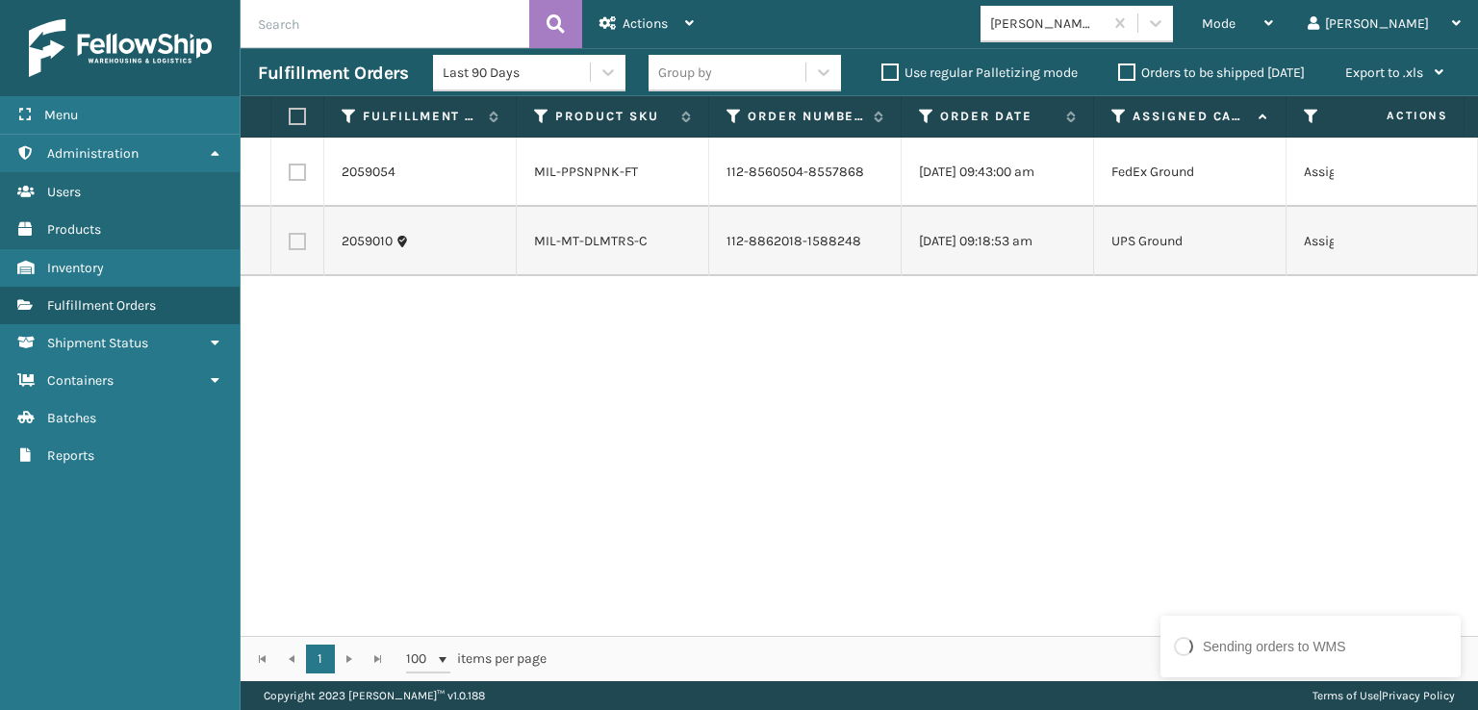
click at [300, 115] on label at bounding box center [295, 116] width 12 height 17
click at [290, 115] on input "checkbox" at bounding box center [289, 117] width 1 height 13
checkbox input "true"
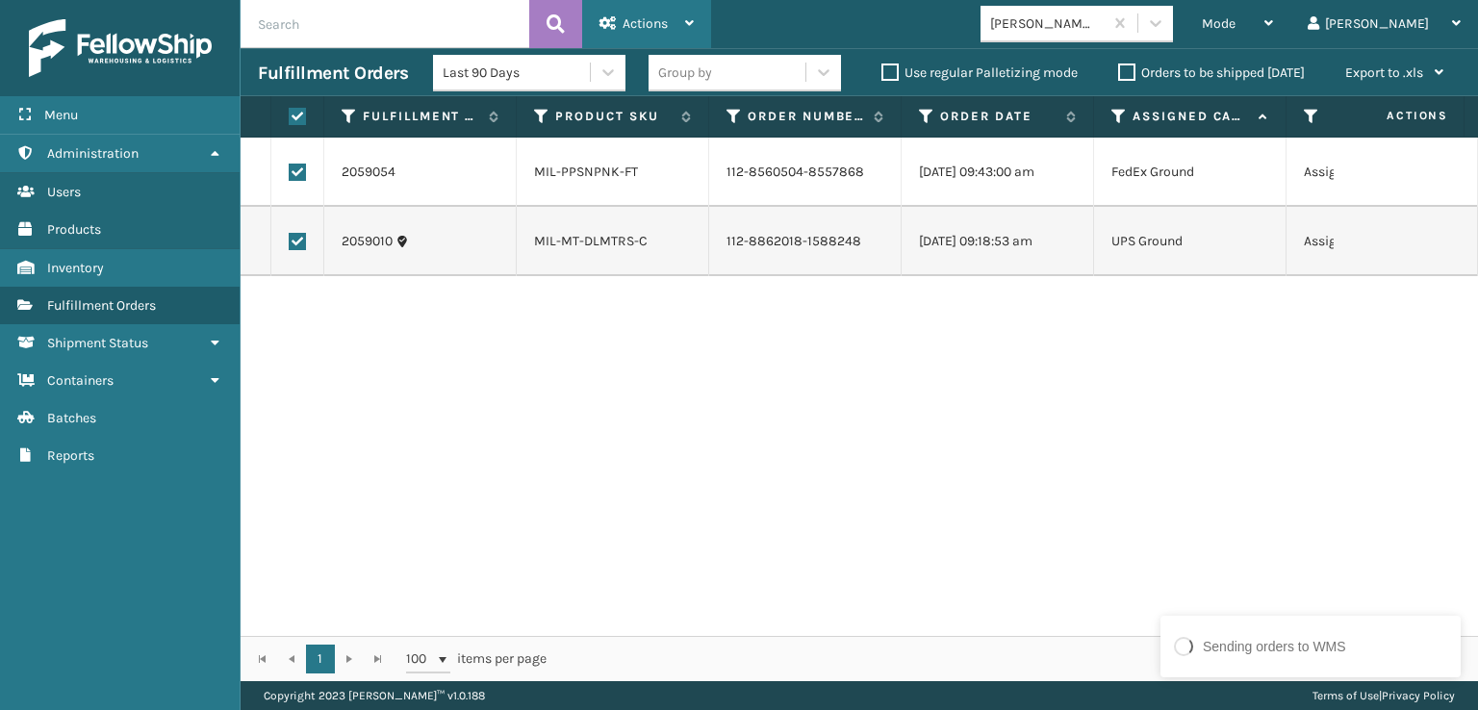
click at [670, 22] on div "Actions" at bounding box center [646, 24] width 94 height 48
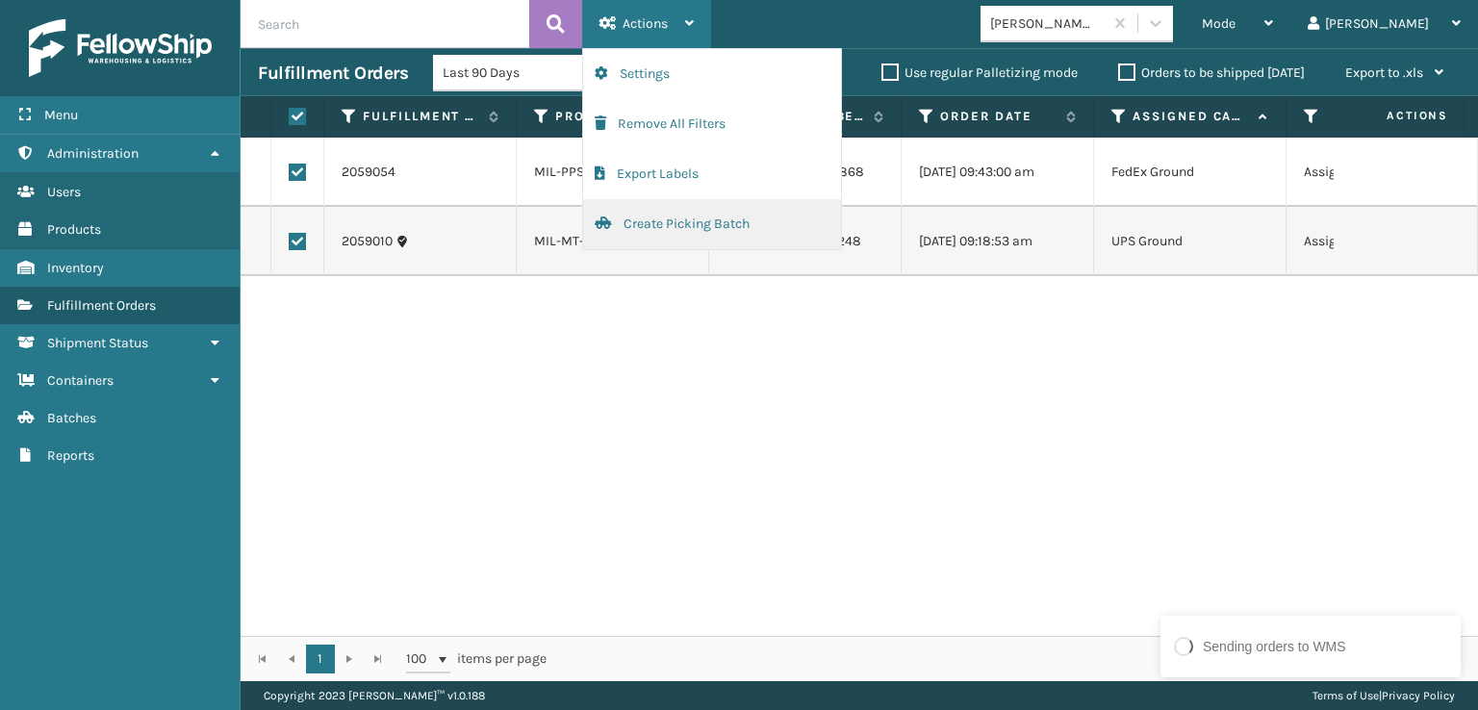
click at [724, 224] on button "Create Picking Batch" at bounding box center [712, 224] width 258 height 50
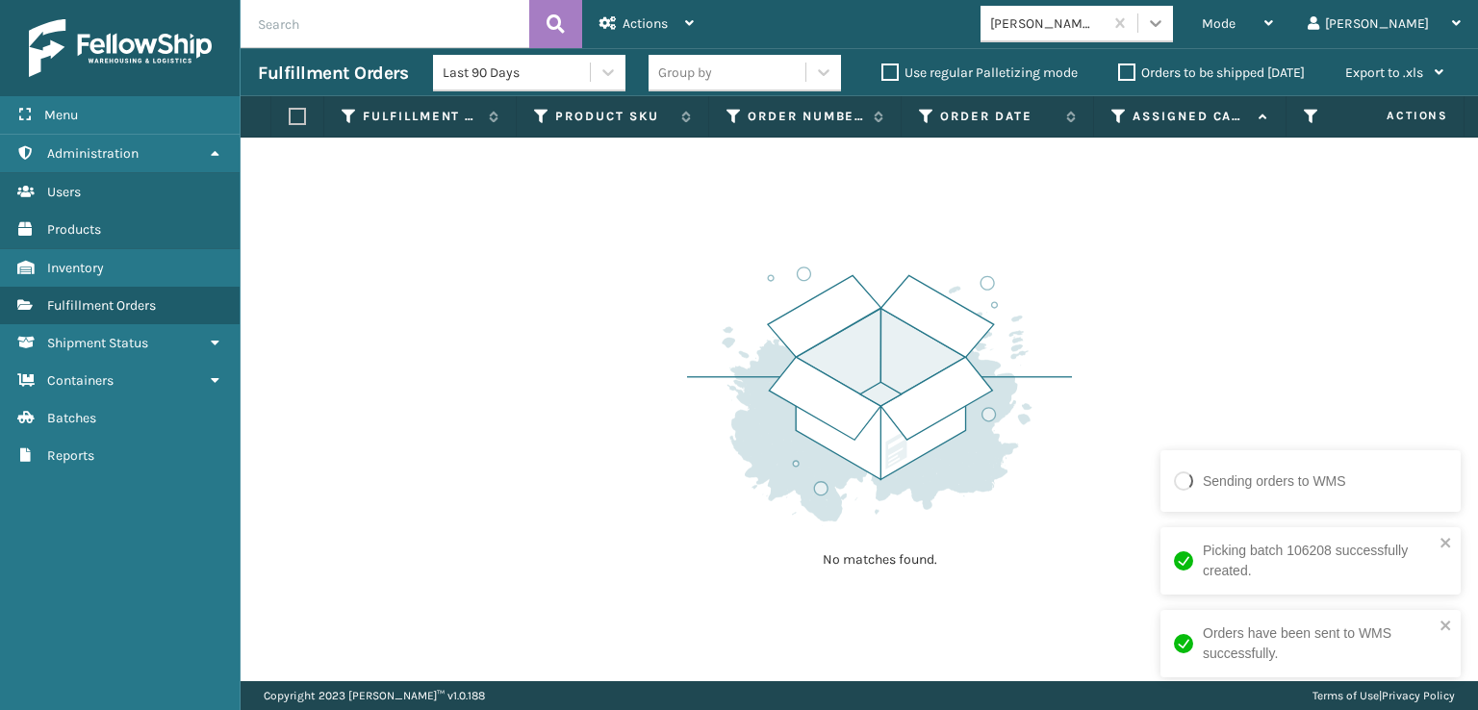
click at [1165, 26] on icon at bounding box center [1155, 22] width 19 height 19
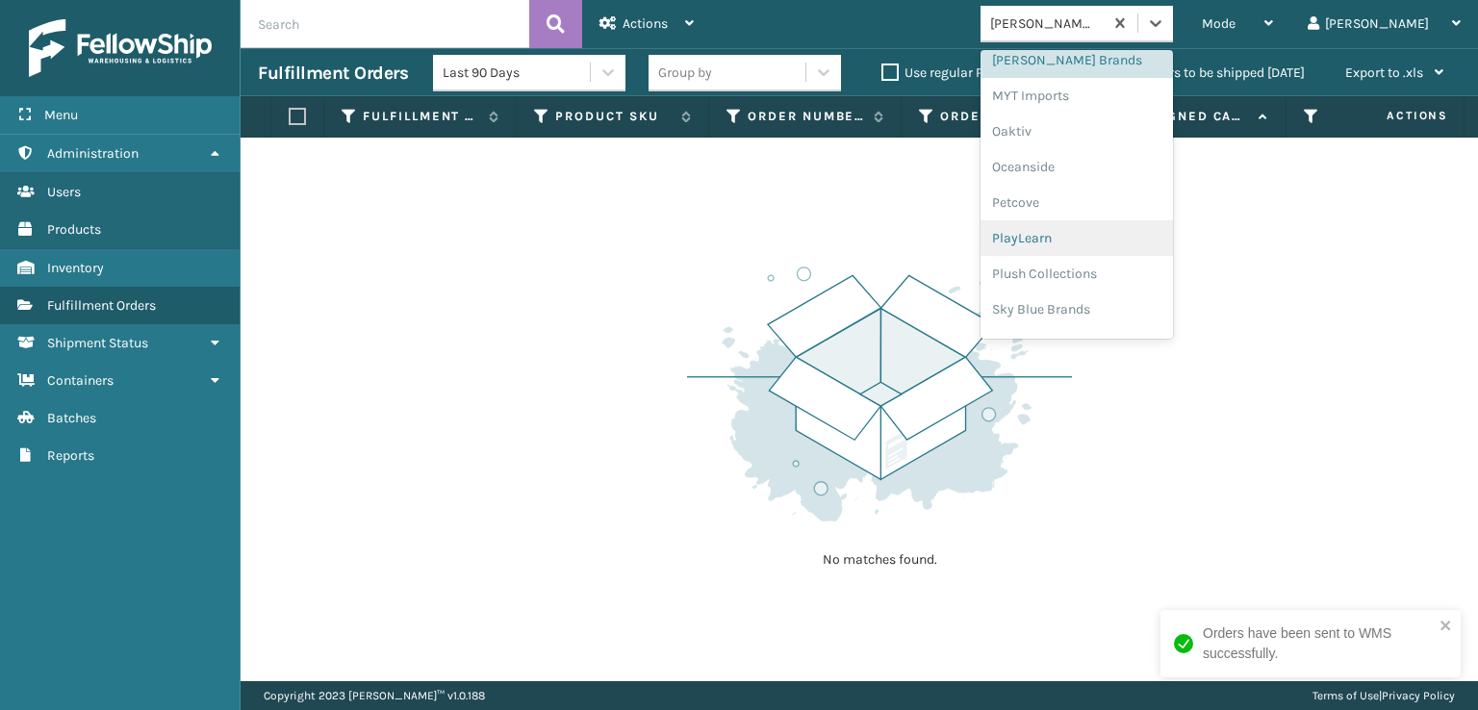
scroll to position [897, 0]
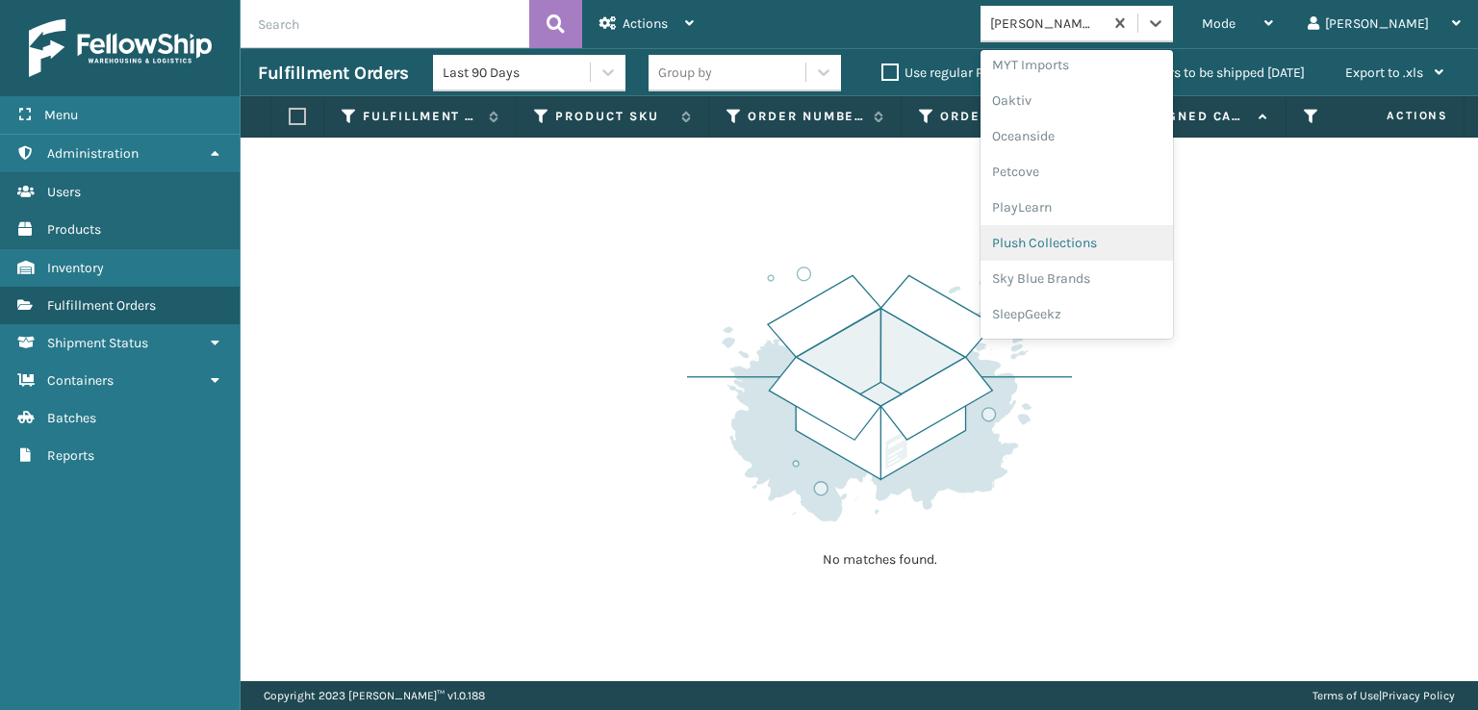
click at [1120, 240] on div "Plush Collections" at bounding box center [1076, 243] width 192 height 36
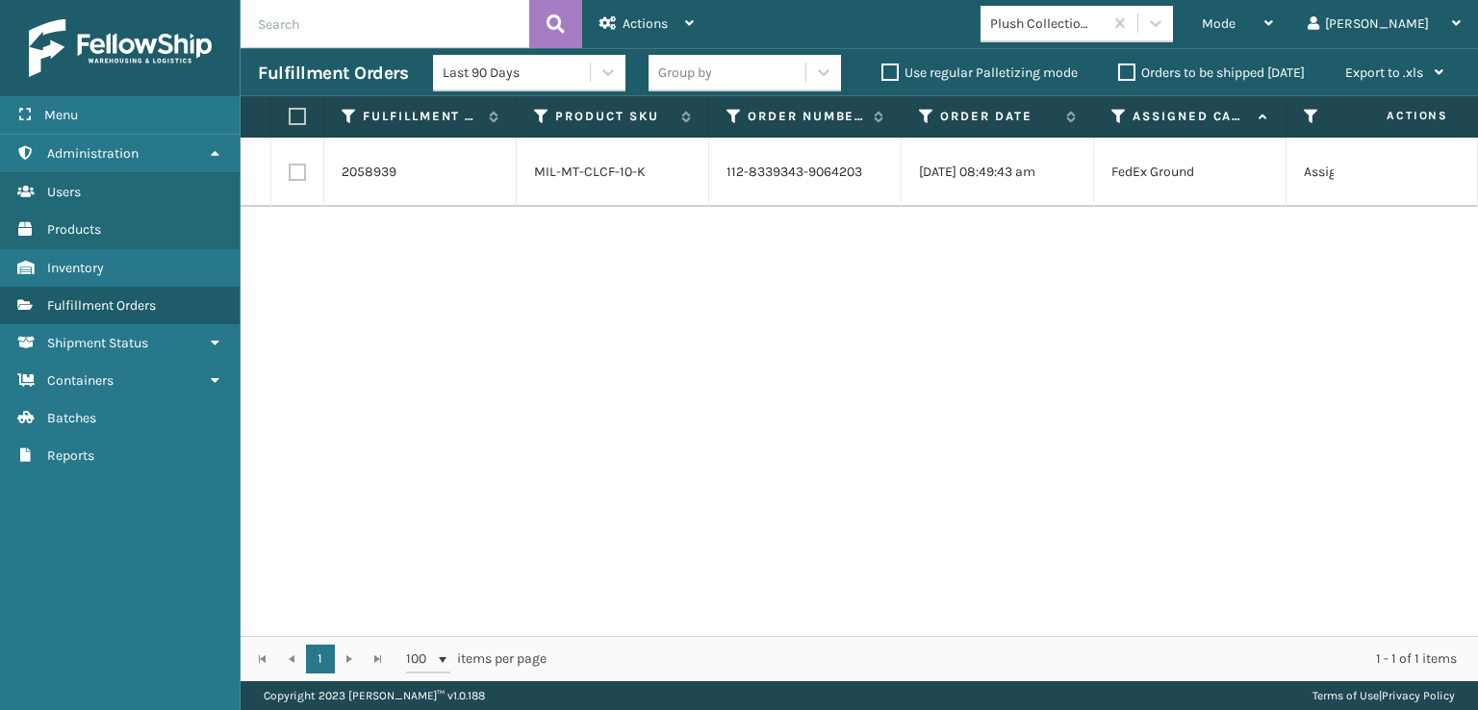
click at [294, 172] on label at bounding box center [297, 172] width 17 height 17
click at [290, 172] on input "checkbox" at bounding box center [289, 170] width 1 height 13
checkbox input "true"
click at [658, 32] on div "Actions" at bounding box center [646, 24] width 94 height 48
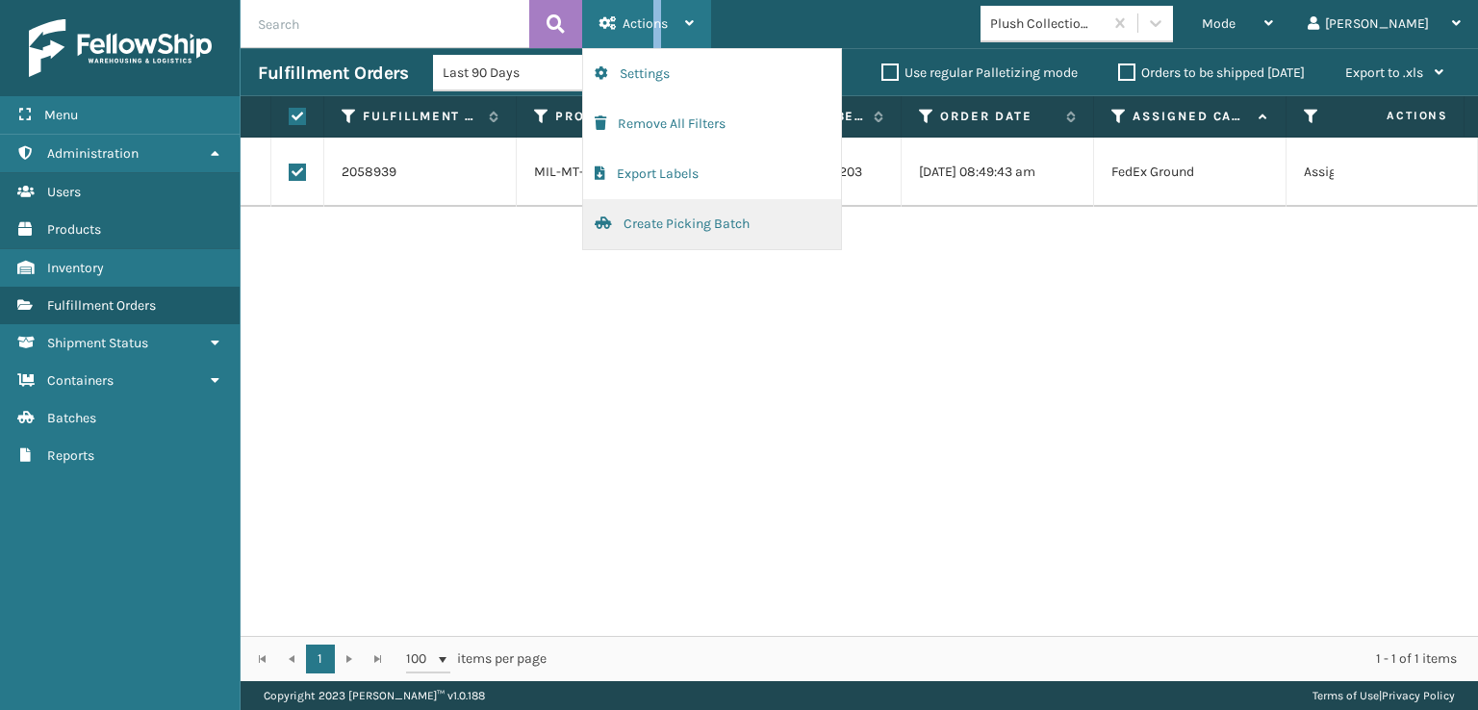
click at [664, 213] on button "Create Picking Batch" at bounding box center [712, 224] width 258 height 50
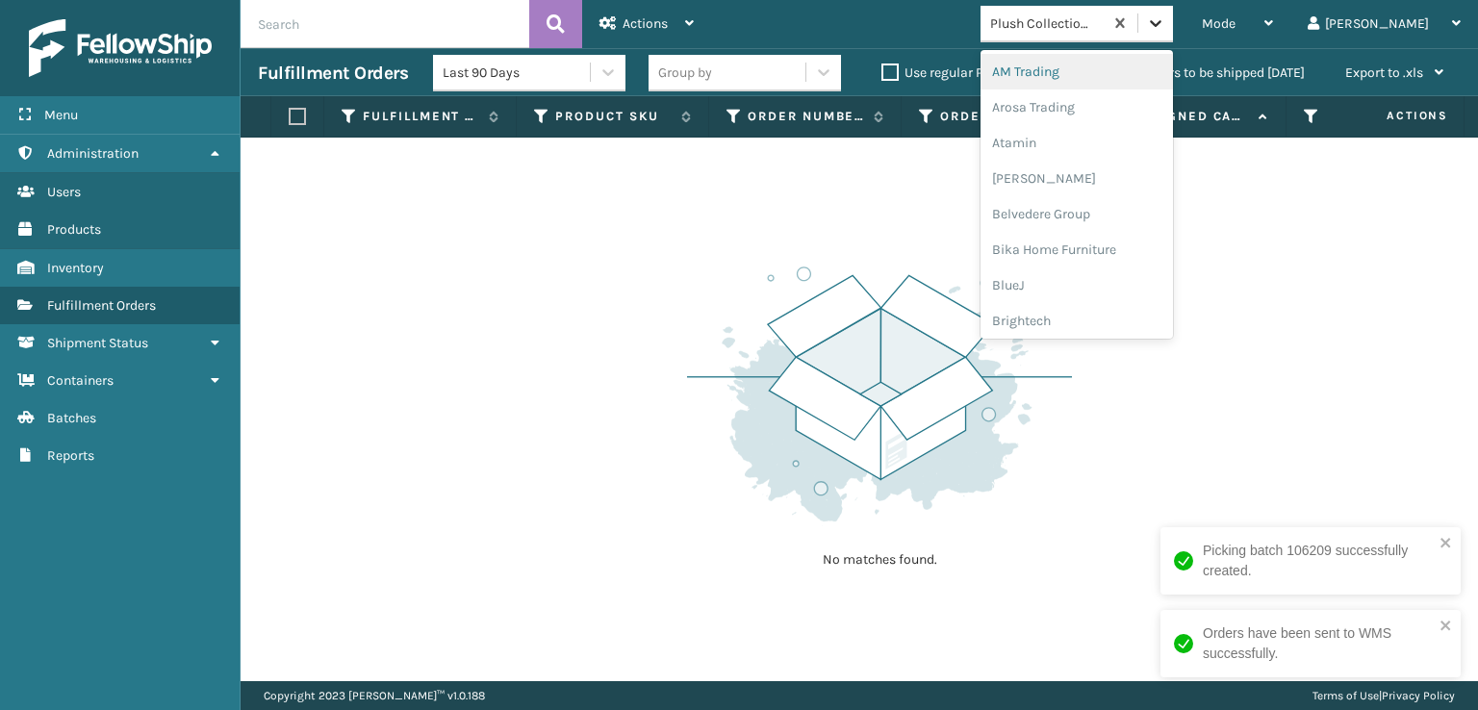
click at [1165, 27] on icon at bounding box center [1155, 22] width 19 height 19
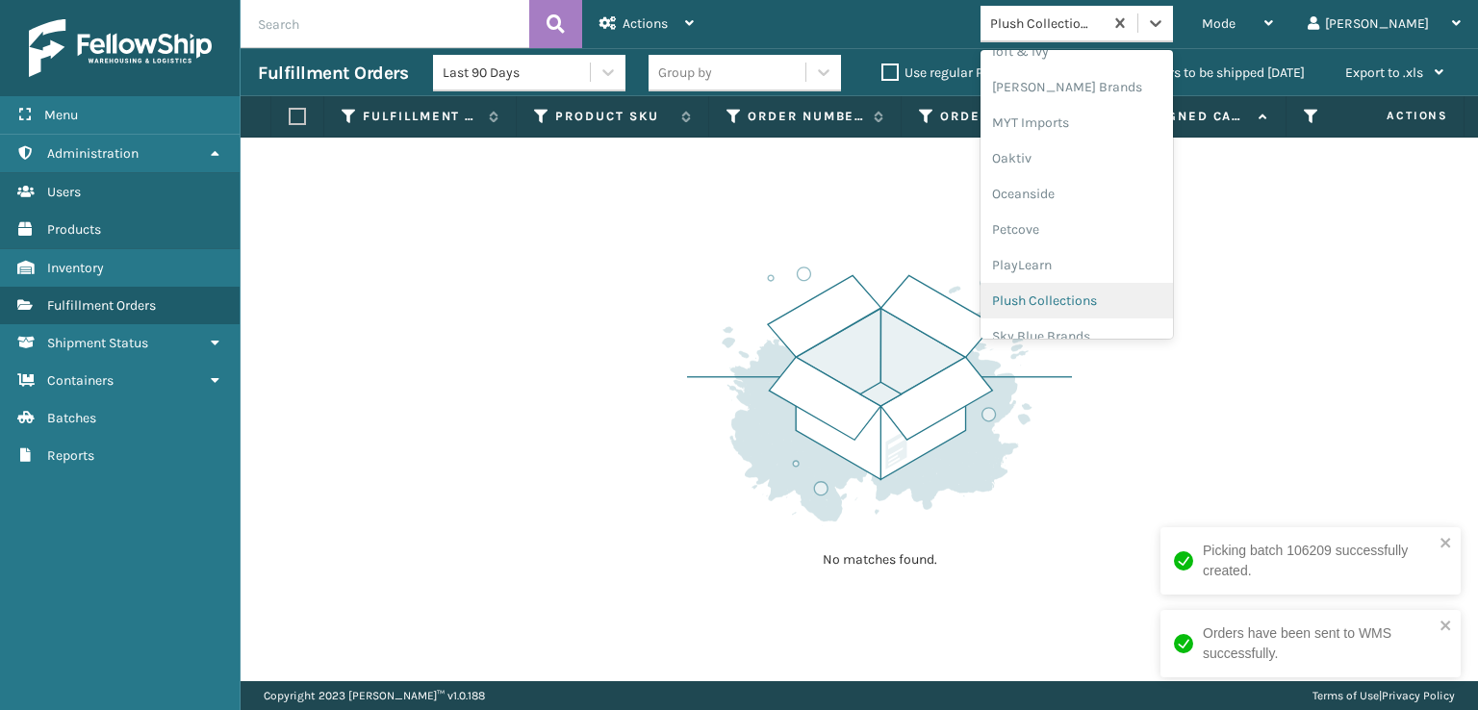
scroll to position [929, 0]
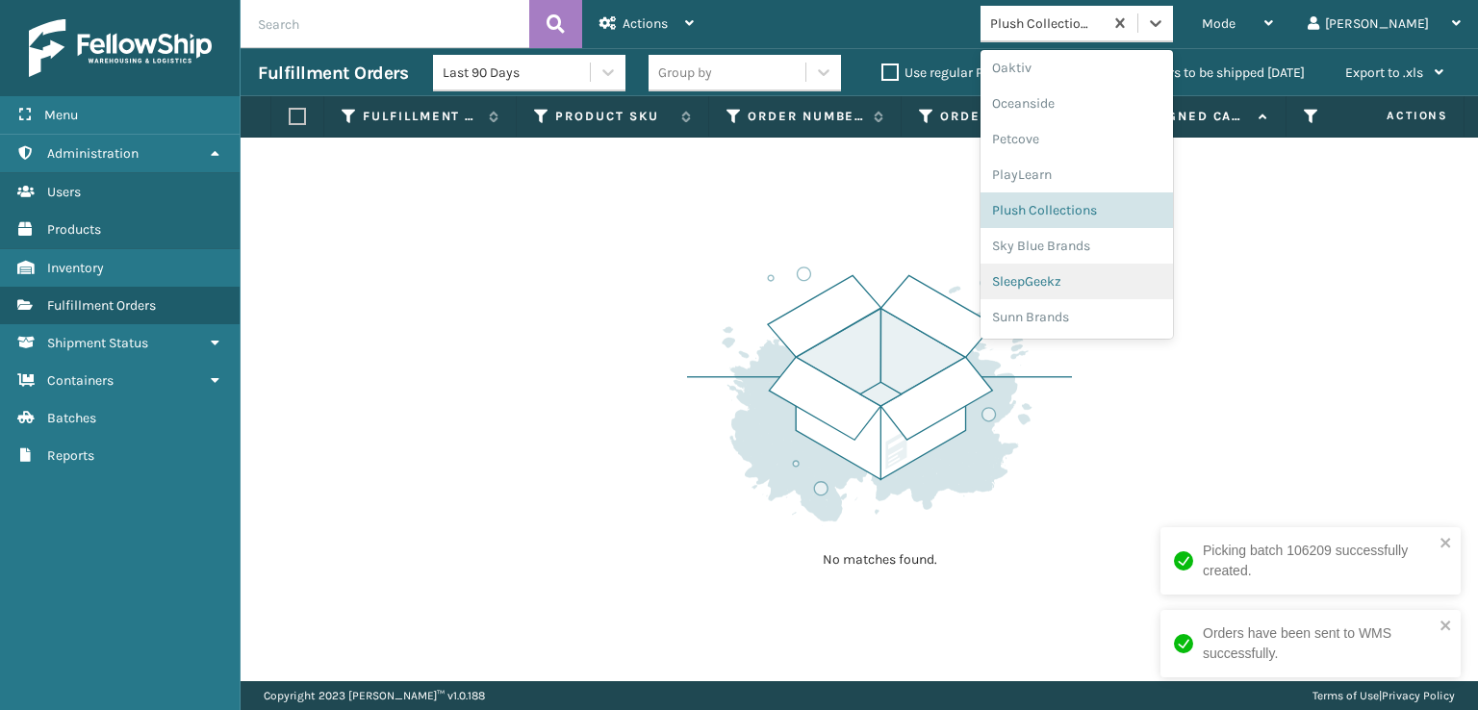
click at [1139, 272] on div "SleepGeekz" at bounding box center [1076, 282] width 192 height 36
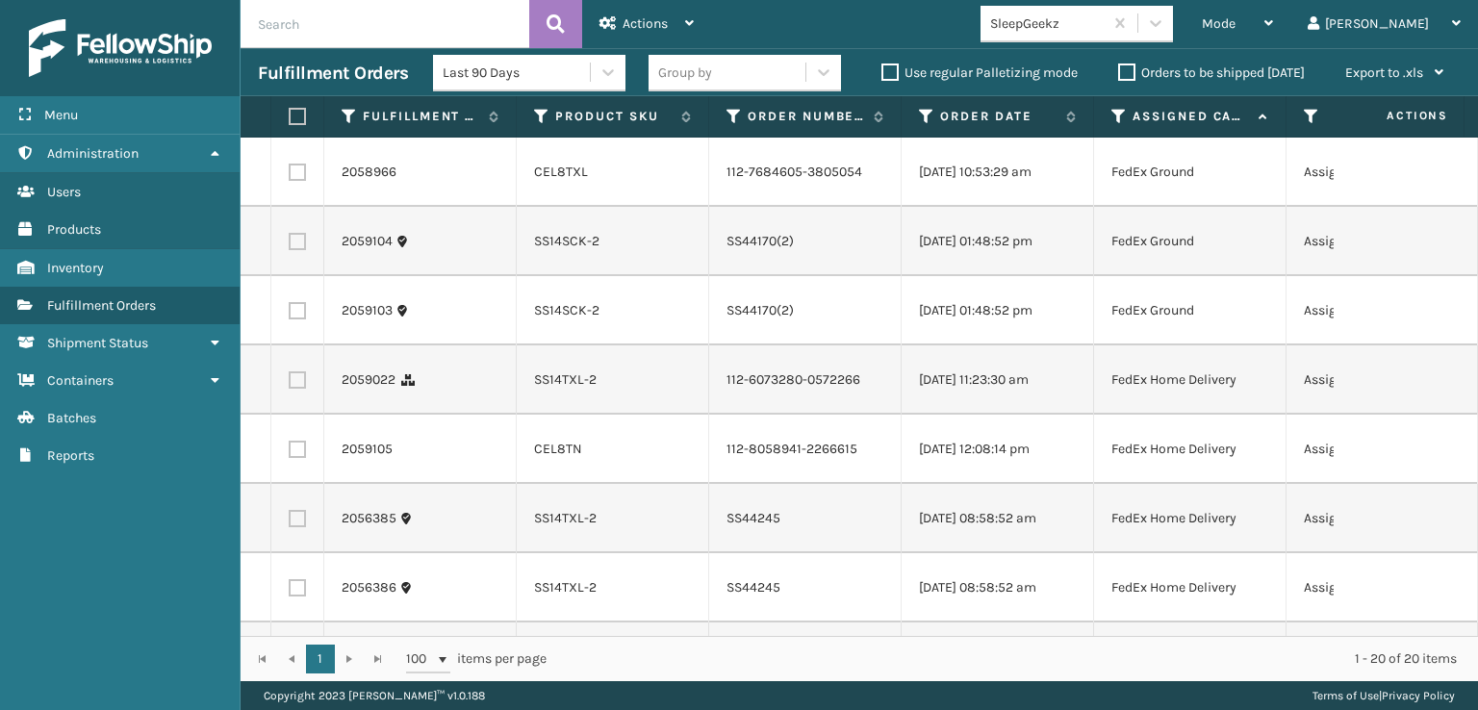
click at [301, 181] on label at bounding box center [297, 172] width 17 height 17
click at [290, 176] on input "checkbox" at bounding box center [289, 170] width 1 height 13
checkbox input "true"
click at [293, 250] on label at bounding box center [297, 241] width 17 height 17
click at [290, 245] on input "checkbox" at bounding box center [289, 239] width 1 height 13
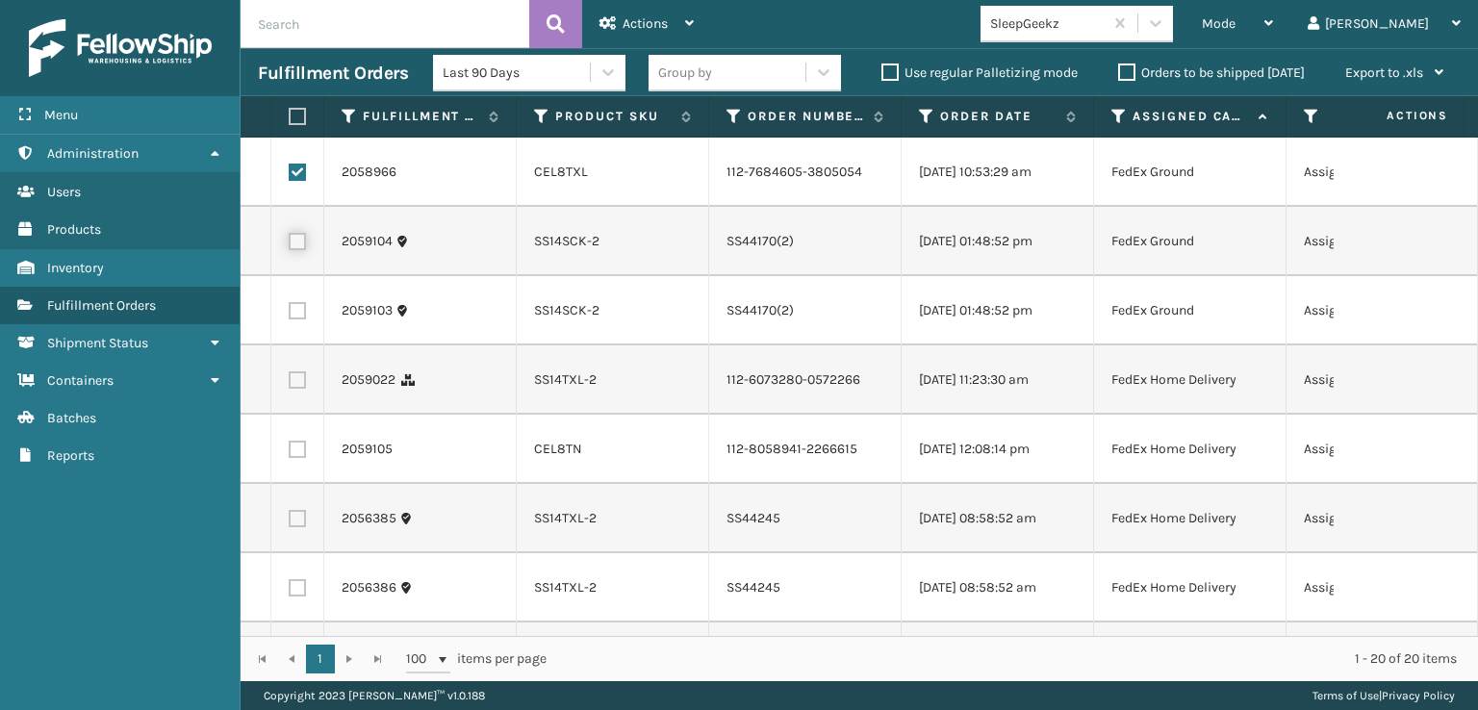
checkbox input "true"
click at [302, 319] on label at bounding box center [297, 310] width 17 height 17
click at [290, 315] on input "checkbox" at bounding box center [289, 308] width 1 height 13
checkbox input "true"
click at [293, 389] on label at bounding box center [297, 379] width 17 height 17
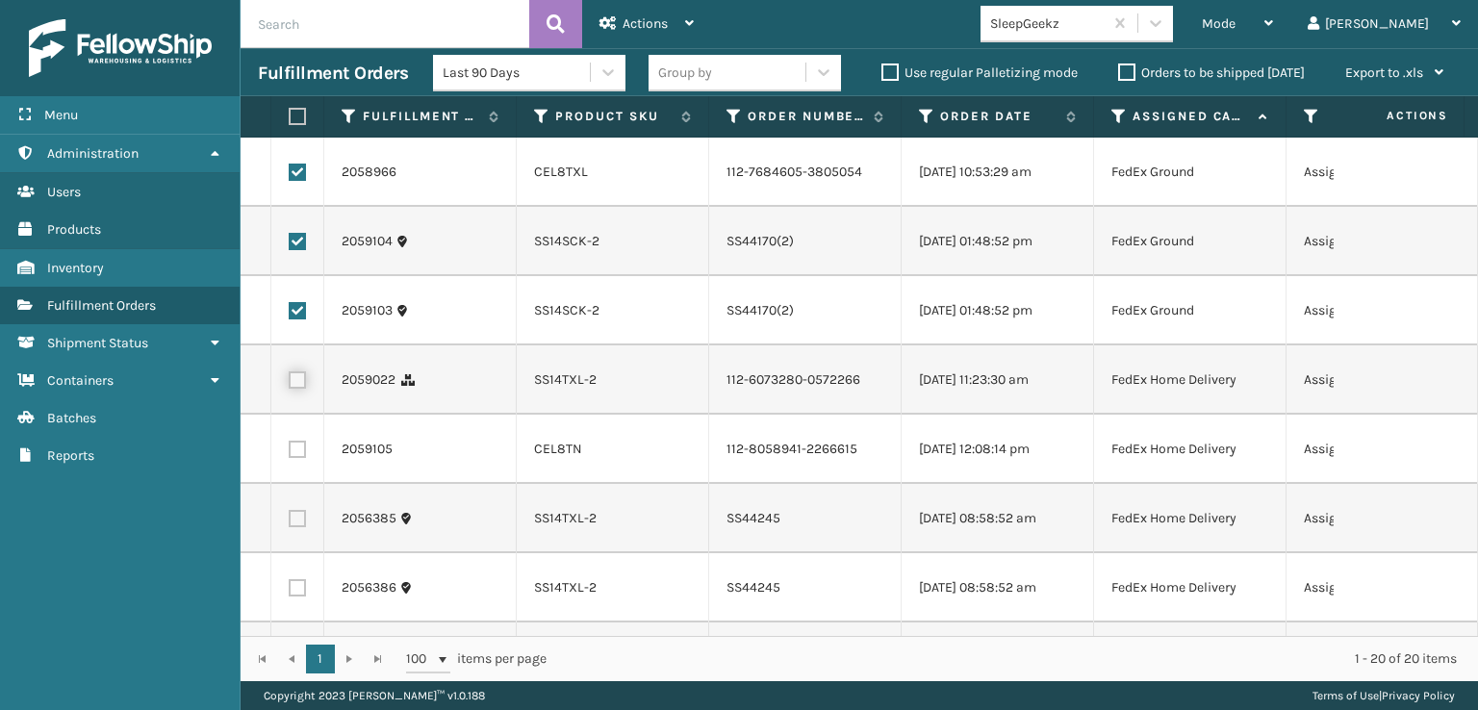
click at [290, 384] on input "checkbox" at bounding box center [289, 377] width 1 height 13
checkbox input "true"
click at [300, 458] on label at bounding box center [297, 449] width 17 height 17
click at [290, 453] on input "checkbox" at bounding box center [289, 447] width 1 height 13
checkbox input "true"
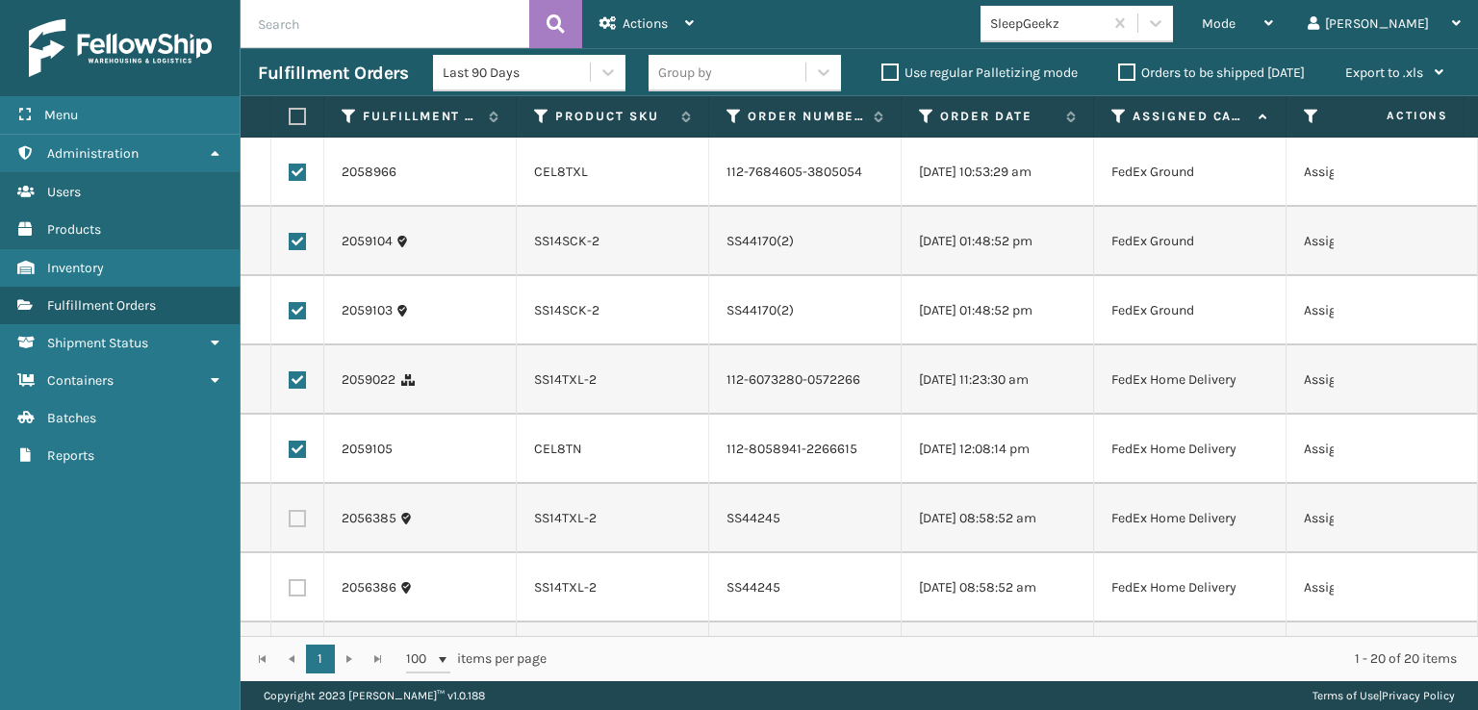
click at [289, 527] on label at bounding box center [297, 518] width 17 height 17
click at [289, 522] on input "checkbox" at bounding box center [289, 516] width 1 height 13
checkbox input "true"
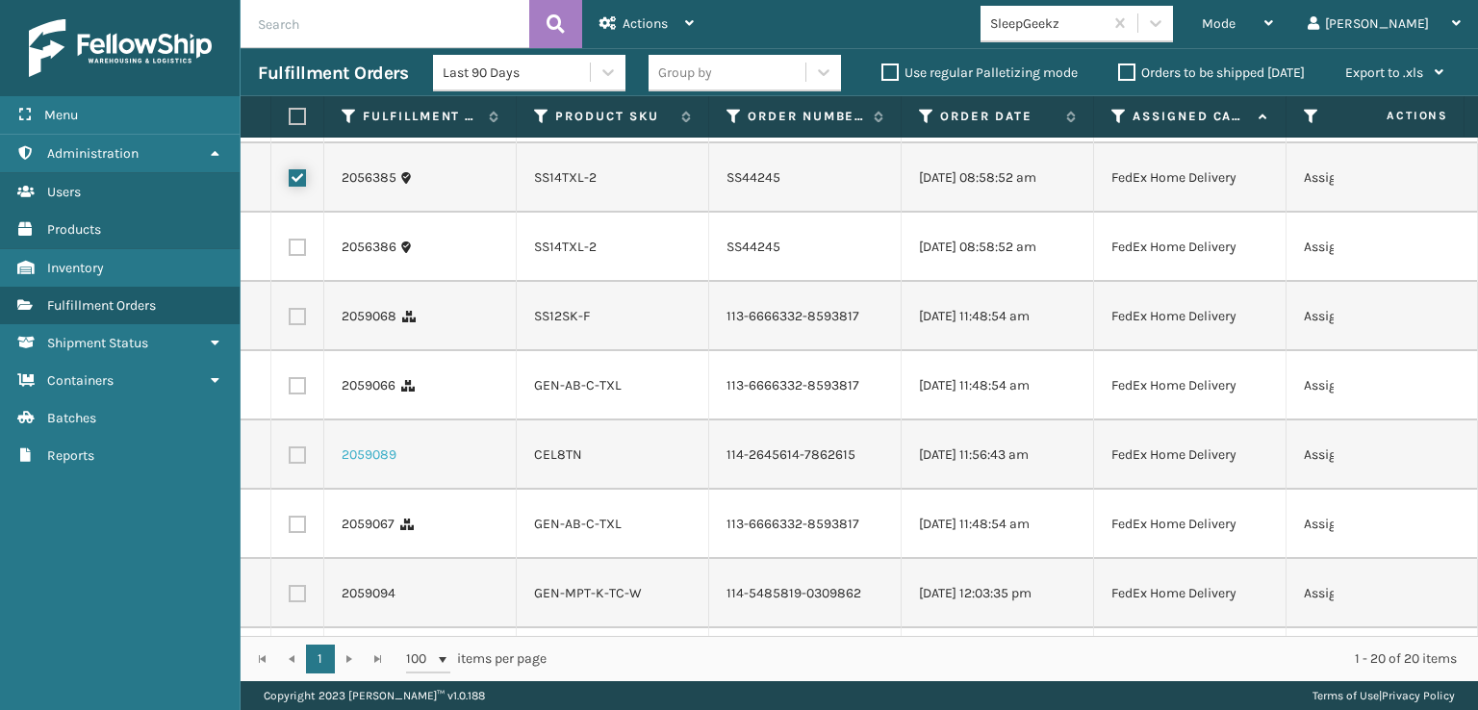
scroll to position [385, 0]
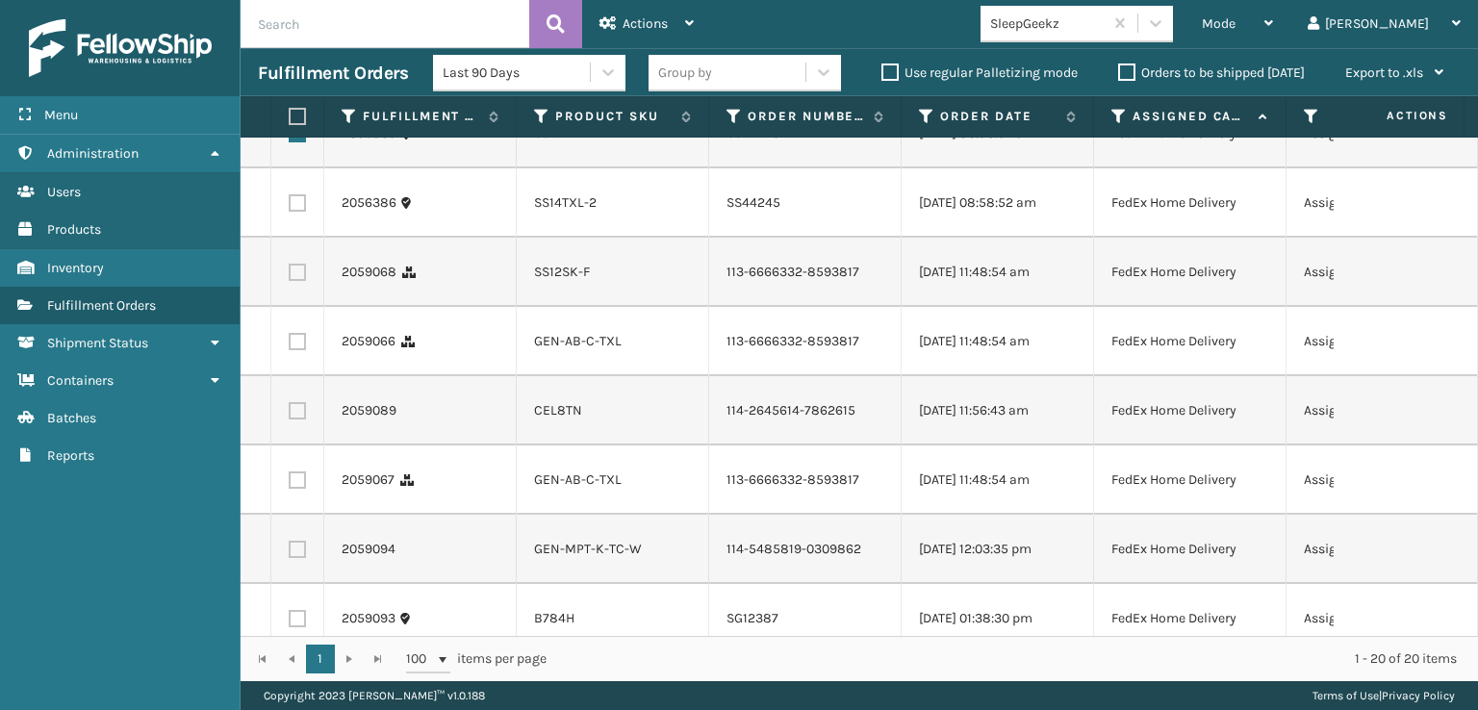
click at [297, 212] on label at bounding box center [297, 202] width 17 height 17
click at [290, 207] on input "checkbox" at bounding box center [289, 200] width 1 height 13
checkbox input "true"
click at [294, 281] on label at bounding box center [297, 272] width 17 height 17
click at [290, 276] on input "checkbox" at bounding box center [289, 270] width 1 height 13
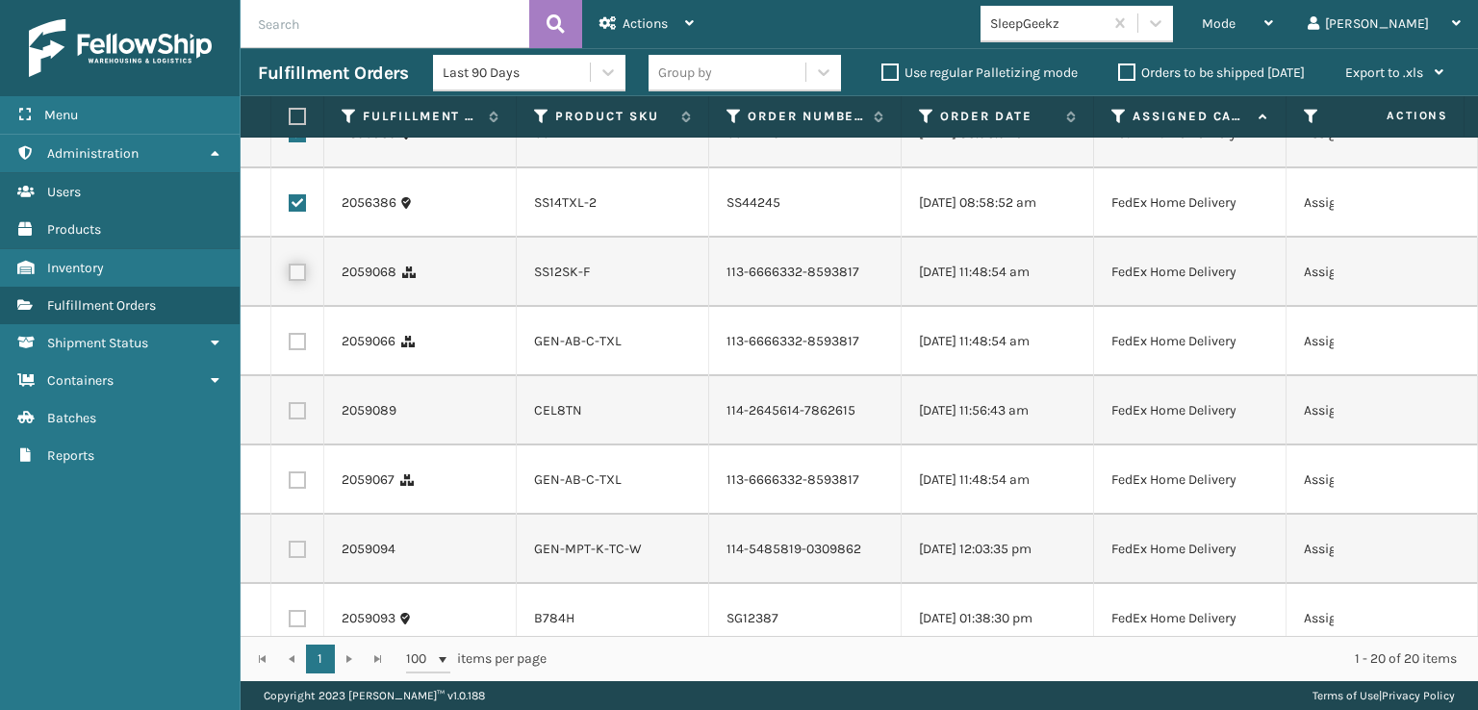
checkbox input "true"
click at [296, 350] on label at bounding box center [297, 341] width 17 height 17
click at [290, 345] on input "checkbox" at bounding box center [289, 339] width 1 height 13
checkbox input "true"
click at [297, 445] on td at bounding box center [297, 410] width 53 height 69
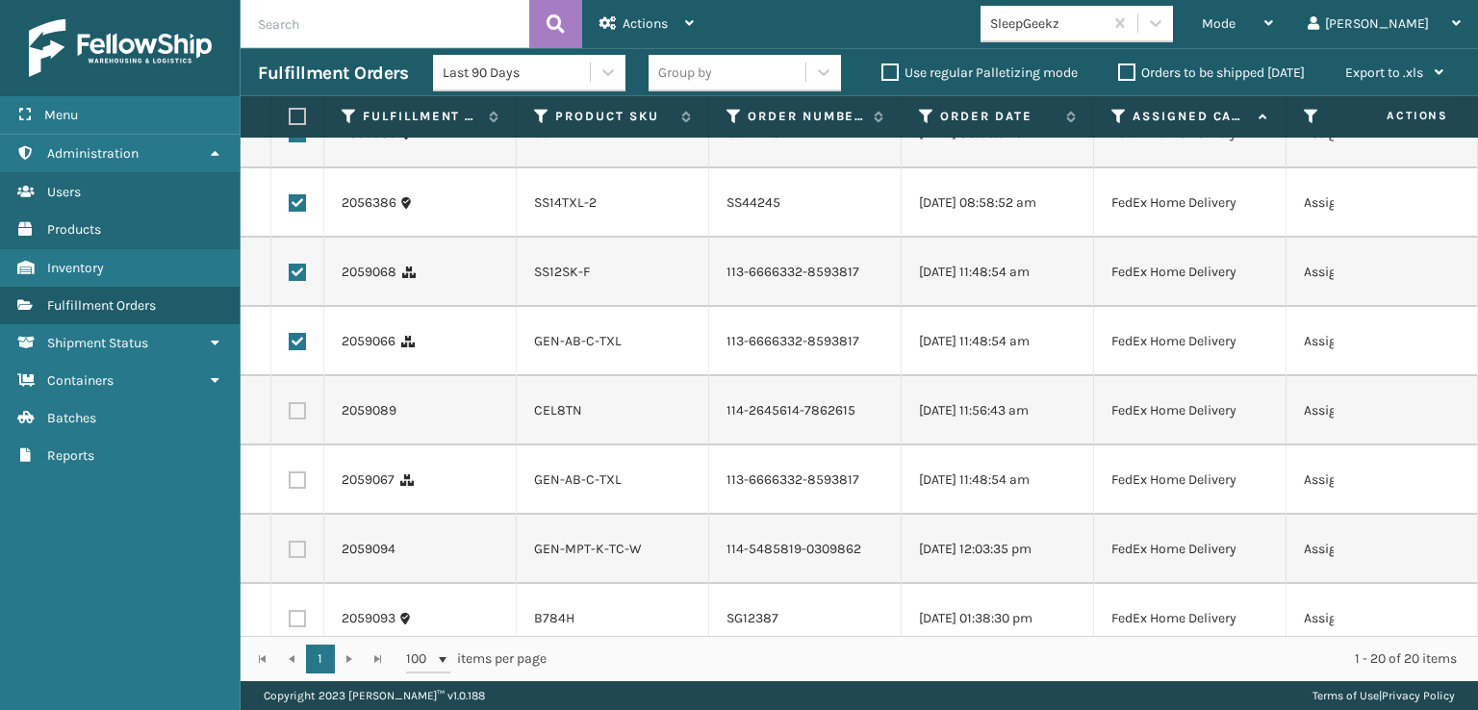
click at [298, 445] on td at bounding box center [297, 410] width 53 height 69
click at [300, 420] on label at bounding box center [297, 410] width 17 height 17
click at [290, 415] on input "checkbox" at bounding box center [289, 408] width 1 height 13
checkbox input "true"
click at [301, 489] on label at bounding box center [297, 479] width 17 height 17
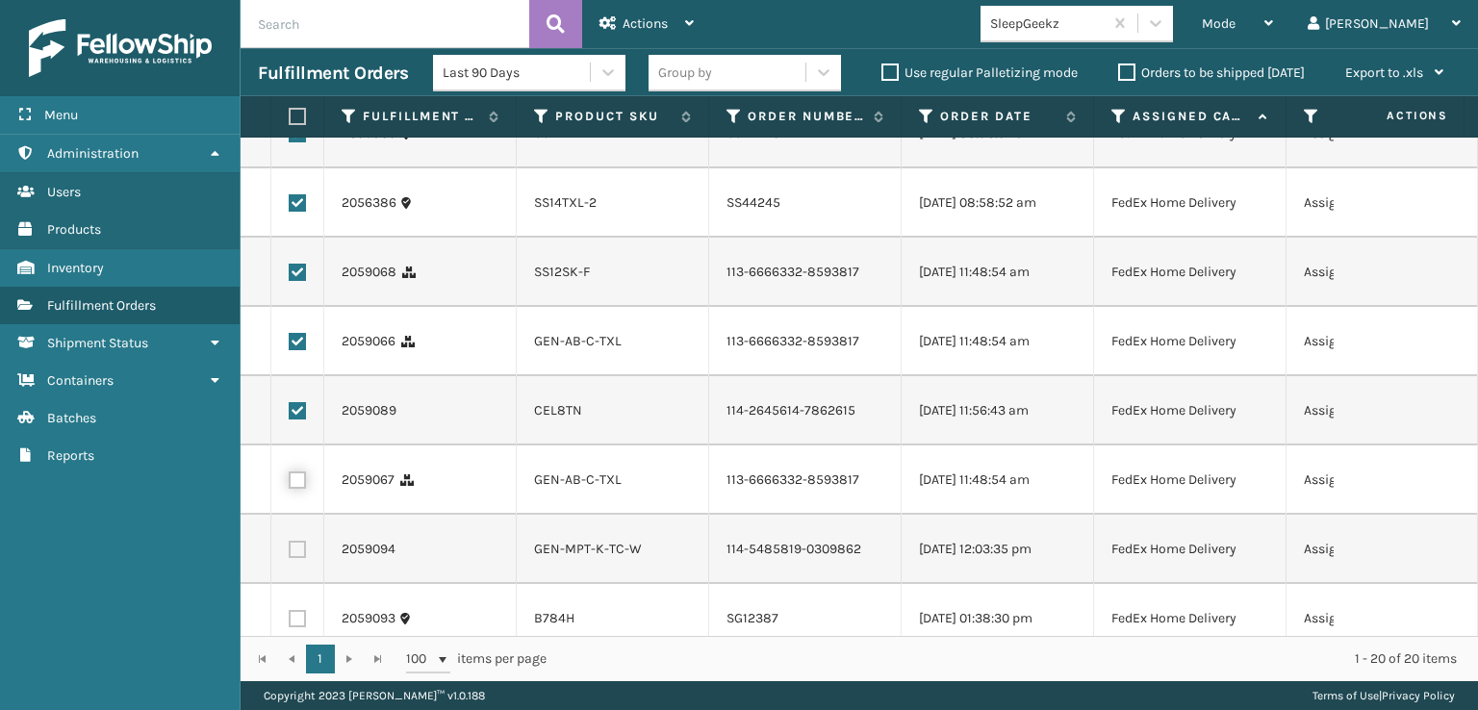
click at [290, 484] on input "checkbox" at bounding box center [289, 477] width 1 height 13
checkbox input "true"
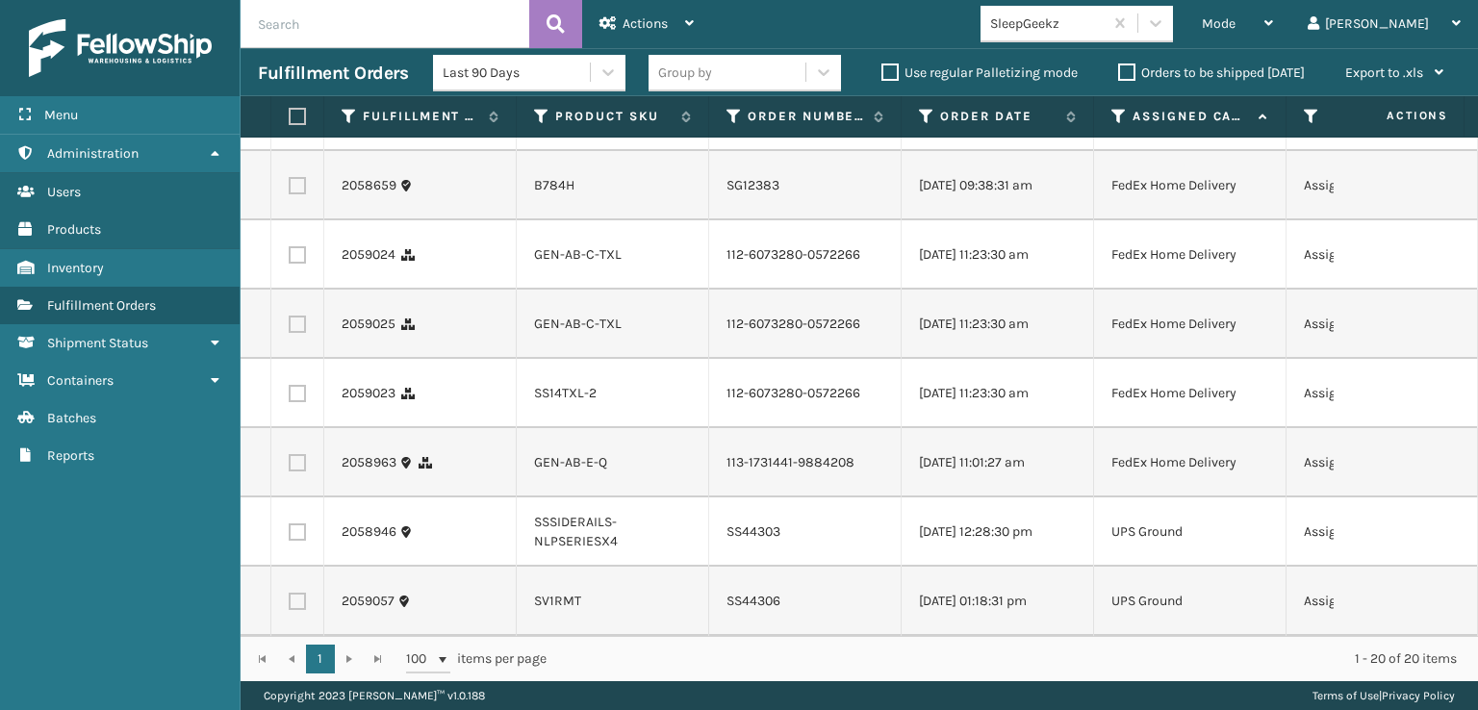
scroll to position [962, 0]
click at [302, 264] on label at bounding box center [297, 254] width 17 height 17
click at [290, 259] on input "checkbox" at bounding box center [289, 252] width 1 height 13
checkbox input "true"
click at [293, 333] on label at bounding box center [297, 324] width 17 height 17
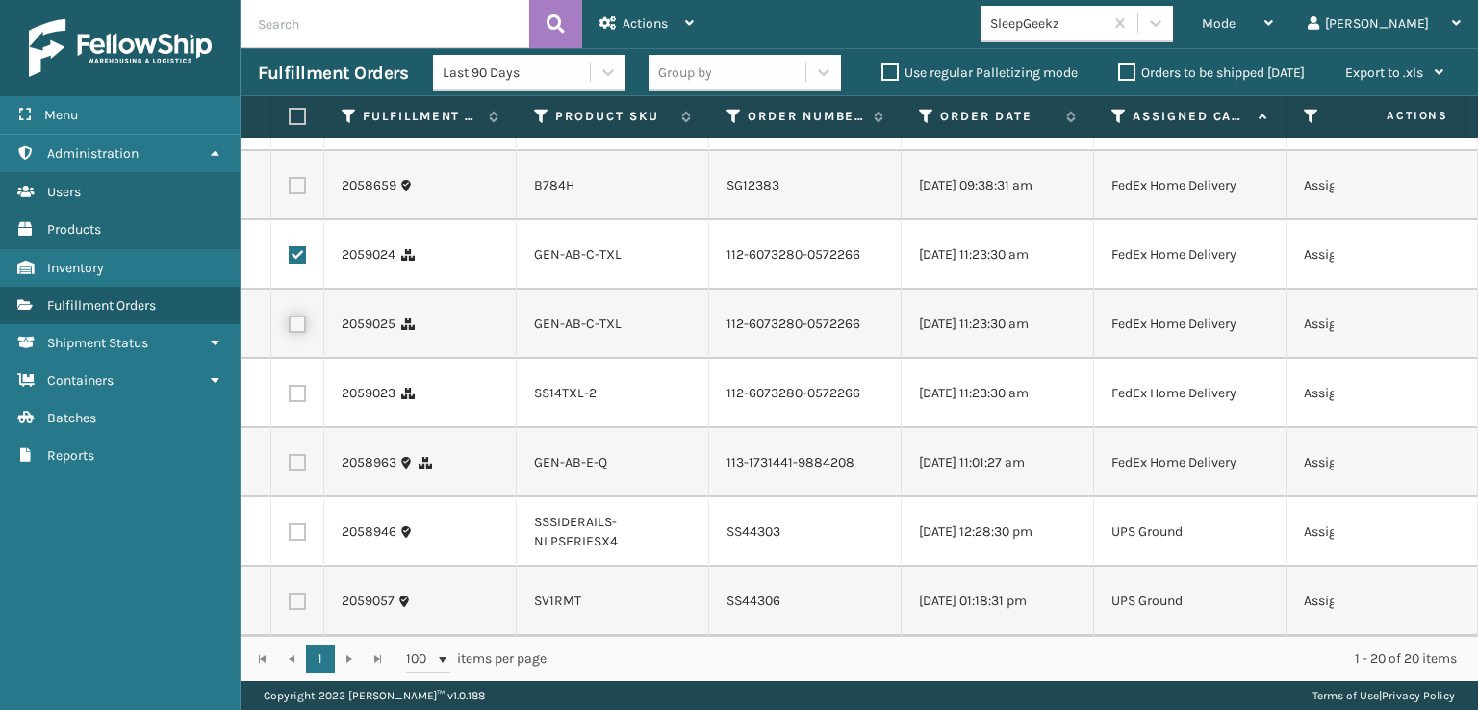
click at [290, 328] on input "checkbox" at bounding box center [289, 322] width 1 height 13
checkbox input "true"
click at [304, 402] on label at bounding box center [297, 393] width 17 height 17
click at [290, 397] on input "checkbox" at bounding box center [289, 391] width 1 height 13
checkbox input "true"
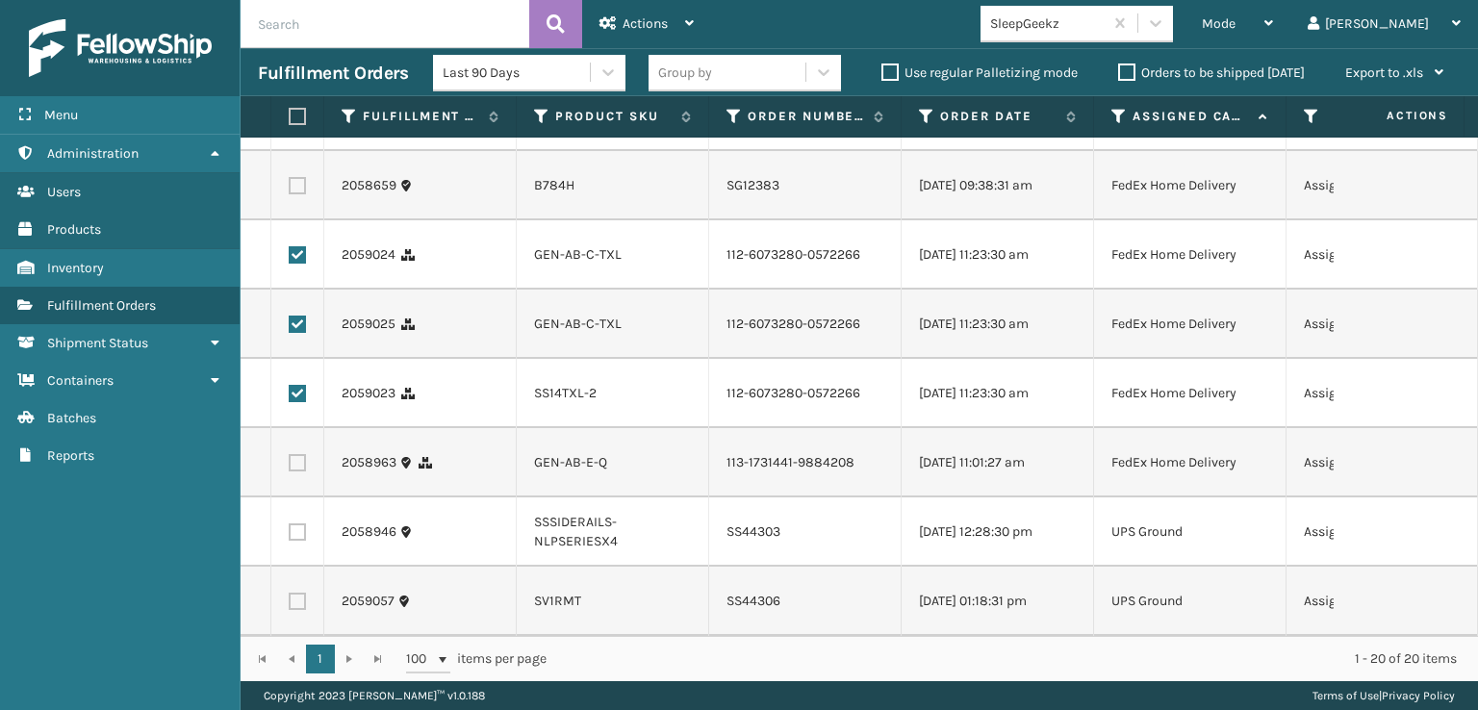
click at [299, 497] on td at bounding box center [297, 462] width 53 height 69
click at [304, 471] on label at bounding box center [297, 462] width 17 height 17
click at [290, 467] on input "checkbox" at bounding box center [289, 460] width 1 height 13
checkbox input "true"
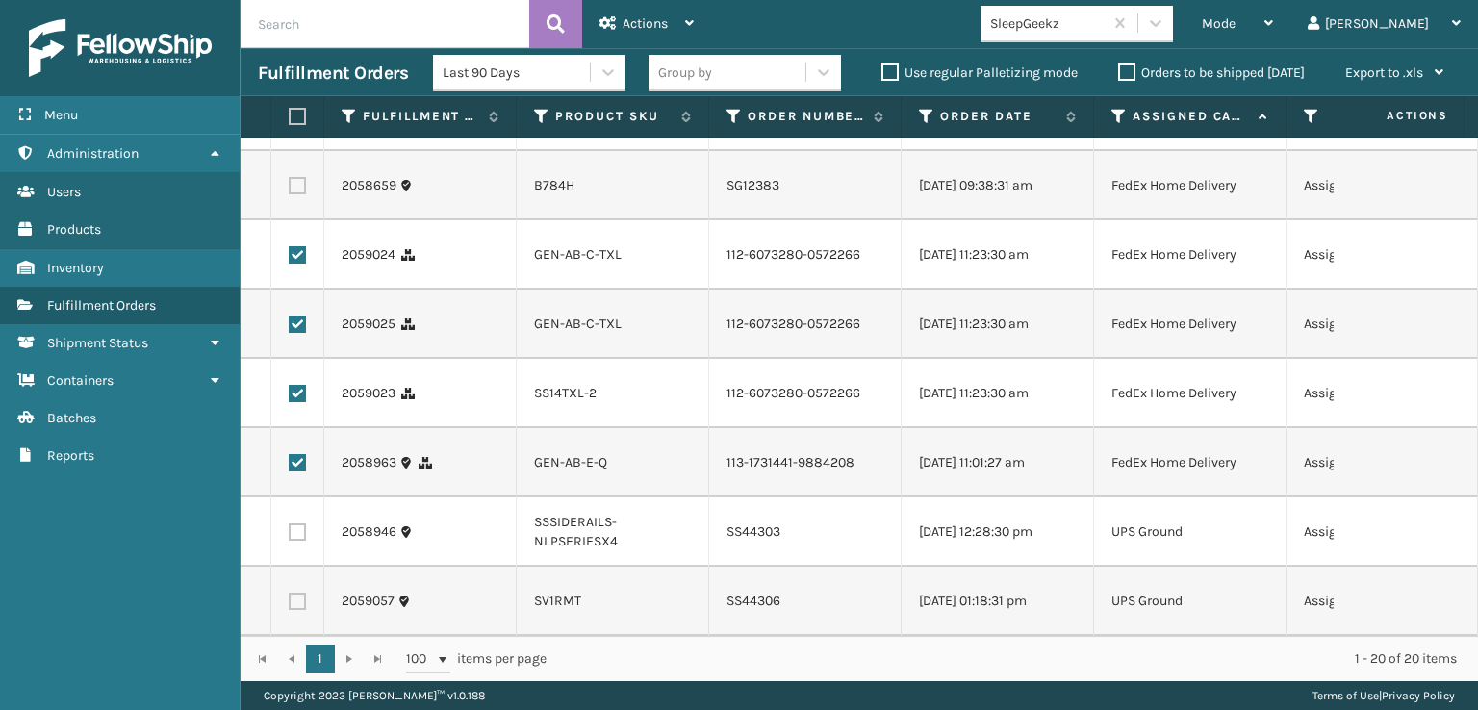
click at [642, 49] on div "Last 90 Days Group by Use regular Palletizing mode Orders to be shipped [DATE] …" at bounding box center [947, 73] width 1028 height 48
click at [647, 12] on div "Actions" at bounding box center [646, 24] width 94 height 48
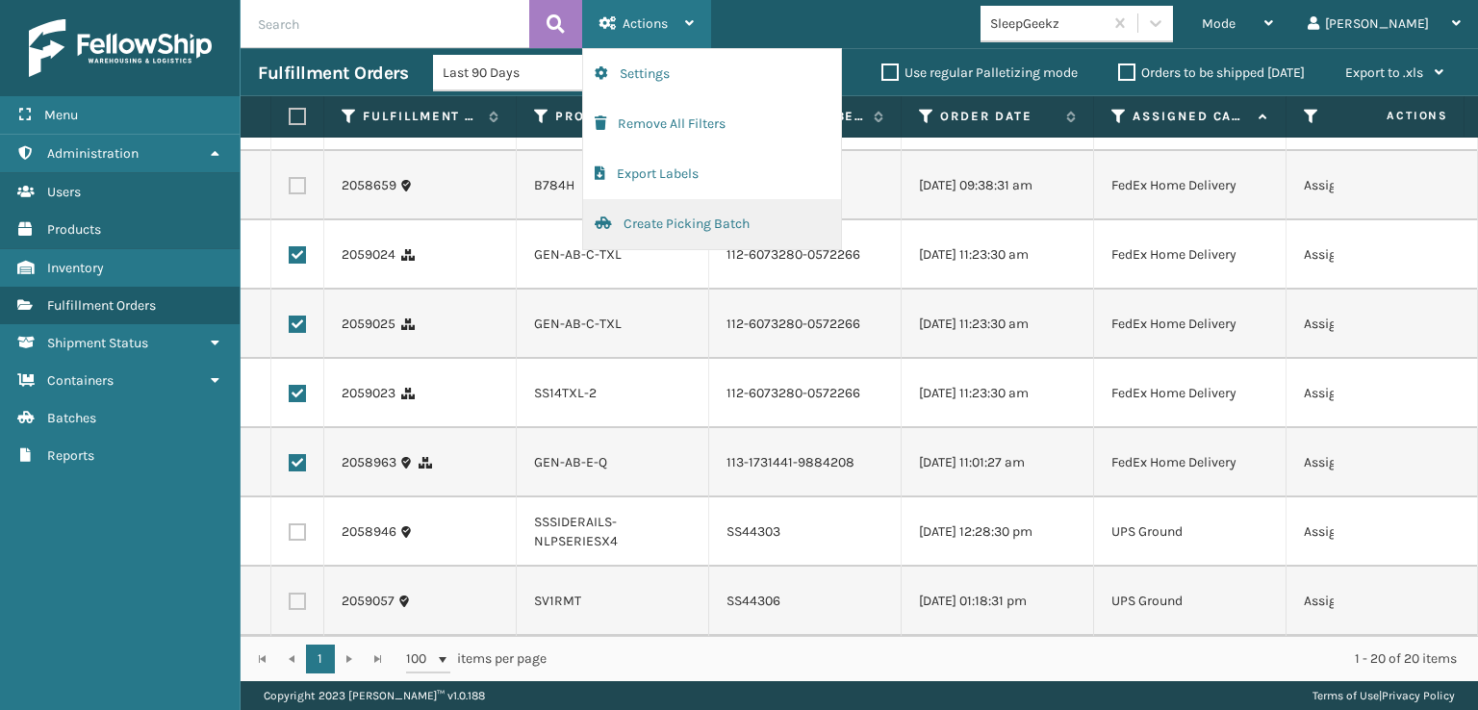
click at [749, 213] on button "Create Picking Batch" at bounding box center [712, 224] width 258 height 50
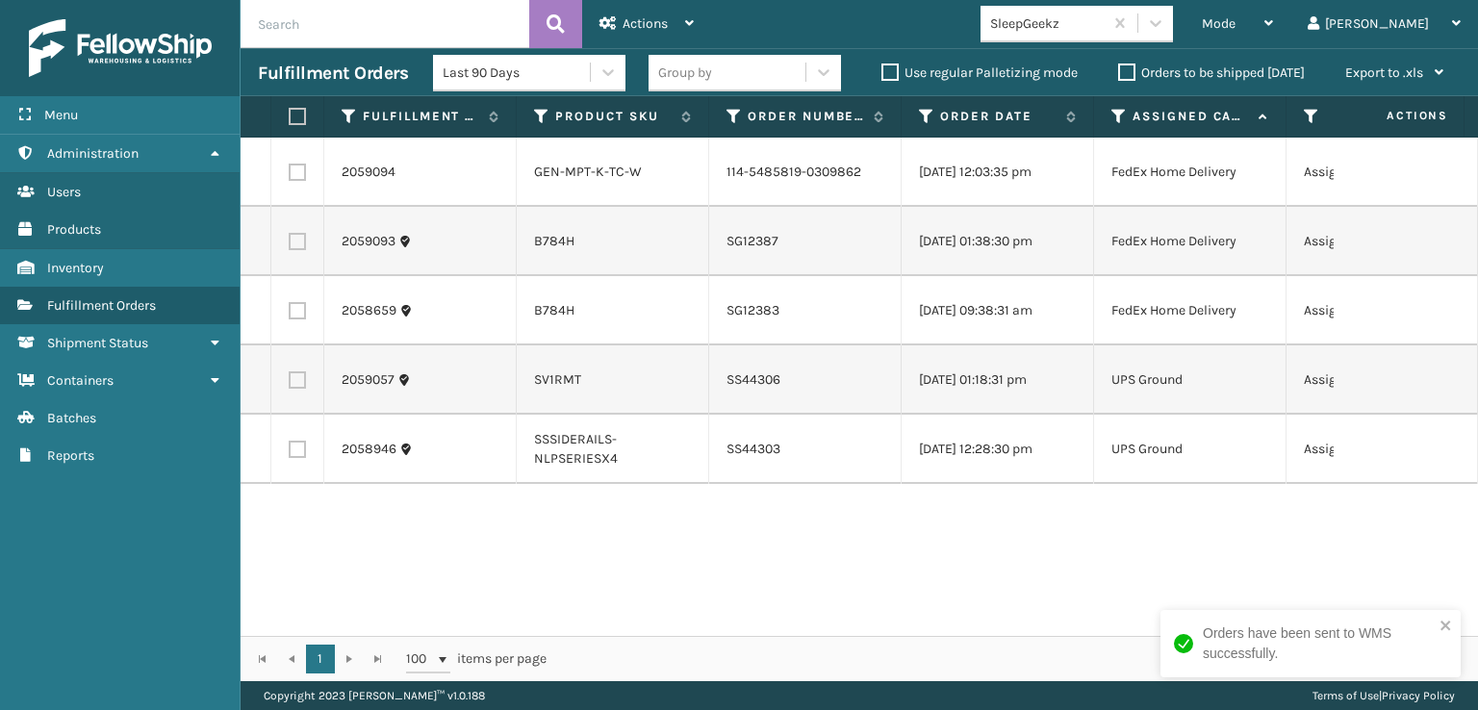
click at [300, 114] on label at bounding box center [295, 116] width 12 height 17
click at [290, 114] on input "checkbox" at bounding box center [289, 117] width 1 height 13
checkbox input "true"
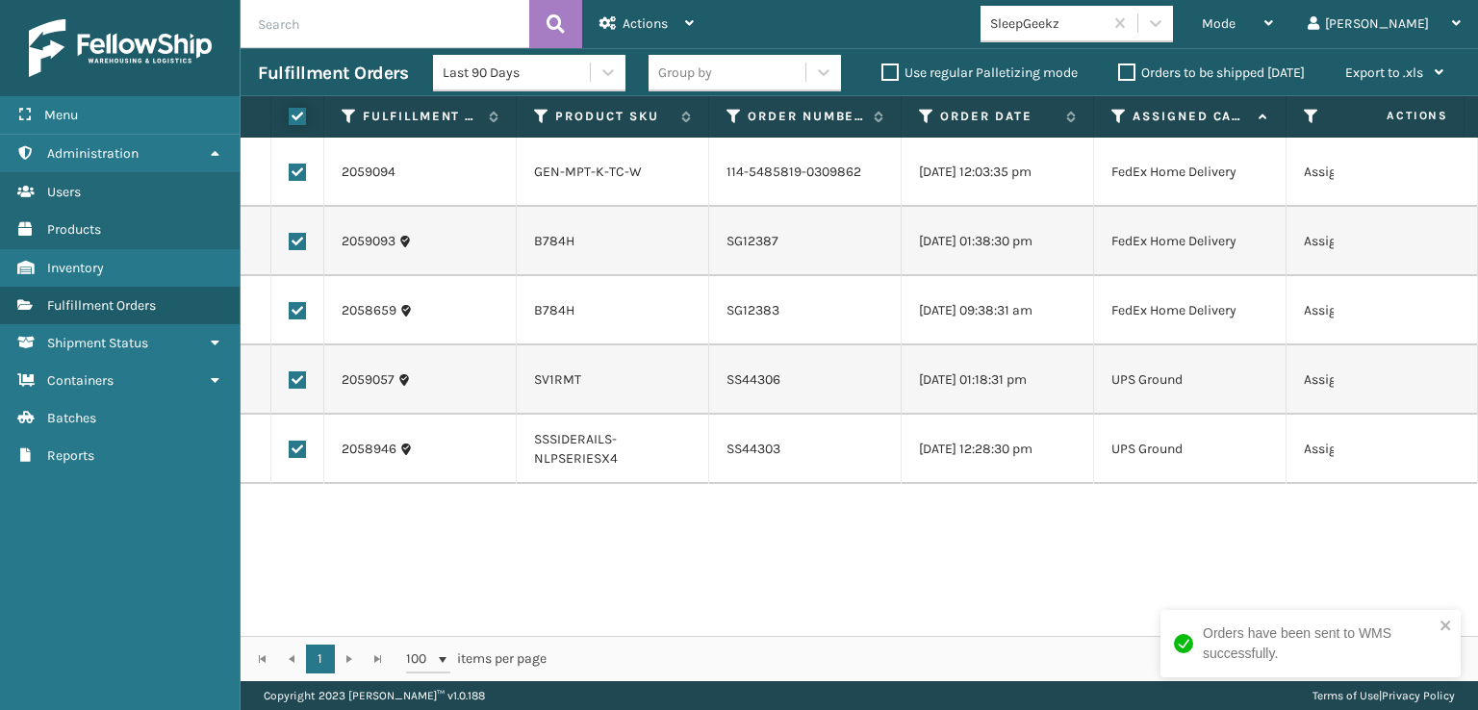
checkbox input "true"
click at [635, 33] on div "Actions" at bounding box center [646, 24] width 94 height 48
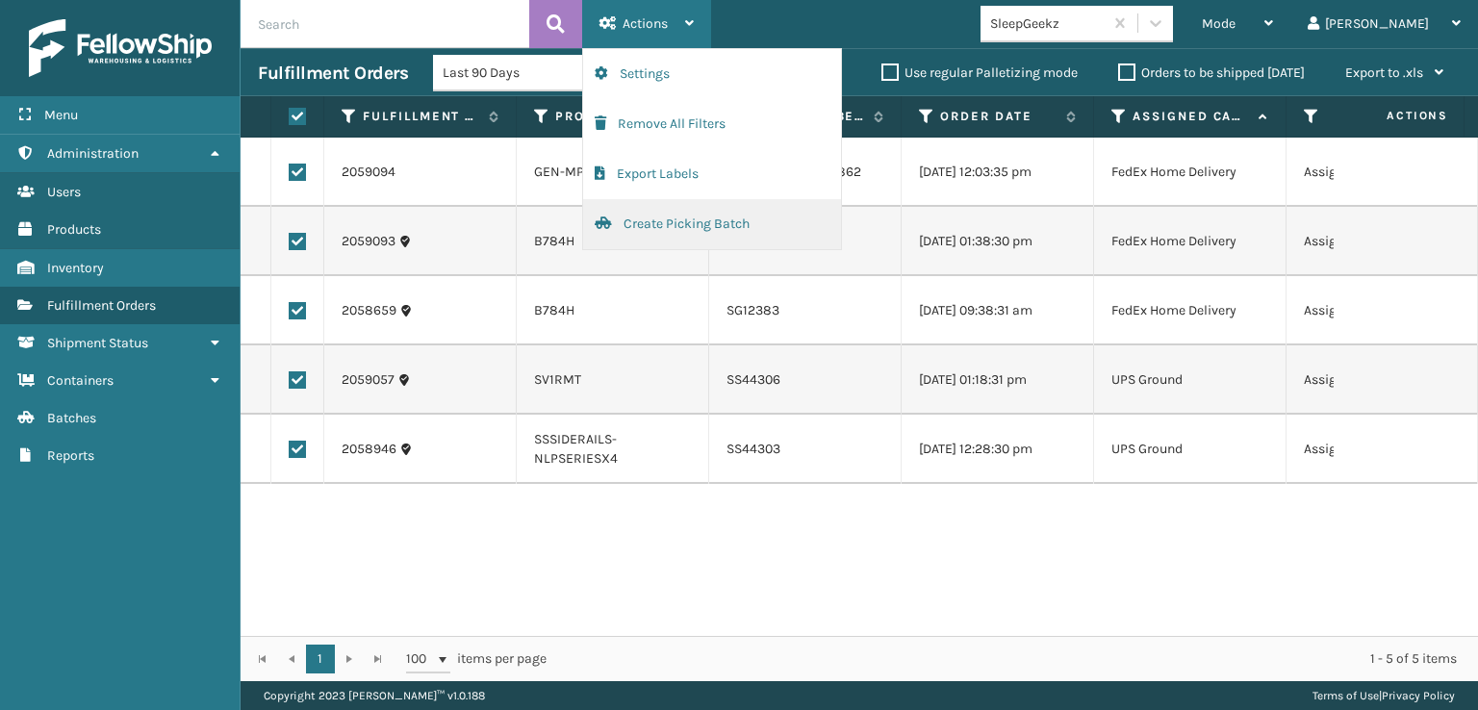
click at [730, 218] on button "Create Picking Batch" at bounding box center [712, 224] width 258 height 50
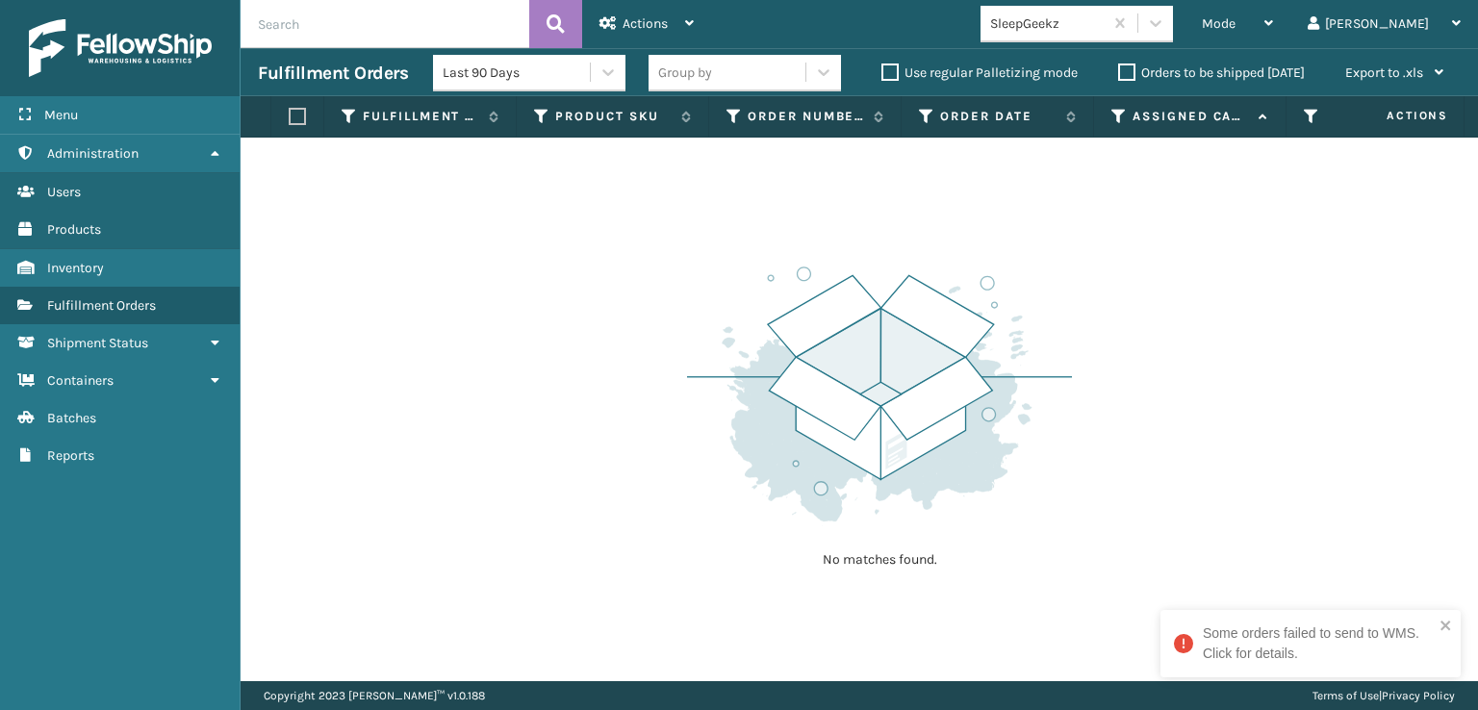
click at [1314, 663] on div "Some orders failed to send to WMS. Click for details." at bounding box center [1318, 643] width 231 height 40
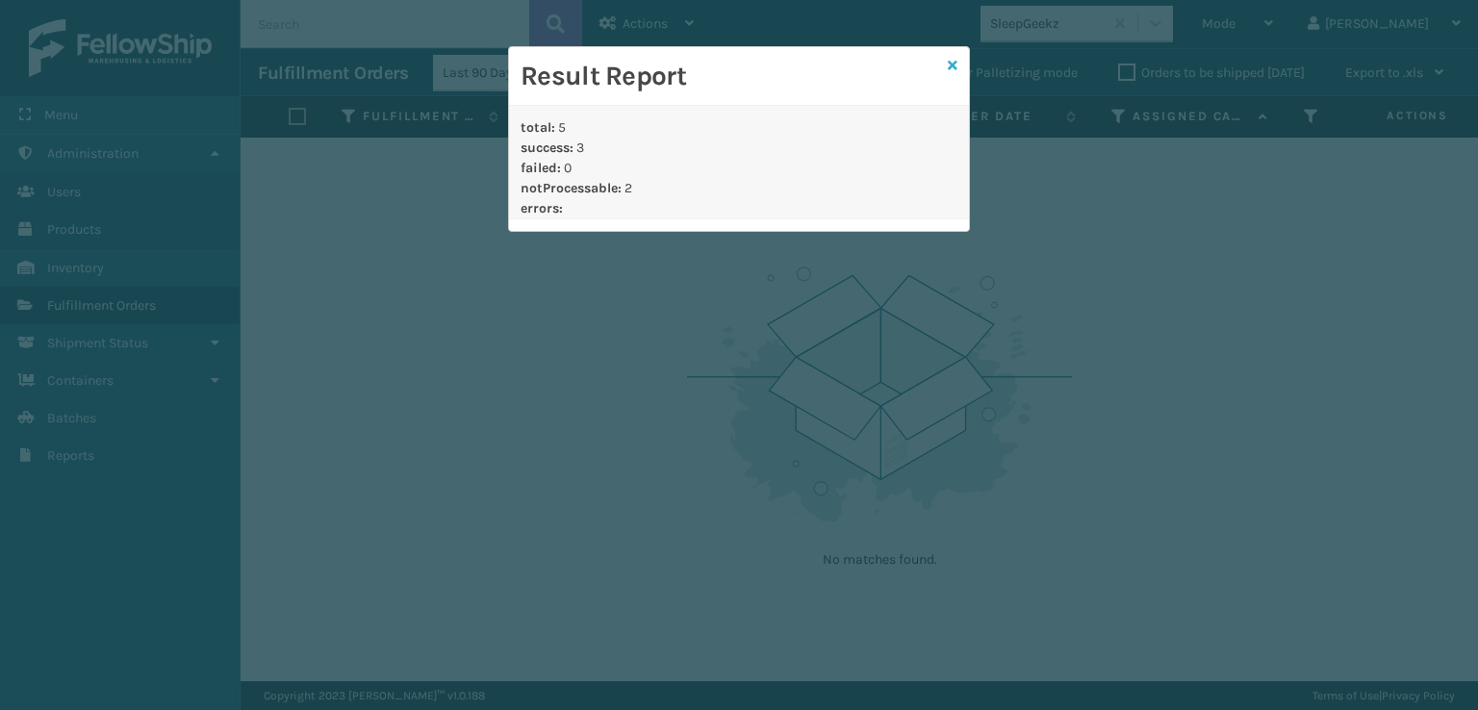
click at [954, 59] on icon at bounding box center [953, 65] width 10 height 13
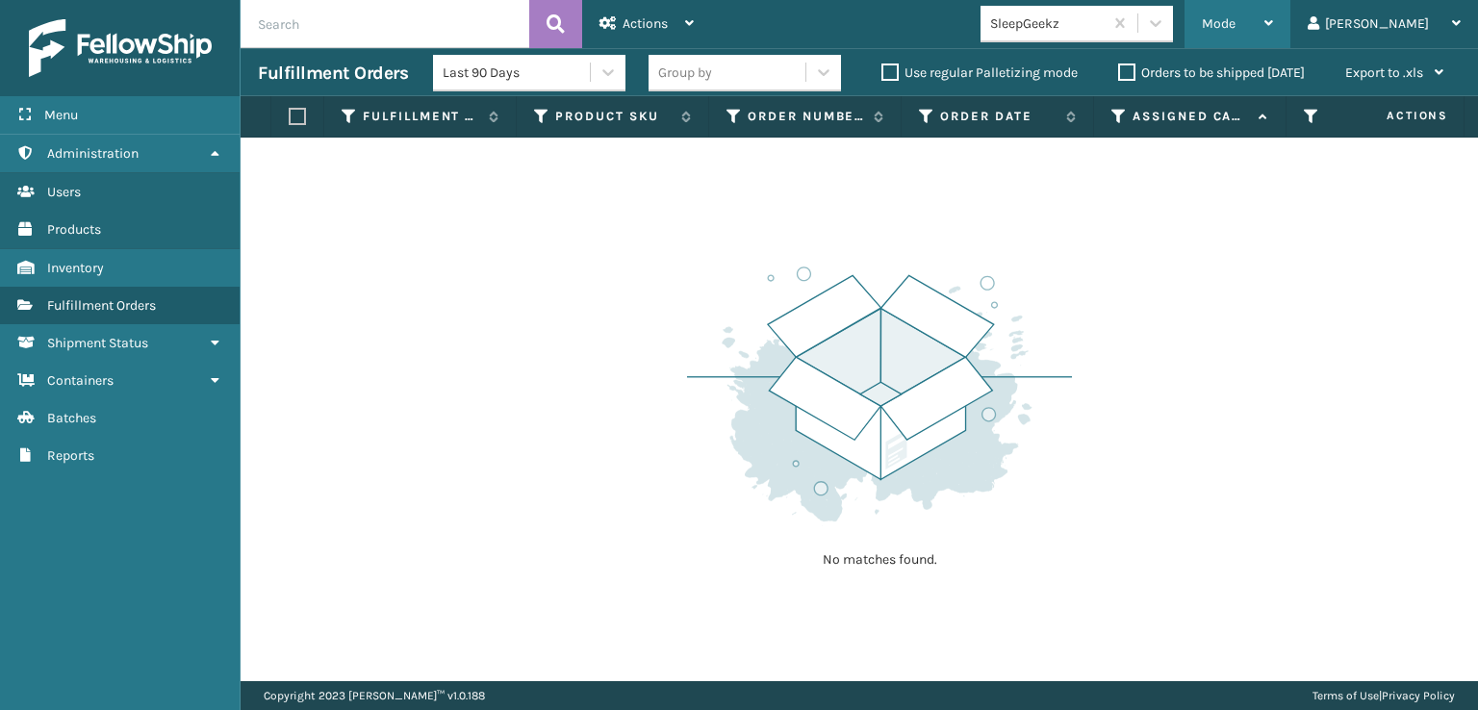
click at [1273, 40] on div "Mode" at bounding box center [1237, 24] width 71 height 48
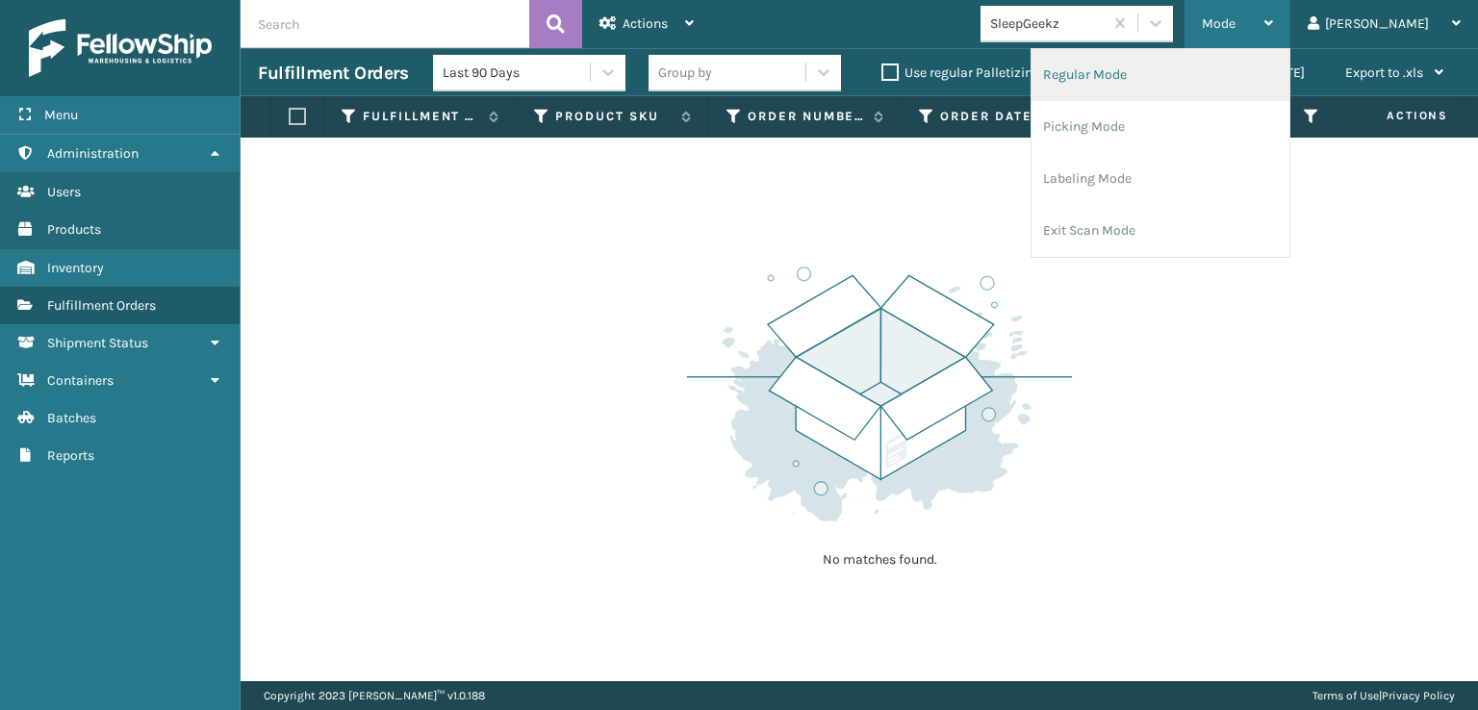
click at [1159, 66] on li "Regular Mode" at bounding box center [1160, 75] width 258 height 52
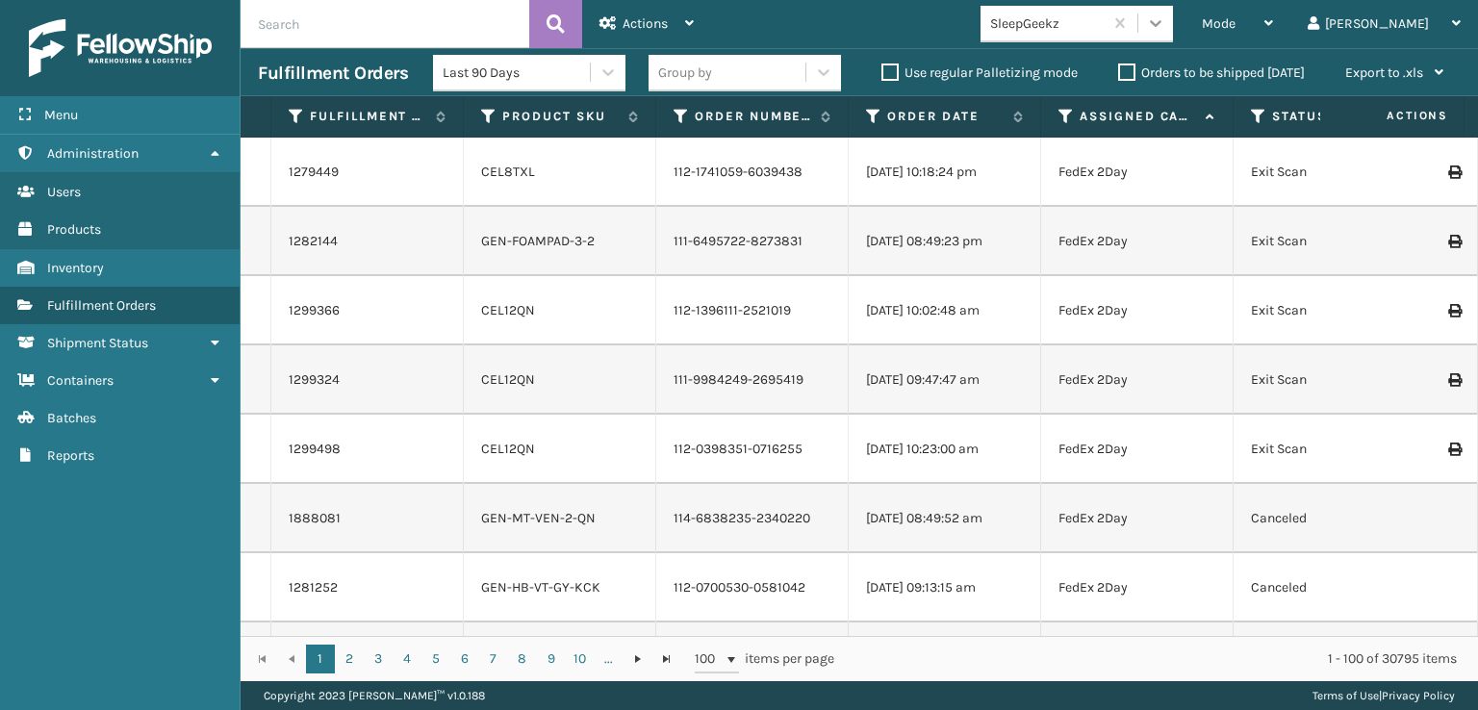
click at [1165, 21] on icon at bounding box center [1155, 22] width 19 height 19
click at [953, 10] on div "Mode Regular Mode Picking Mode Labeling Mode Exit Scan Mode SleepGeekz [PERSON_…" at bounding box center [1094, 24] width 767 height 48
click at [1252, 120] on icon at bounding box center [1258, 116] width 15 height 17
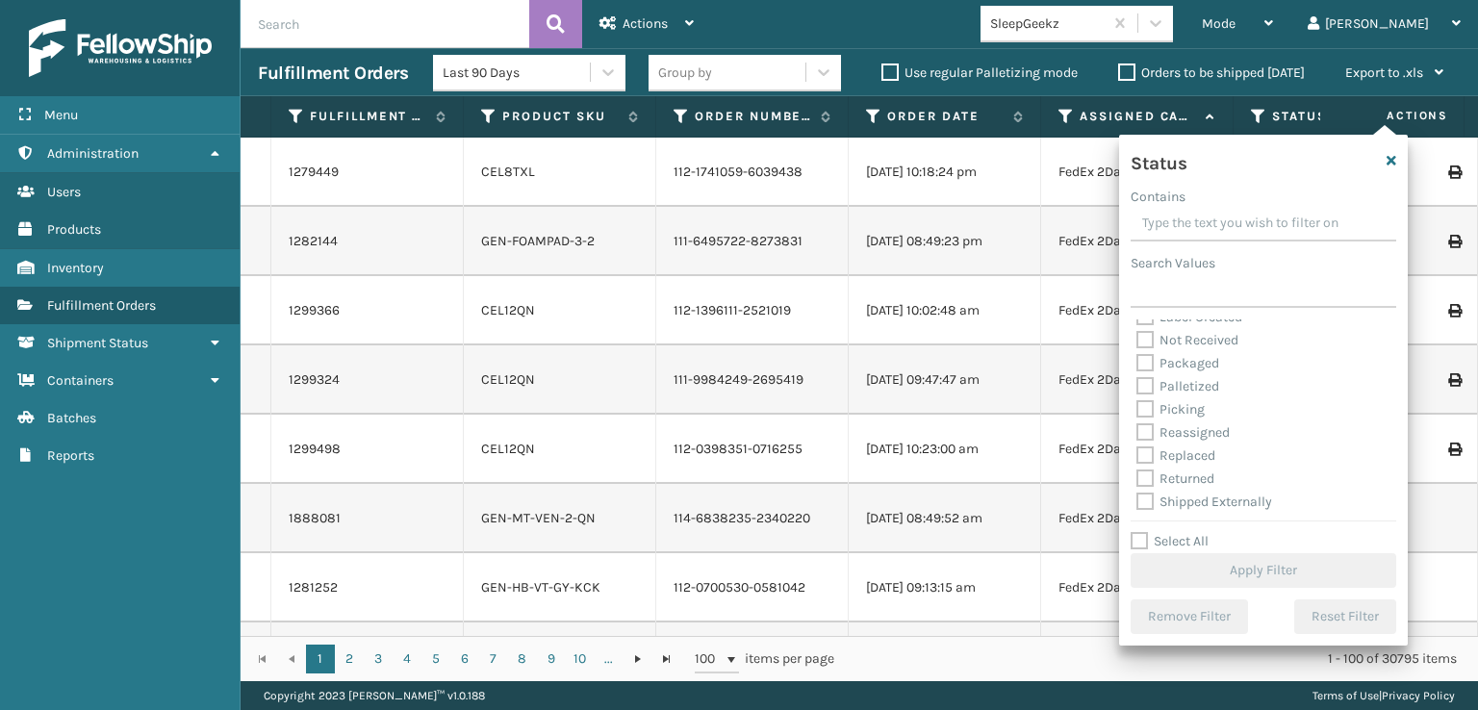
scroll to position [108, 0]
click at [1139, 412] on label "Picking" at bounding box center [1170, 407] width 68 height 16
click at [1137, 409] on input "Picking" at bounding box center [1136, 402] width 1 height 13
checkbox input "true"
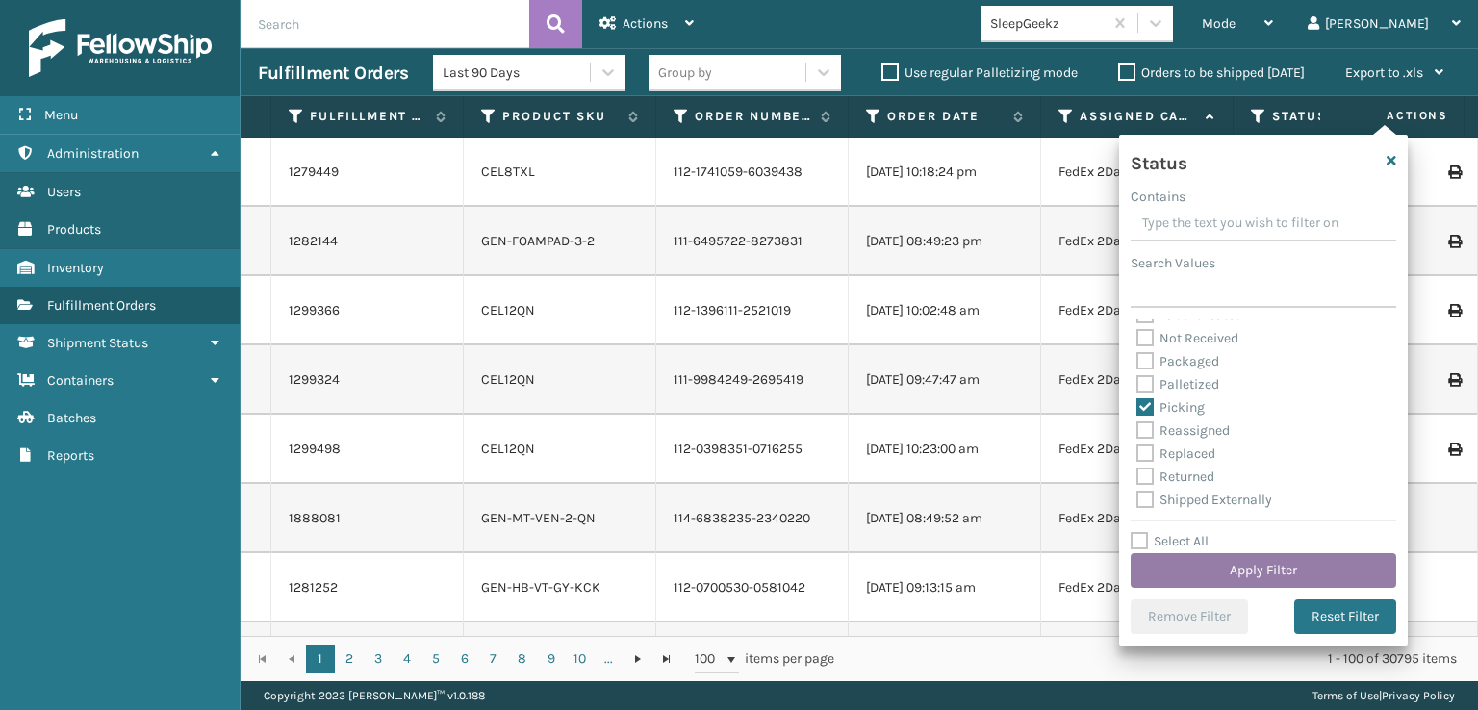
click at [1267, 559] on button "Apply Filter" at bounding box center [1264, 570] width 266 height 35
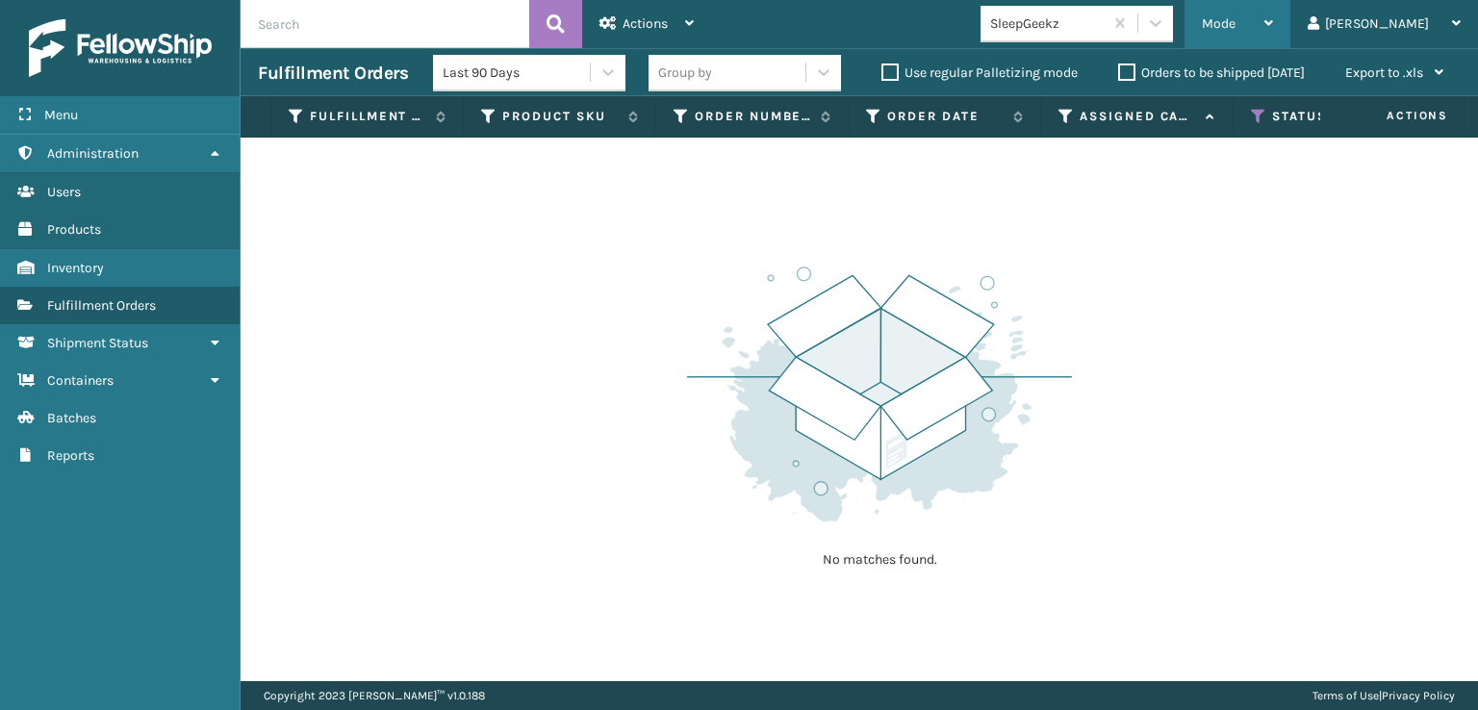
click at [1235, 25] on span "Mode" at bounding box center [1219, 23] width 34 height 16
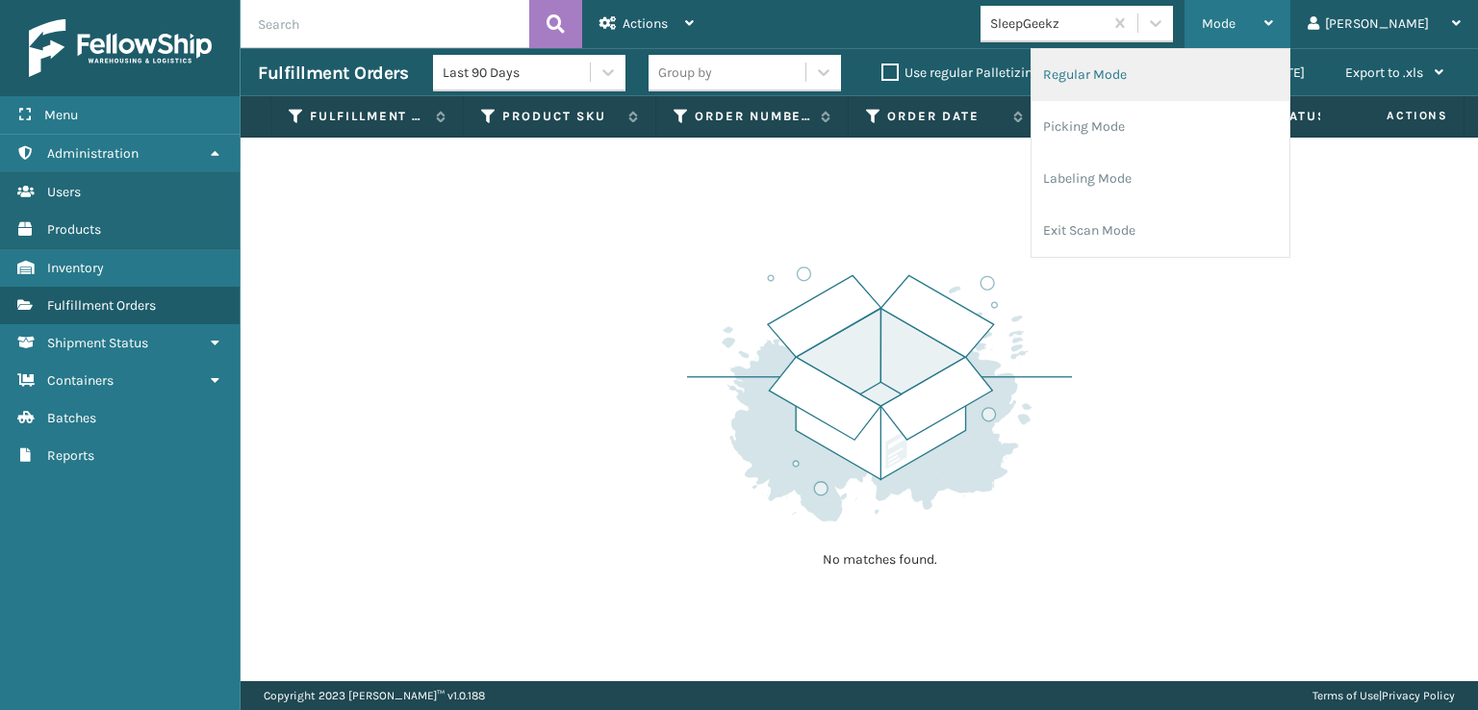
click at [1182, 71] on li "Regular Mode" at bounding box center [1160, 75] width 258 height 52
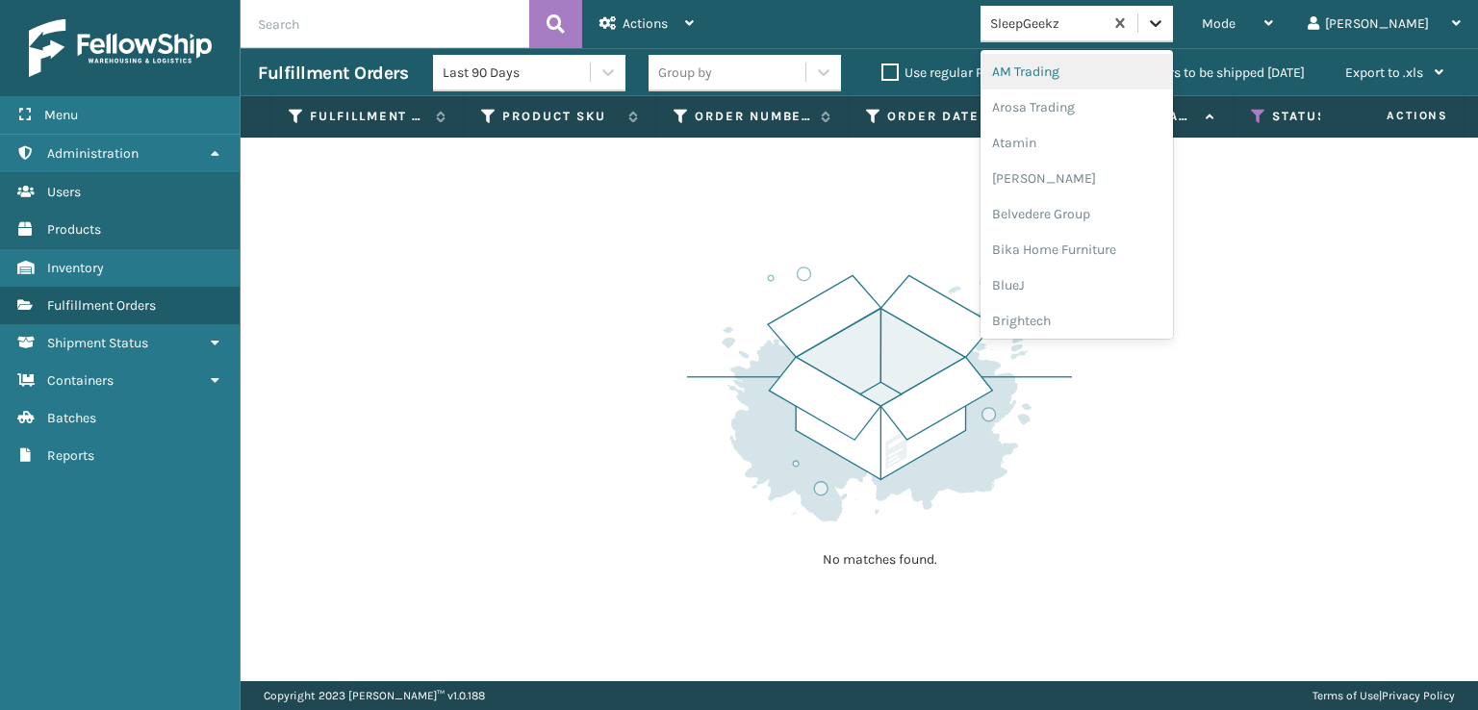
click at [1165, 21] on icon at bounding box center [1155, 22] width 19 height 19
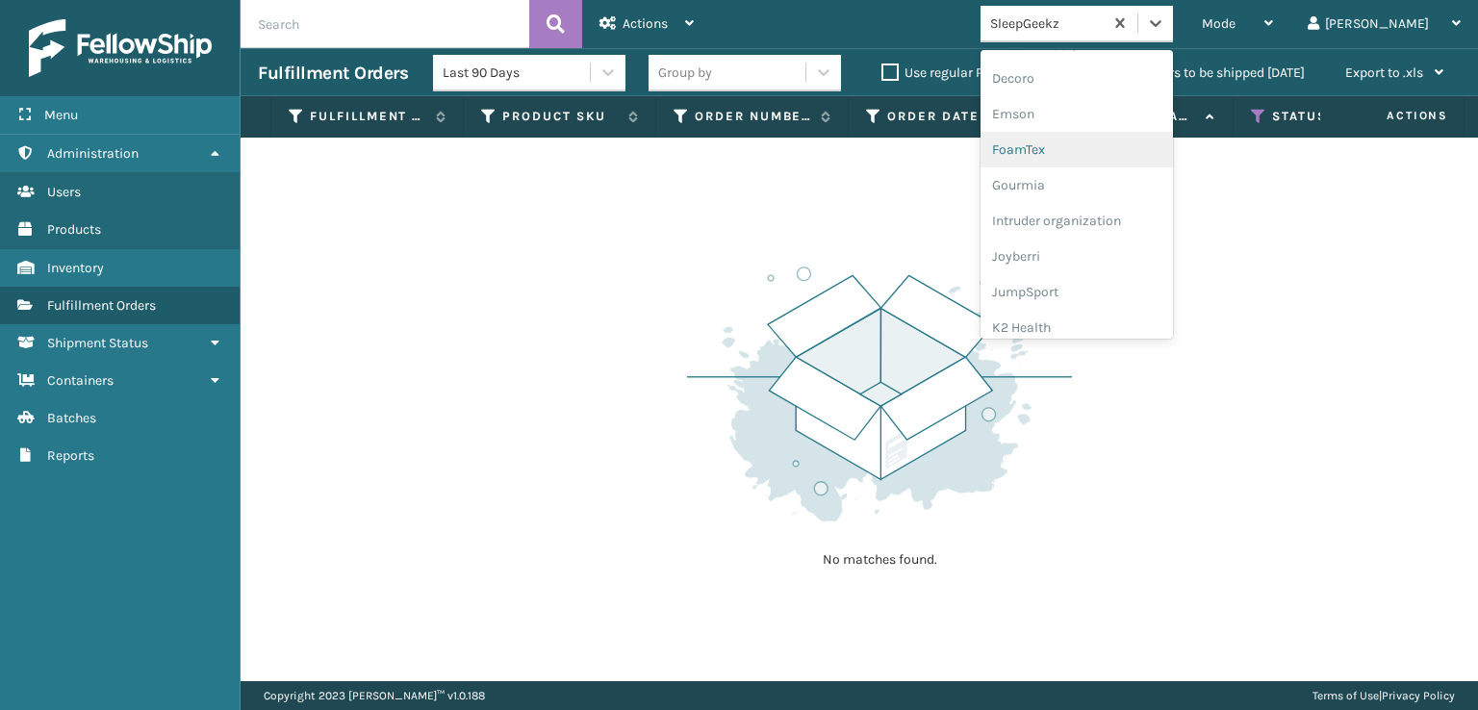
click at [1132, 143] on div "FoamTex" at bounding box center [1076, 150] width 192 height 36
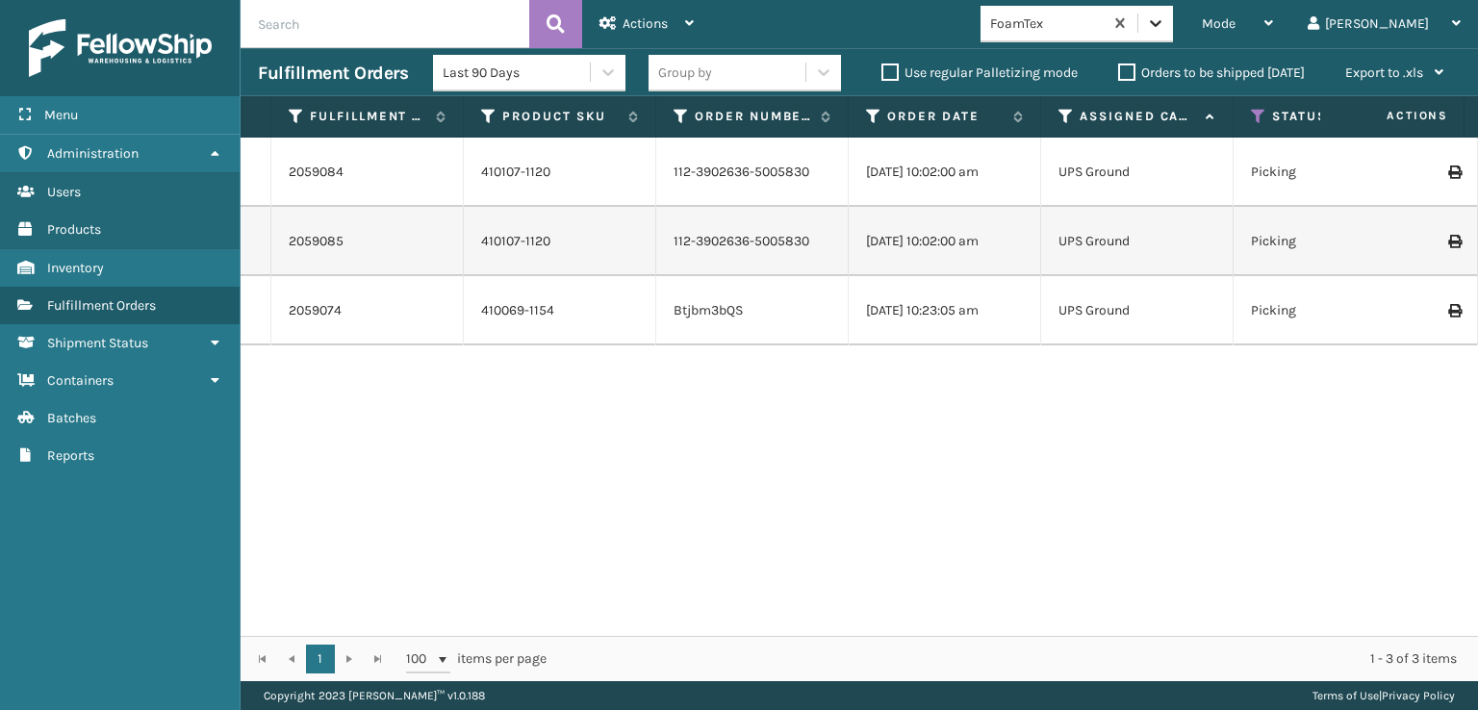
click at [1173, 39] on div at bounding box center [1155, 23] width 35 height 35
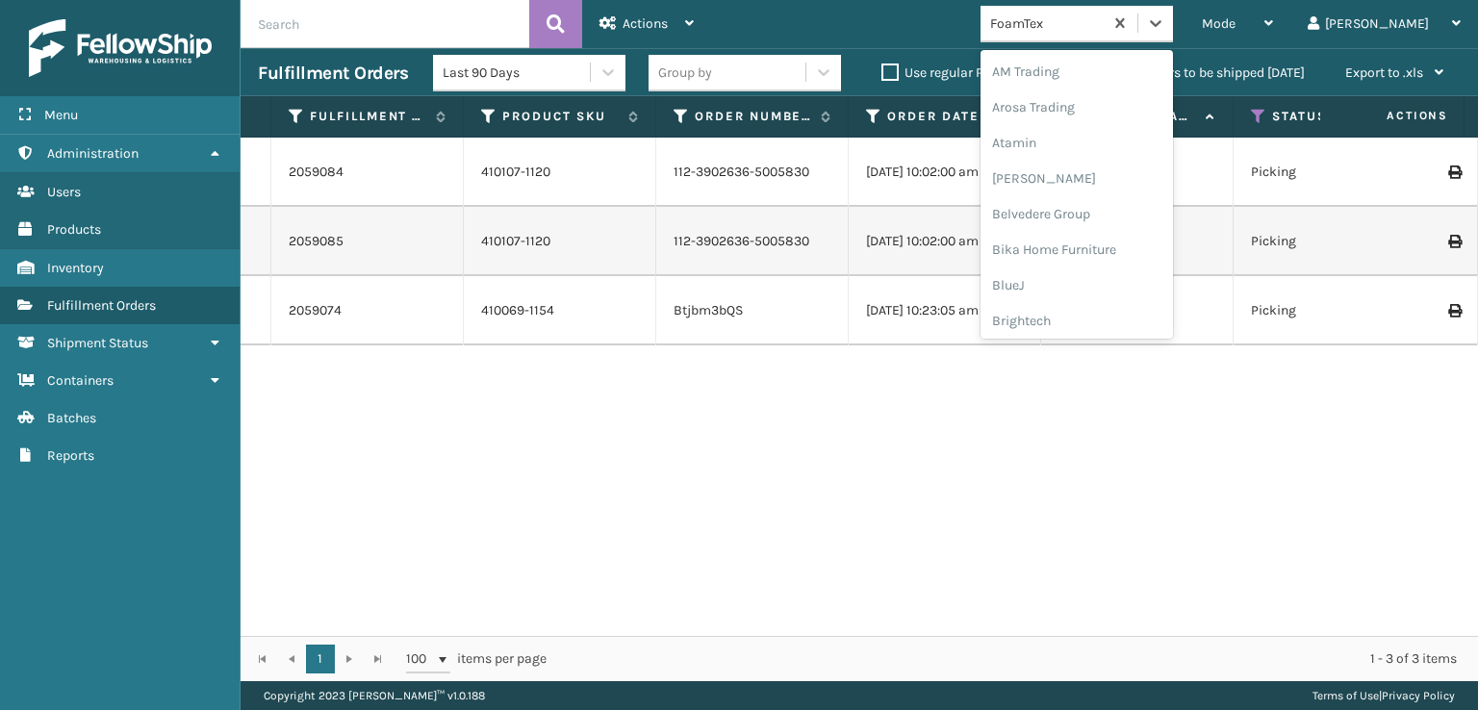
scroll to position [225, 0]
click at [1140, 297] on div "FoamTex" at bounding box center [1076, 310] width 192 height 36
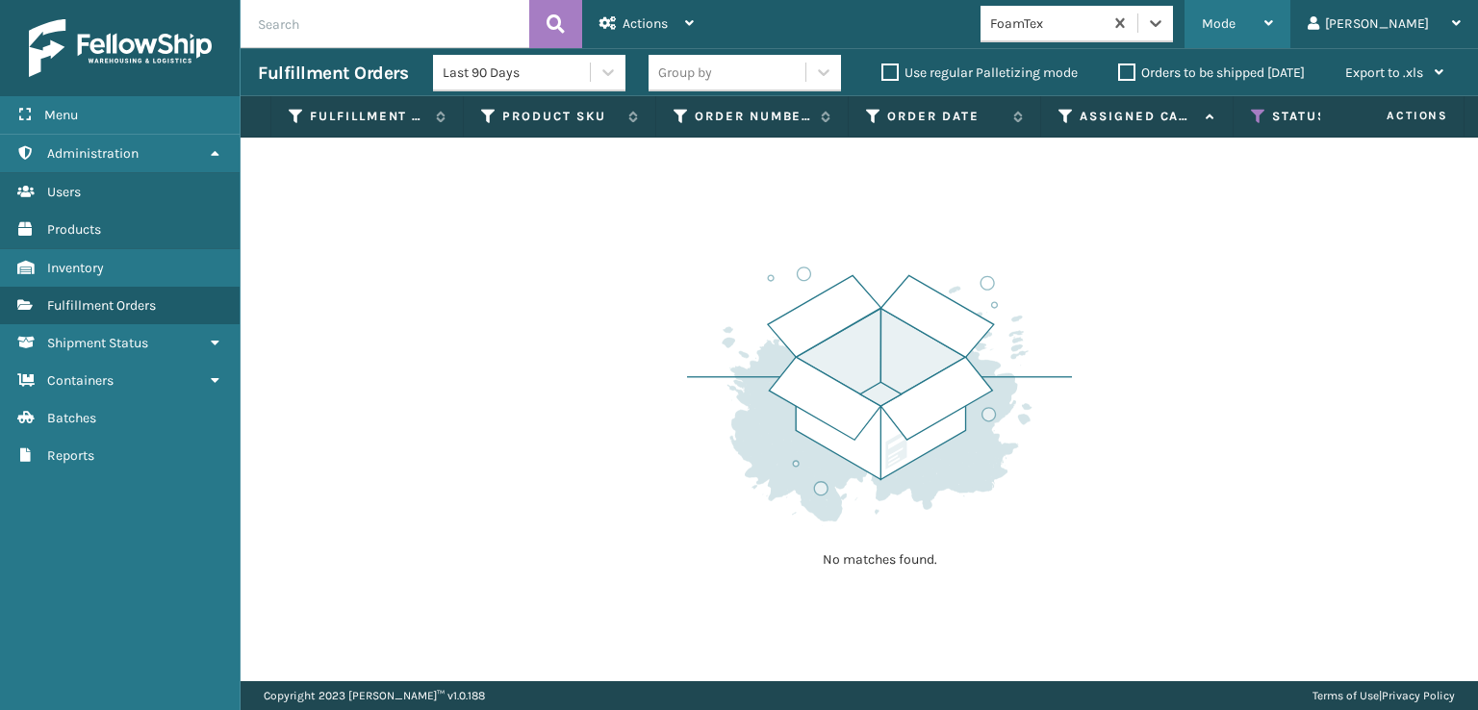
click at [1235, 31] on span "Mode" at bounding box center [1219, 23] width 34 height 16
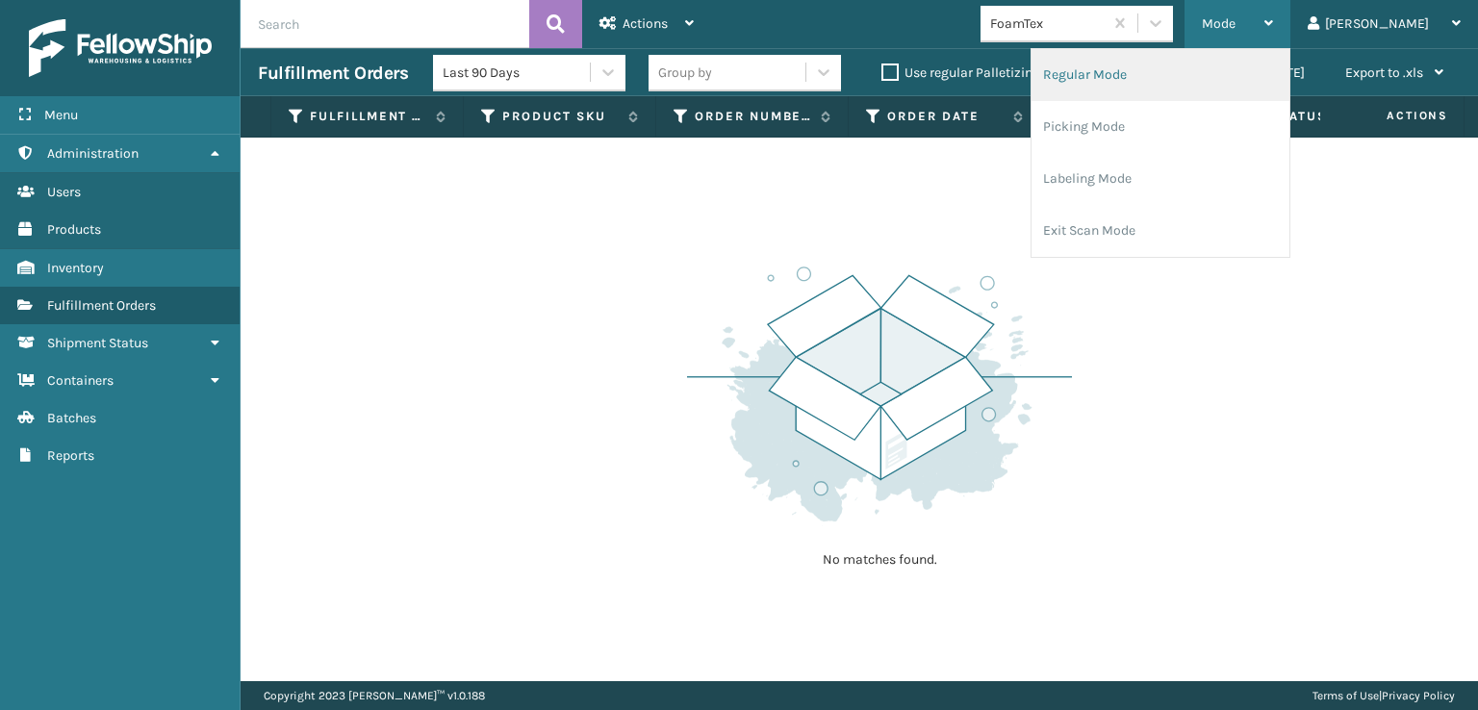
click at [1201, 81] on li "Regular Mode" at bounding box center [1160, 75] width 258 height 52
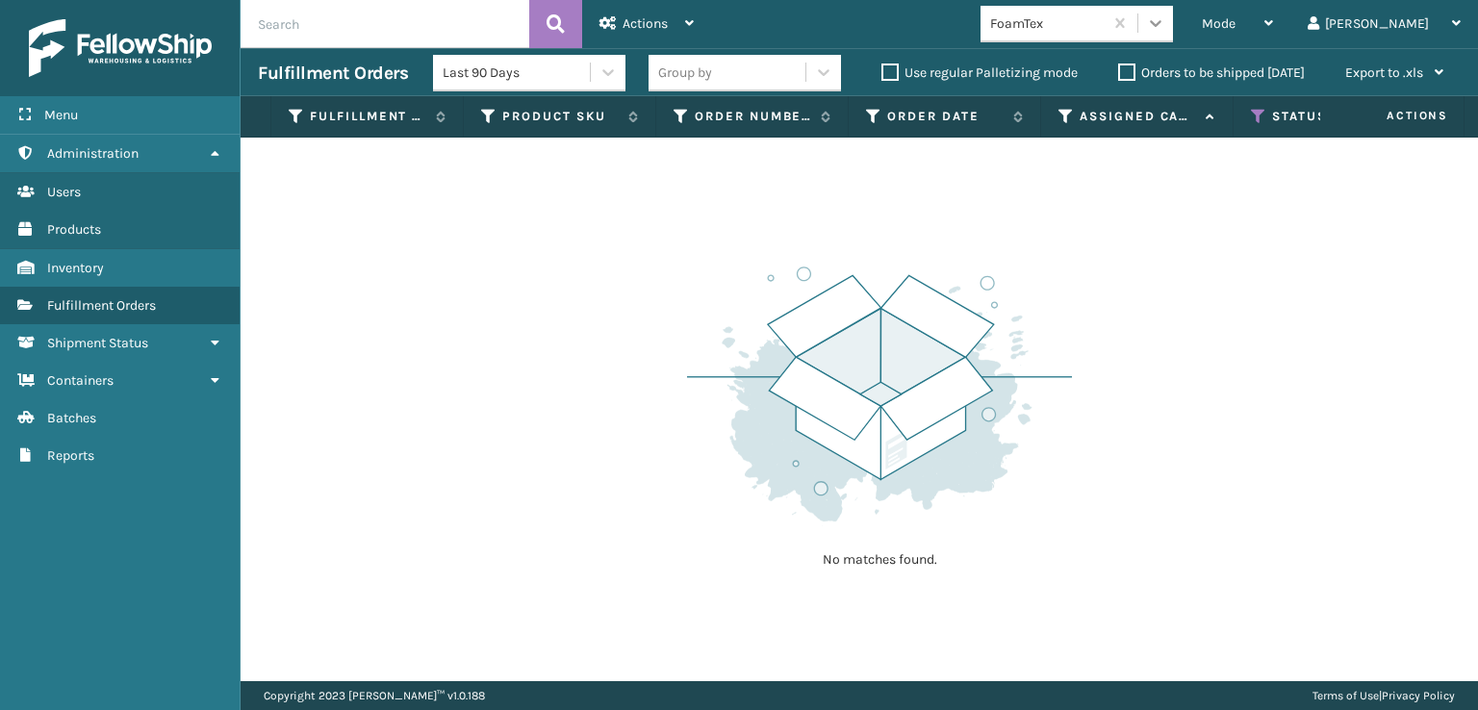
click at [1165, 31] on icon at bounding box center [1155, 22] width 19 height 19
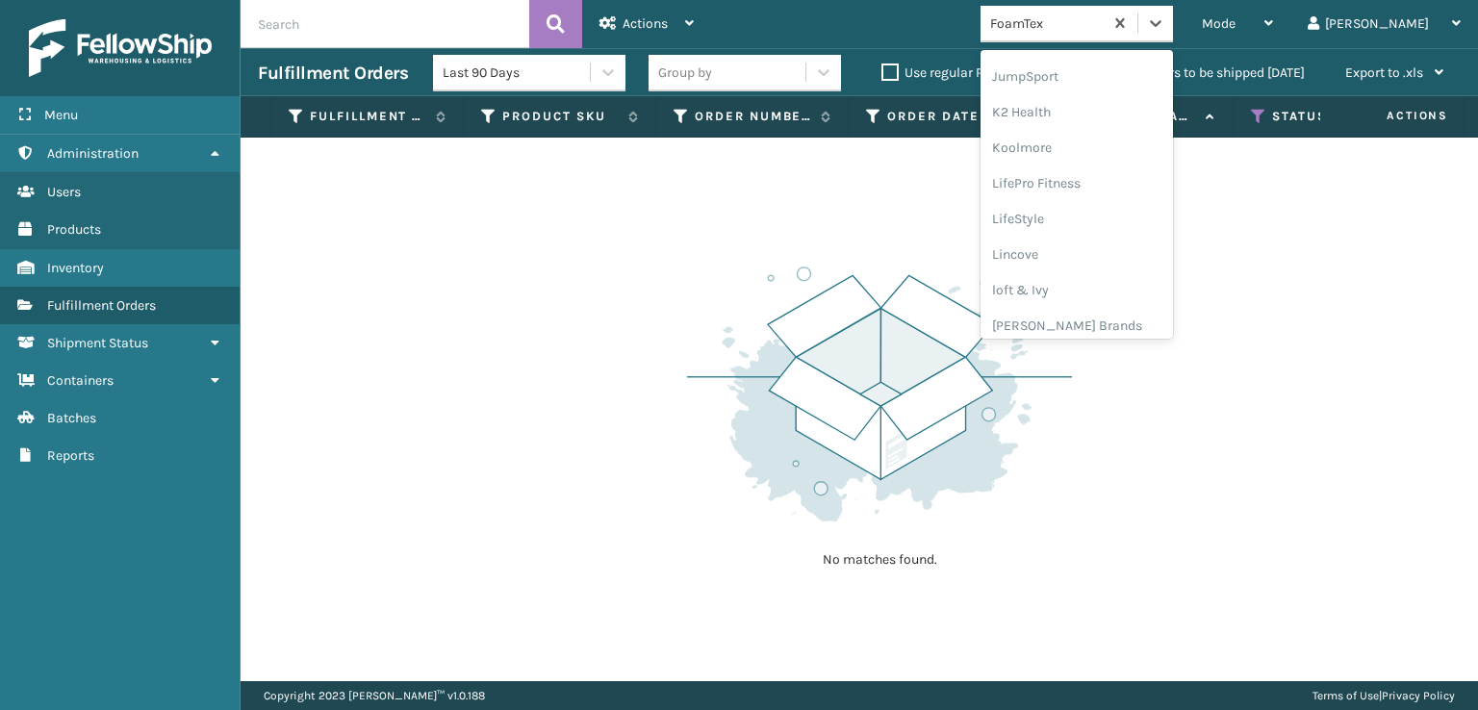
scroll to position [608, 0]
click at [1138, 311] on div "[PERSON_NAME] Brands" at bounding box center [1076, 318] width 192 height 36
click at [1173, 35] on div at bounding box center [1155, 23] width 35 height 35
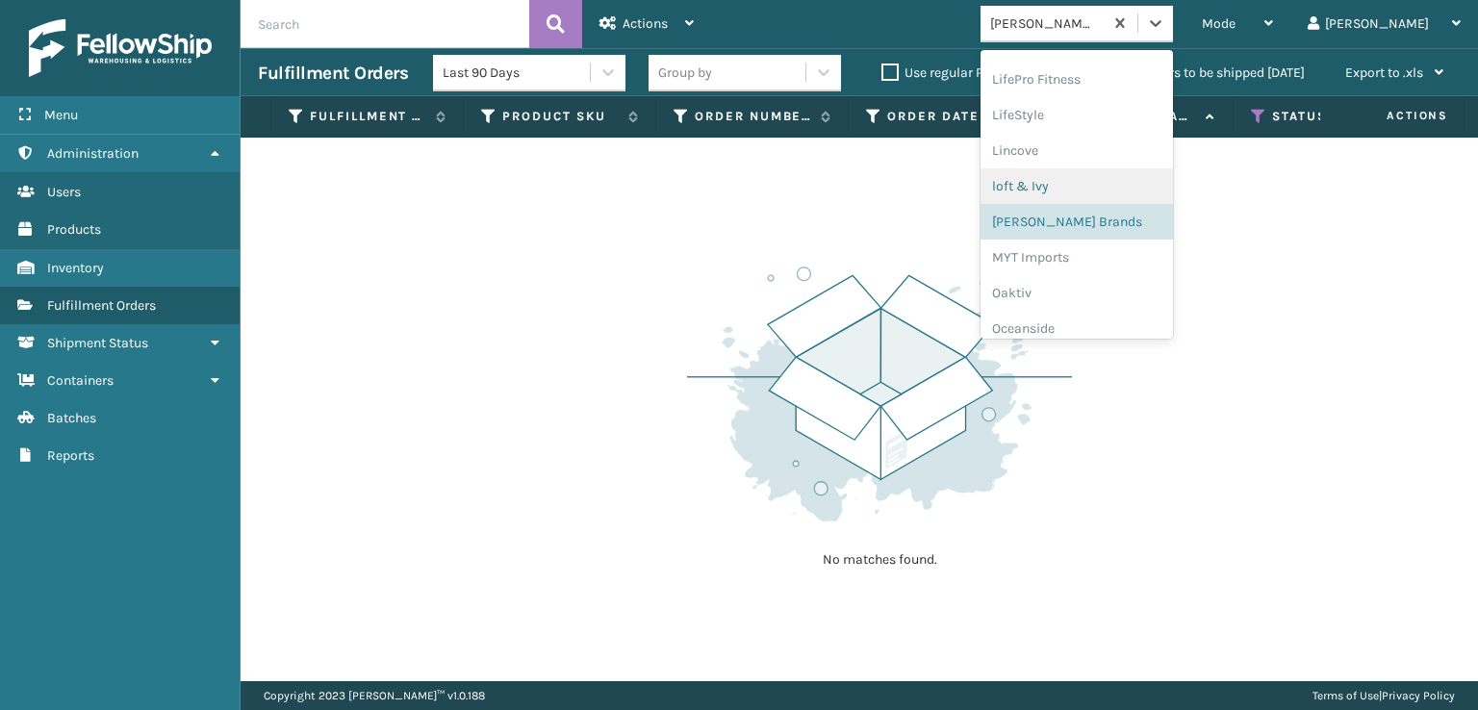
scroll to position [929, 0]
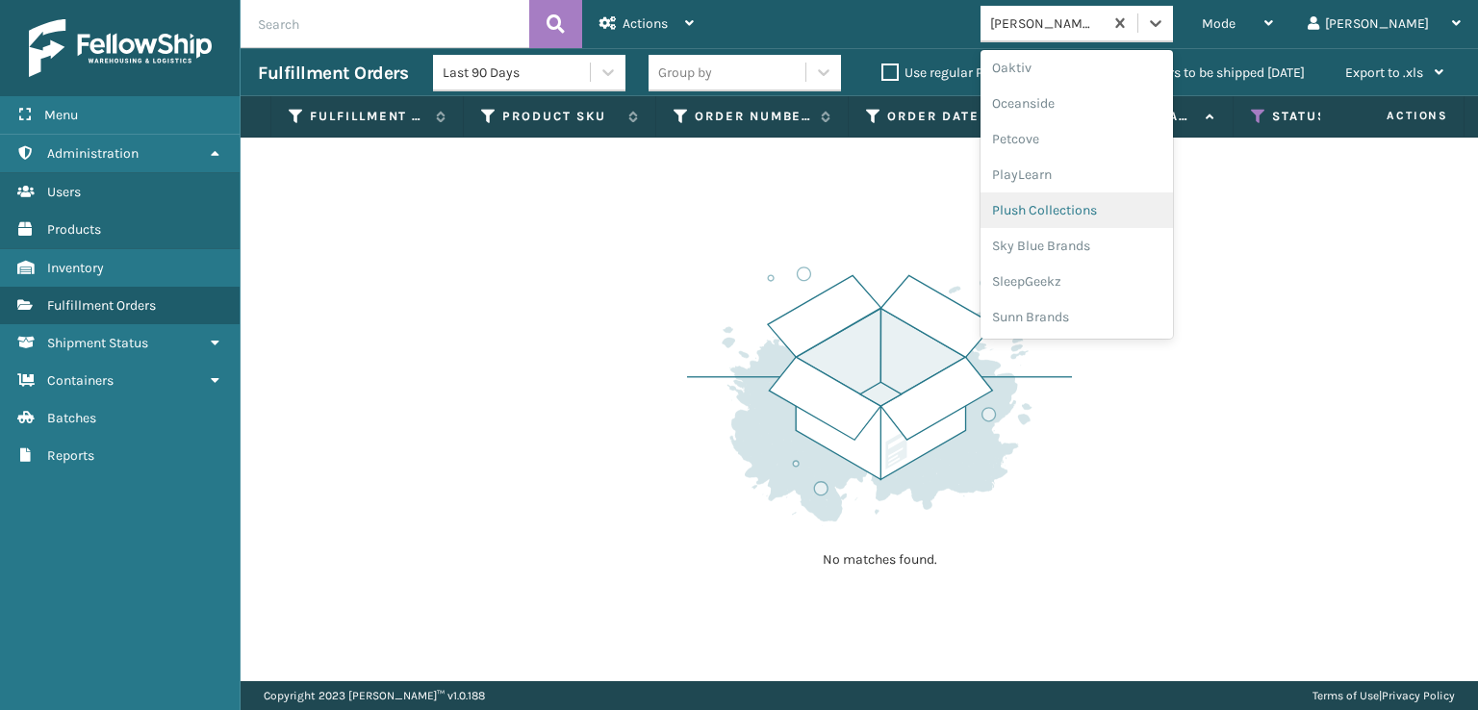
click at [1131, 207] on div "Plush Collections" at bounding box center [1076, 210] width 192 height 36
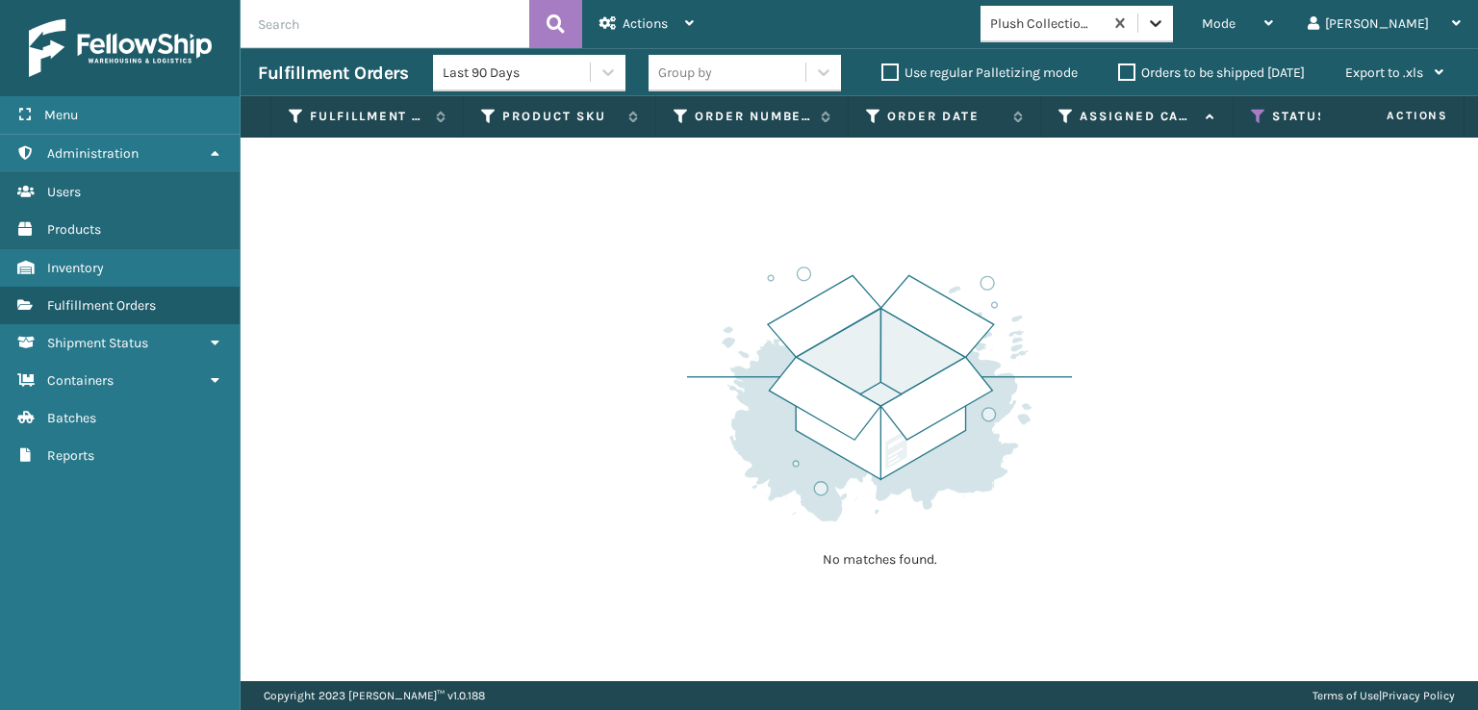
click at [1165, 13] on icon at bounding box center [1155, 22] width 19 height 19
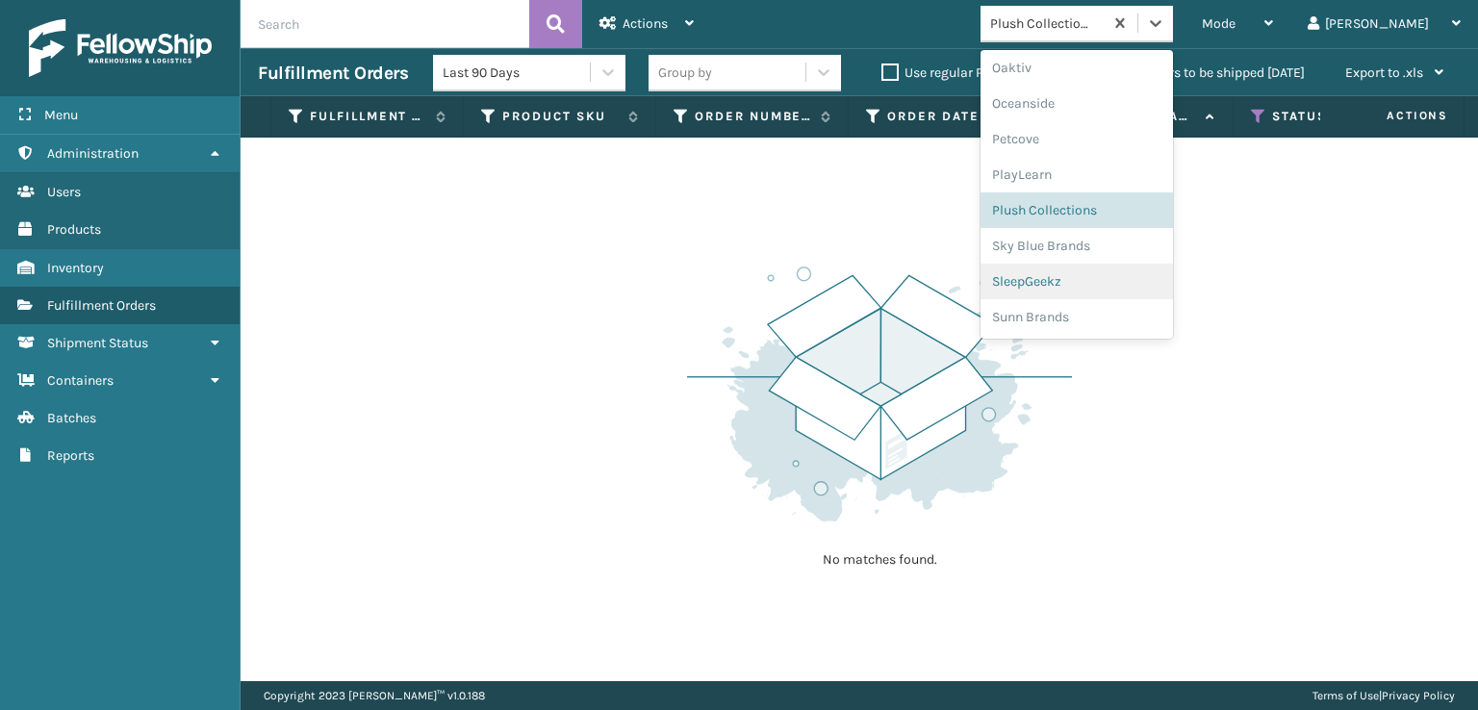
click at [1132, 286] on div "SleepGeekz" at bounding box center [1076, 282] width 192 height 36
